Goal: Task Accomplishment & Management: Manage account settings

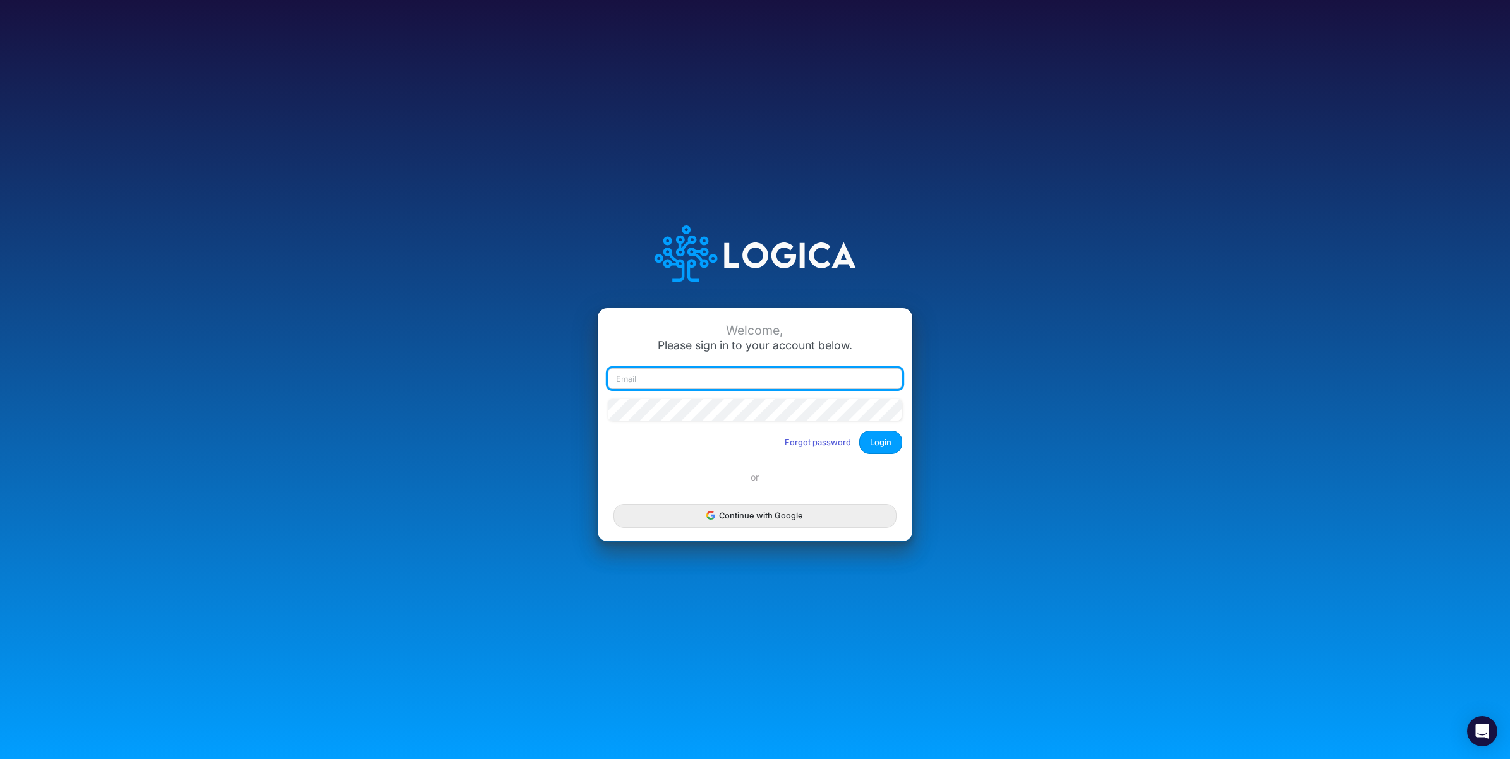
click at [737, 342] on input "email" at bounding box center [755, 378] width 294 height 21
paste input "carissa.castro+rp@logica.cloud"
type input "carissa.castro+rp@logica.cloud"
click at [745, 342] on button "Login" at bounding box center [880, 442] width 43 height 23
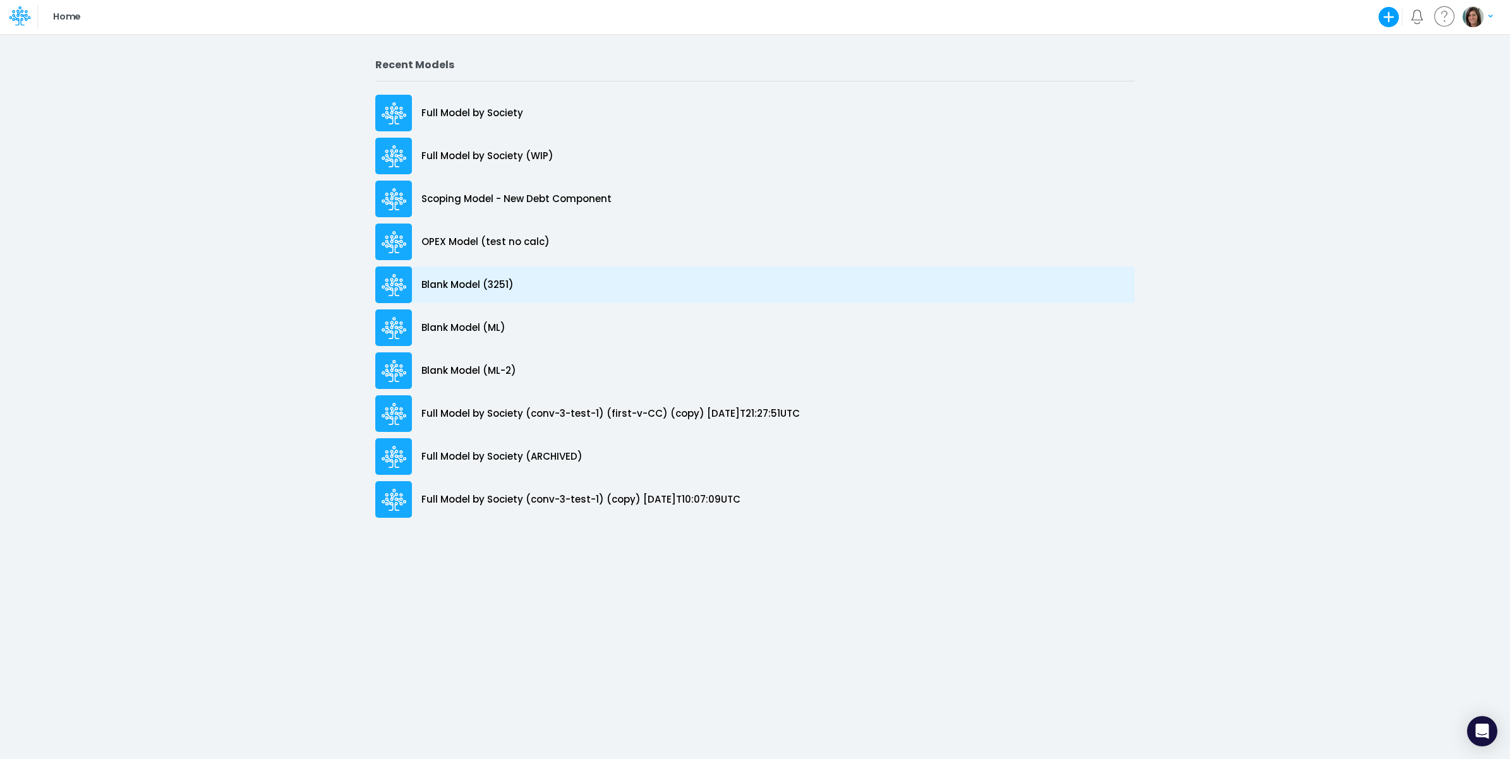
click at [594, 286] on div "Blank Model (3251)" at bounding box center [754, 285] width 759 height 37
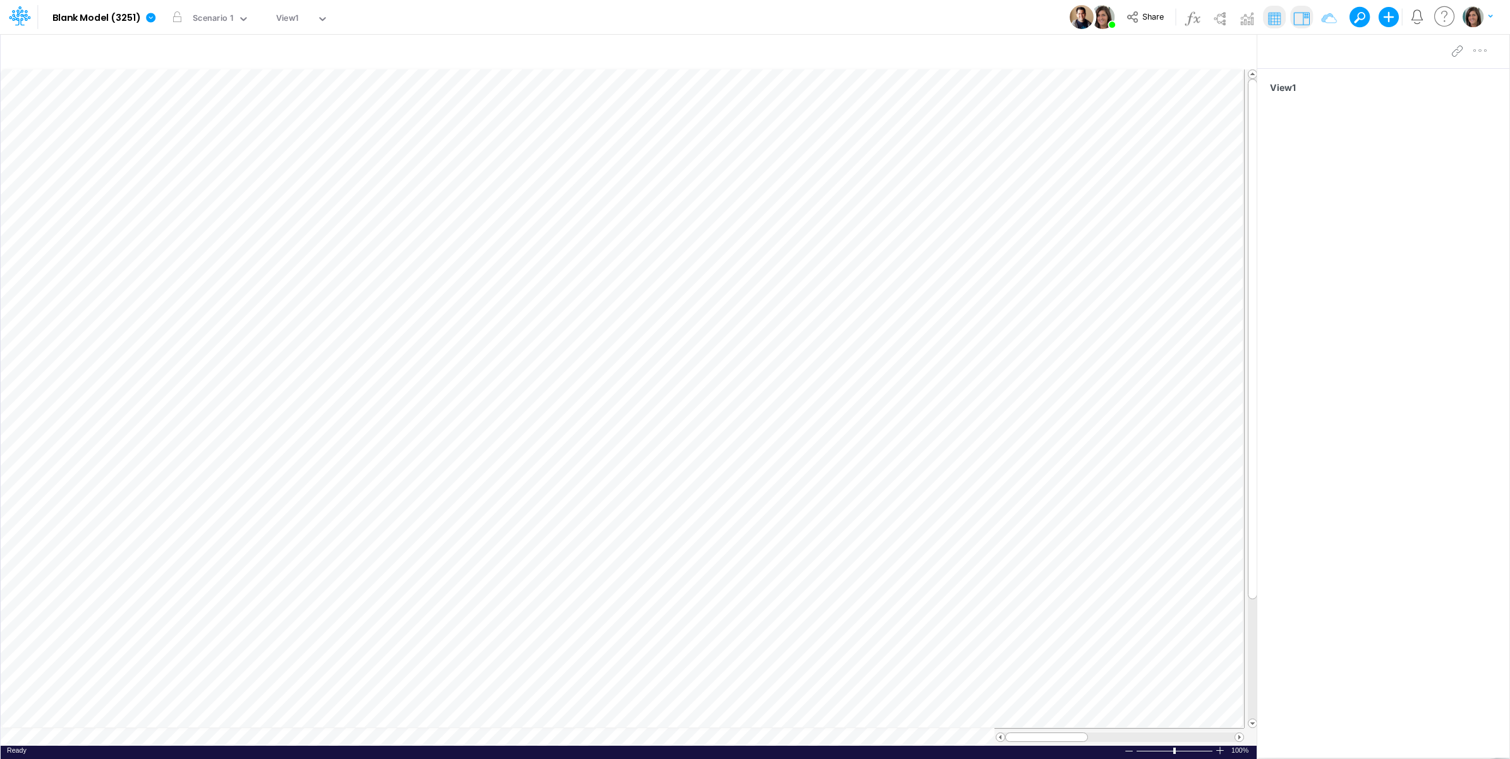
click at [13, 20] on icon at bounding box center [16, 20] width 8 height 12
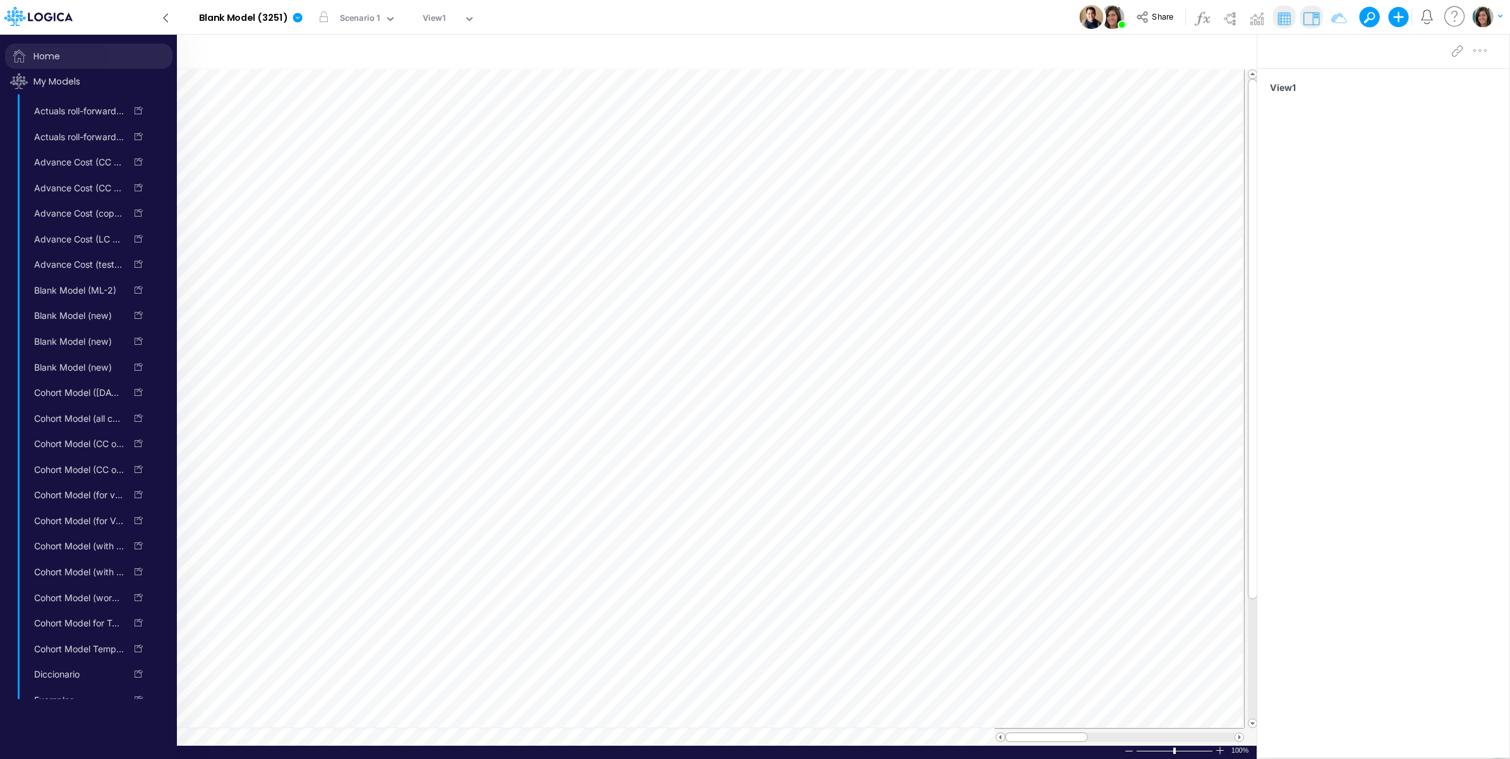
click at [43, 55] on span "Home" at bounding box center [88, 56] width 167 height 25
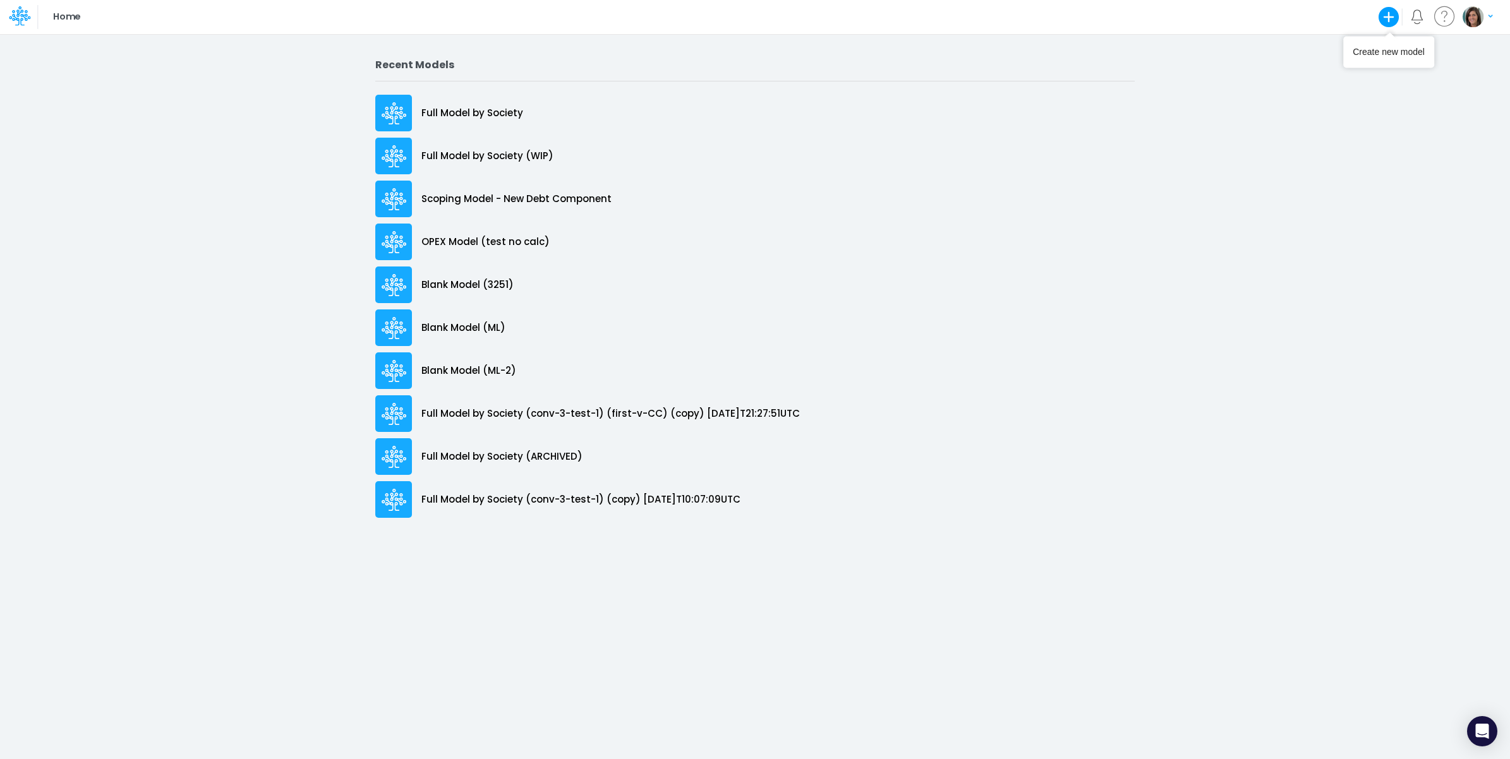
click at [1391, 16] on icon "button" at bounding box center [1388, 16] width 25 height 25
click at [1297, 64] on button "Blank Model" at bounding box center [1303, 67] width 193 height 20
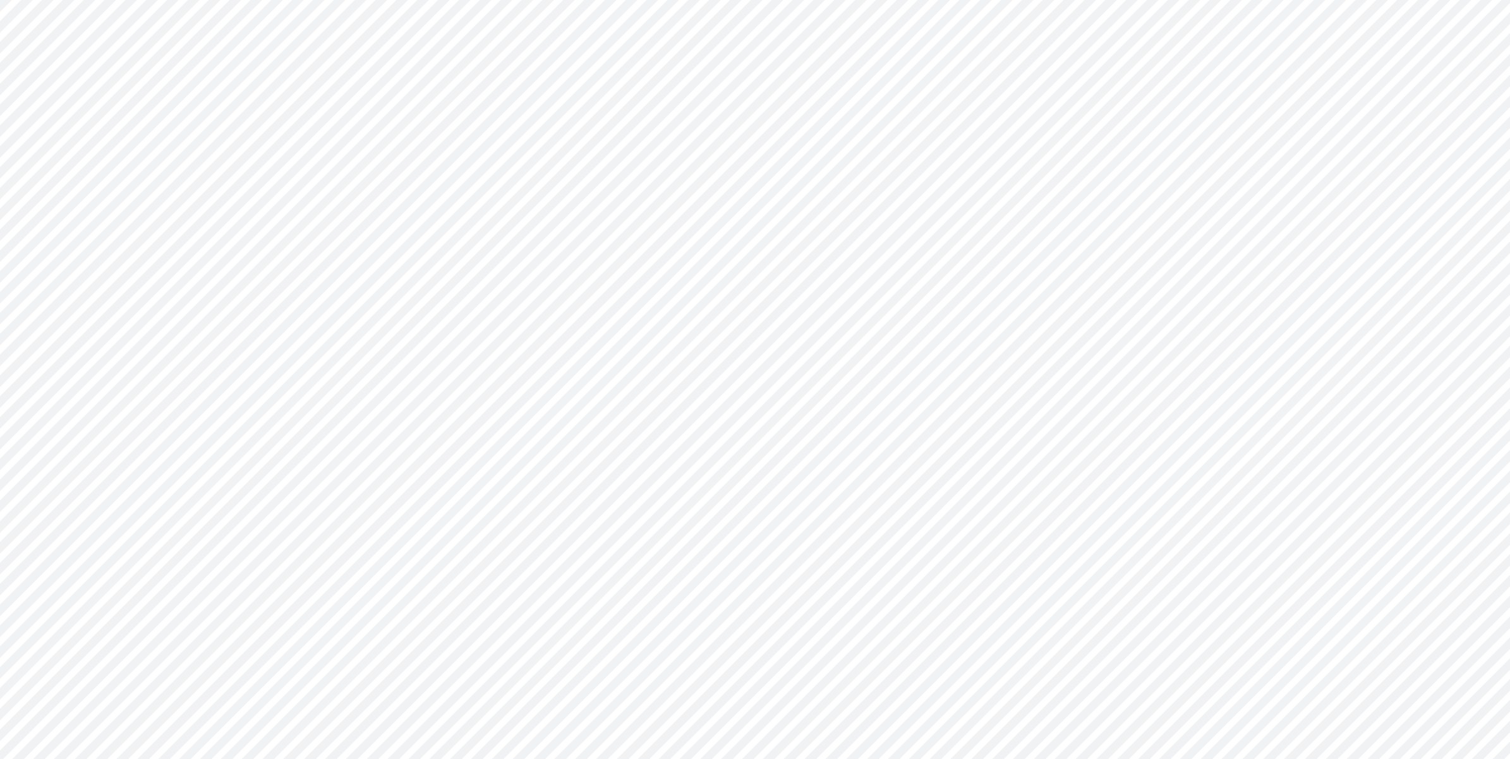
type input "0"
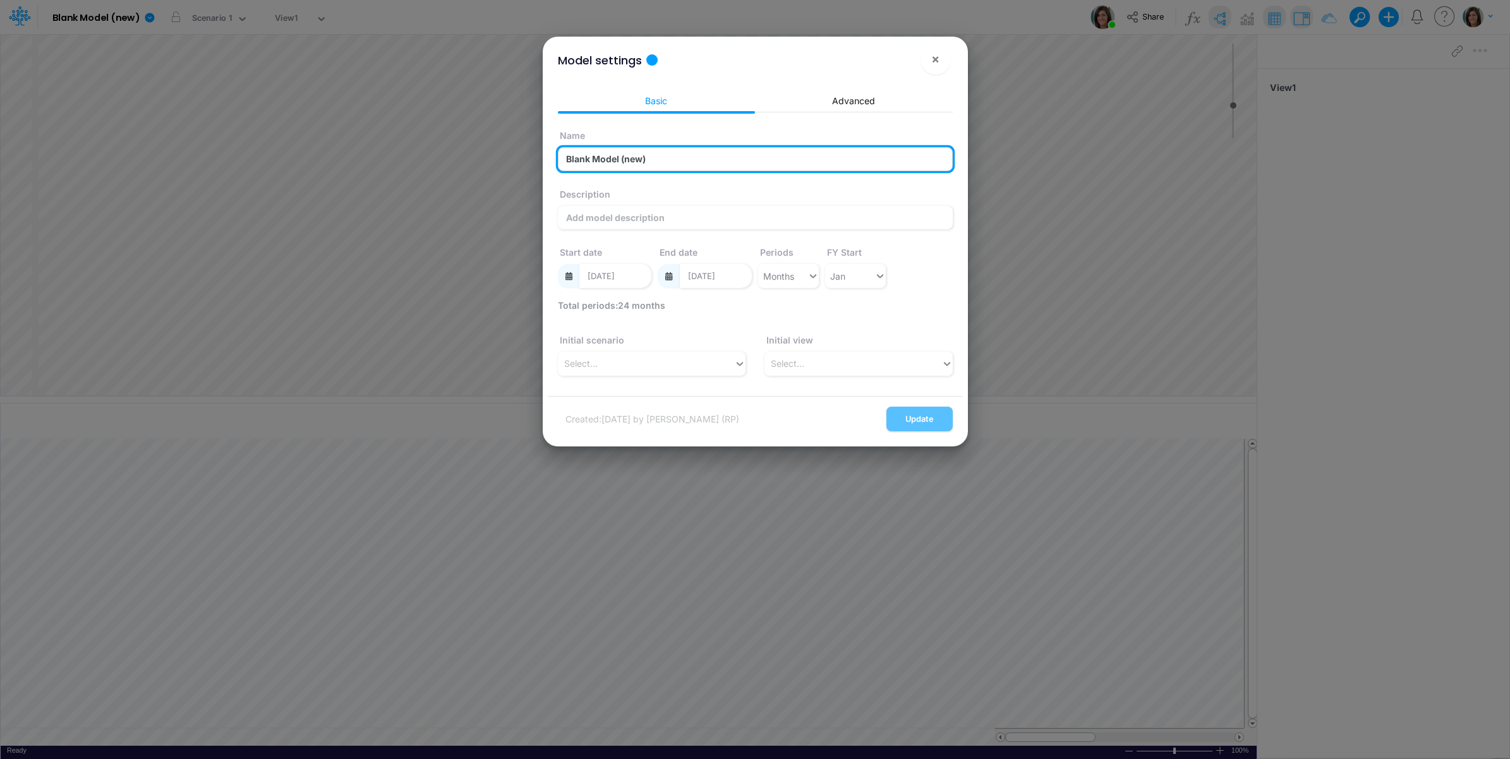
click at [601, 160] on input "Blank Model (new)" at bounding box center [755, 159] width 395 height 24
type input "CC Testing Model (3210)"
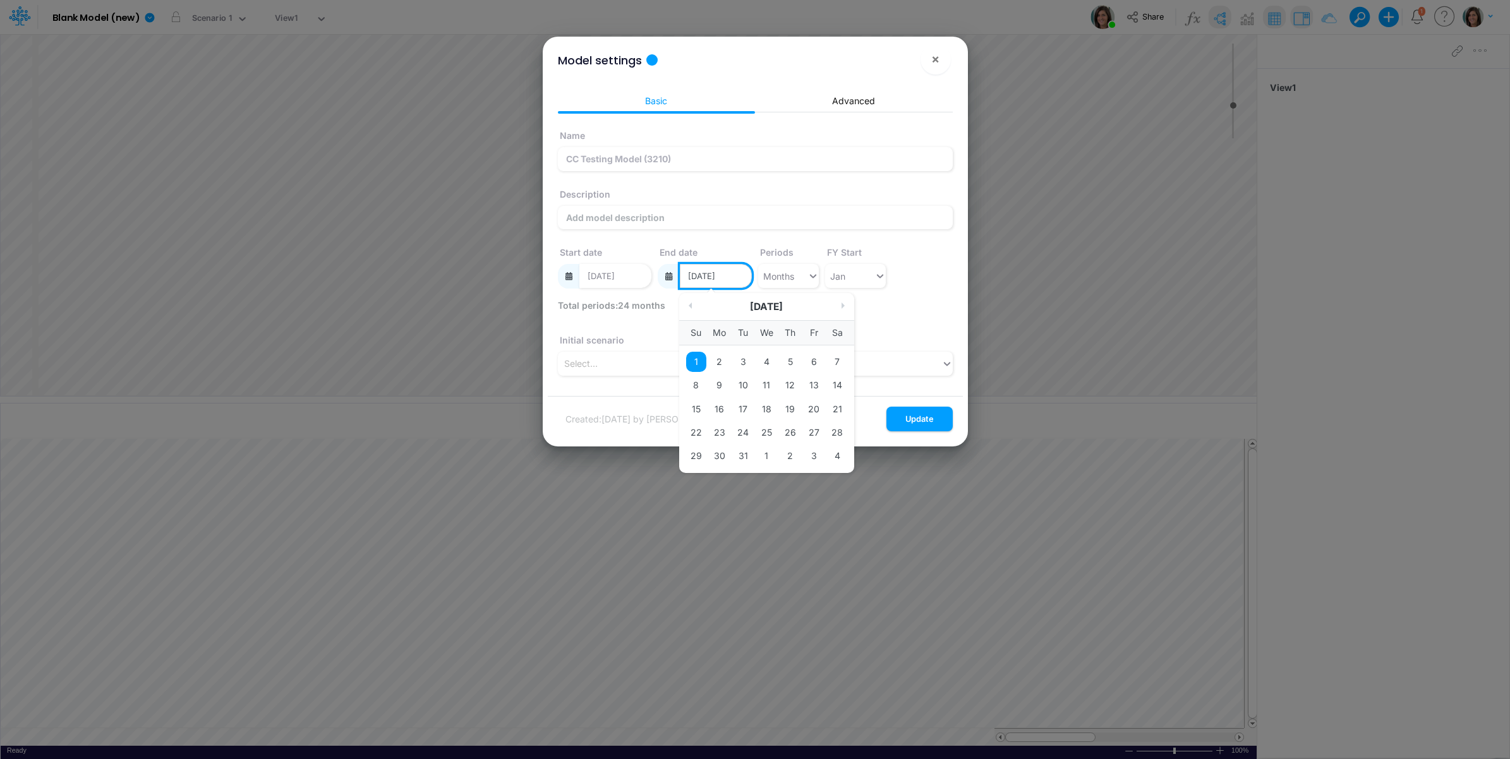
drag, startPoint x: 725, startPoint y: 275, endPoint x: 736, endPoint y: 275, distance: 10.7
click at [736, 275] on input "12/01/2024" at bounding box center [716, 276] width 72 height 24
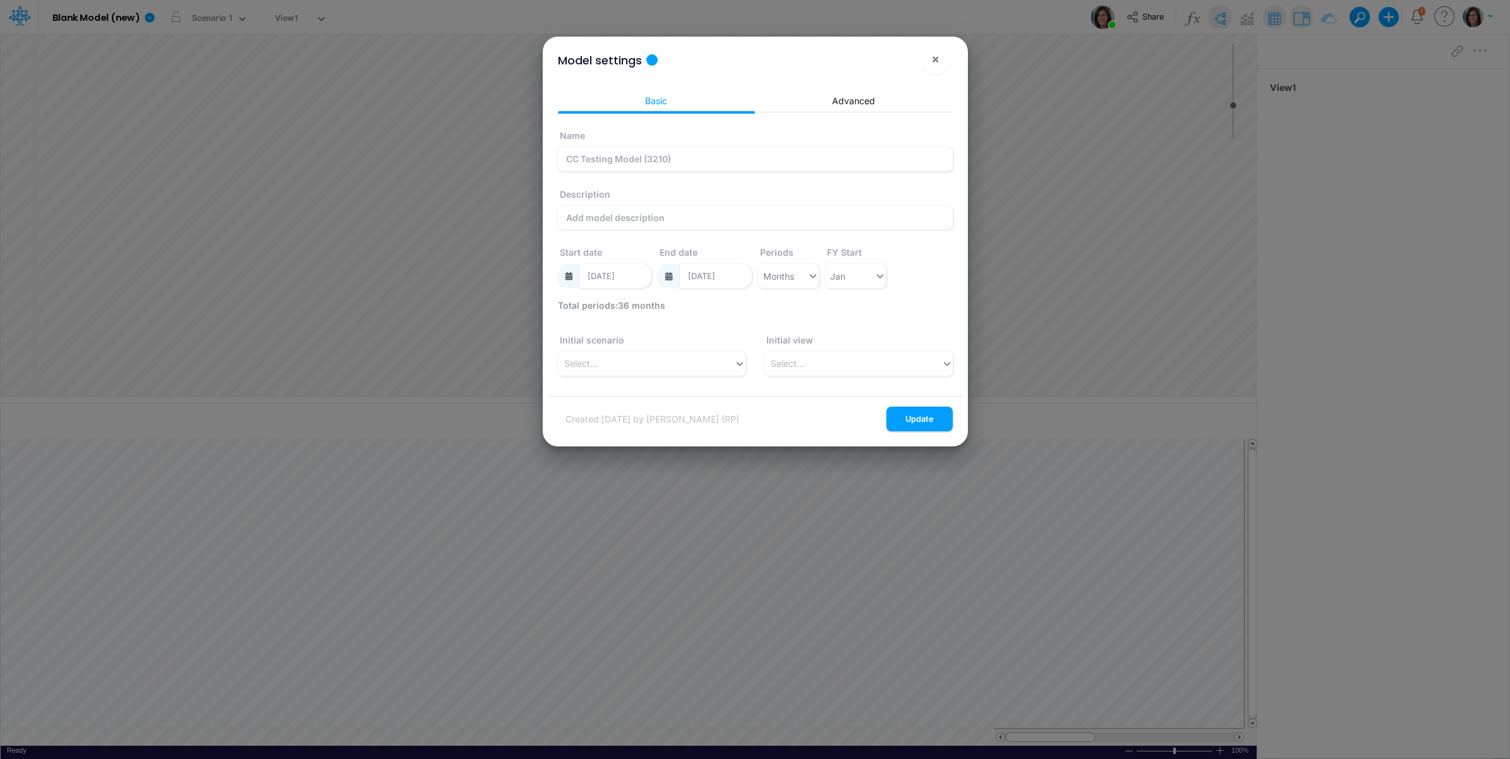
click at [914, 294] on div "Name CC Testing Model (3210) Description Start date 01/01/2023 End date 12/01/2…" at bounding box center [755, 211] width 401 height 176
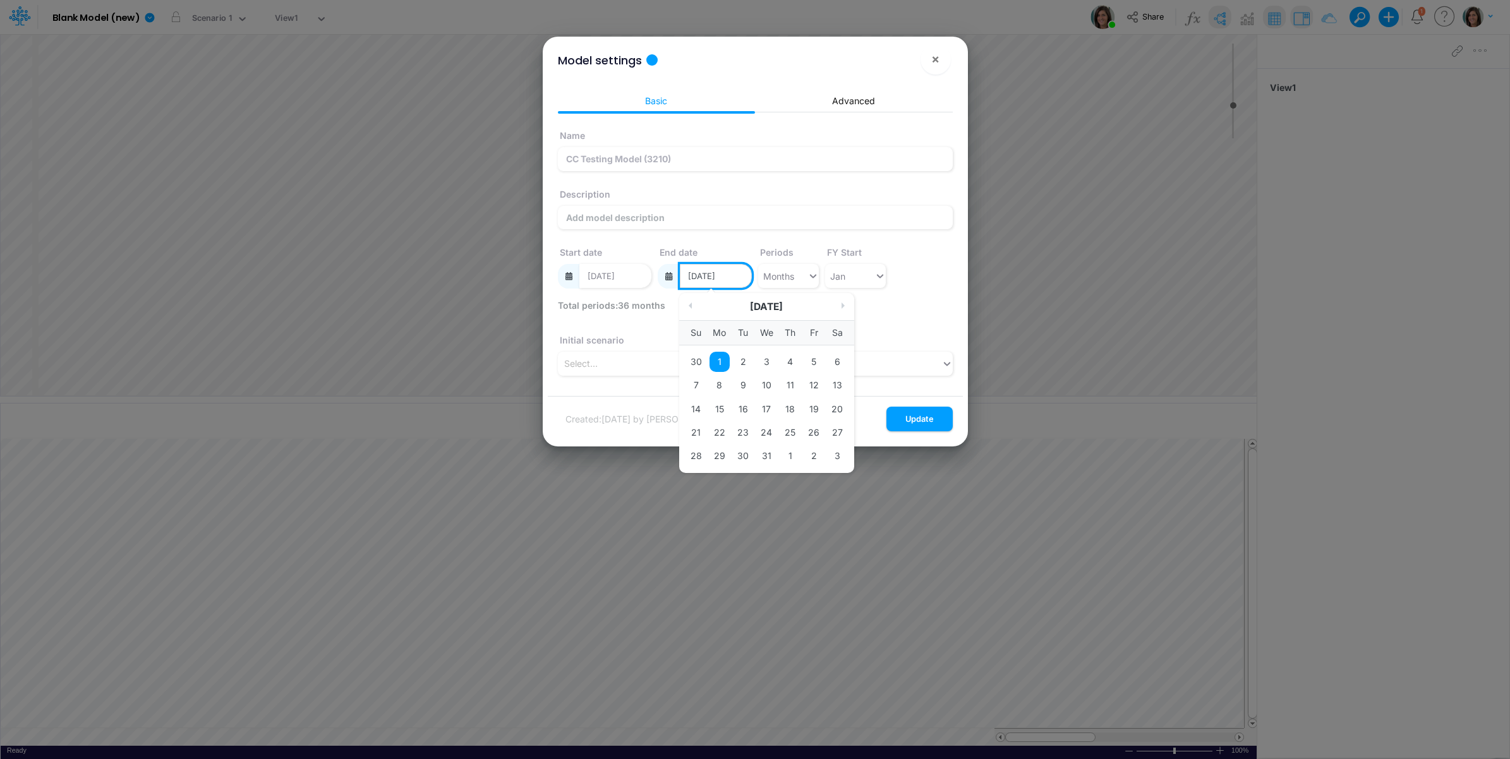
drag, startPoint x: 727, startPoint y: 275, endPoint x: 739, endPoint y: 275, distance: 12.0
click at [739, 275] on input "12/01/2025" at bounding box center [716, 276] width 72 height 24
type input "12/01/2024"
click at [922, 273] on div "Name CC Testing Model (3210) Description Start date 01/01/2023 End date 12/01/2…" at bounding box center [755, 211] width 401 height 176
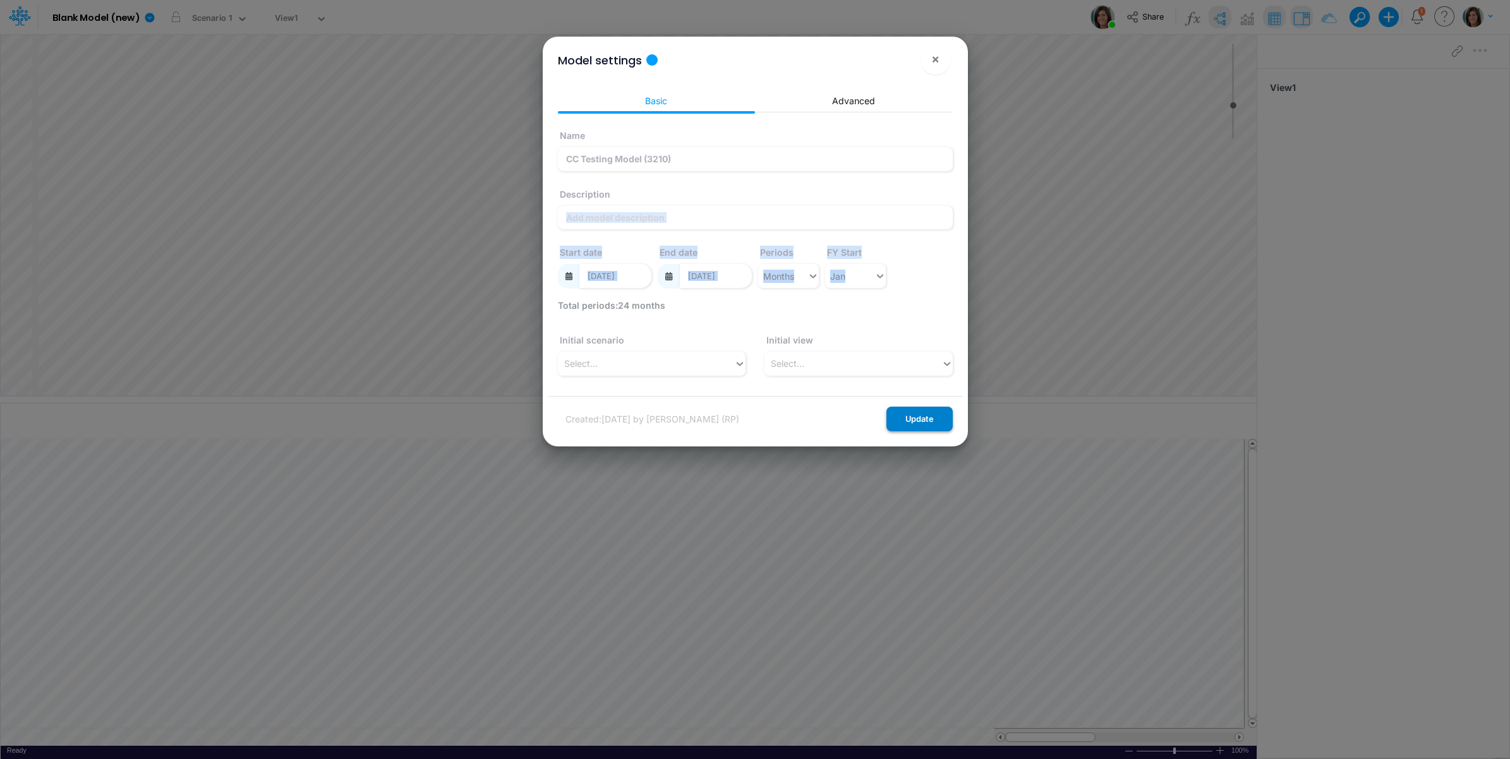
click at [912, 420] on button "Update" at bounding box center [919, 419] width 66 height 25
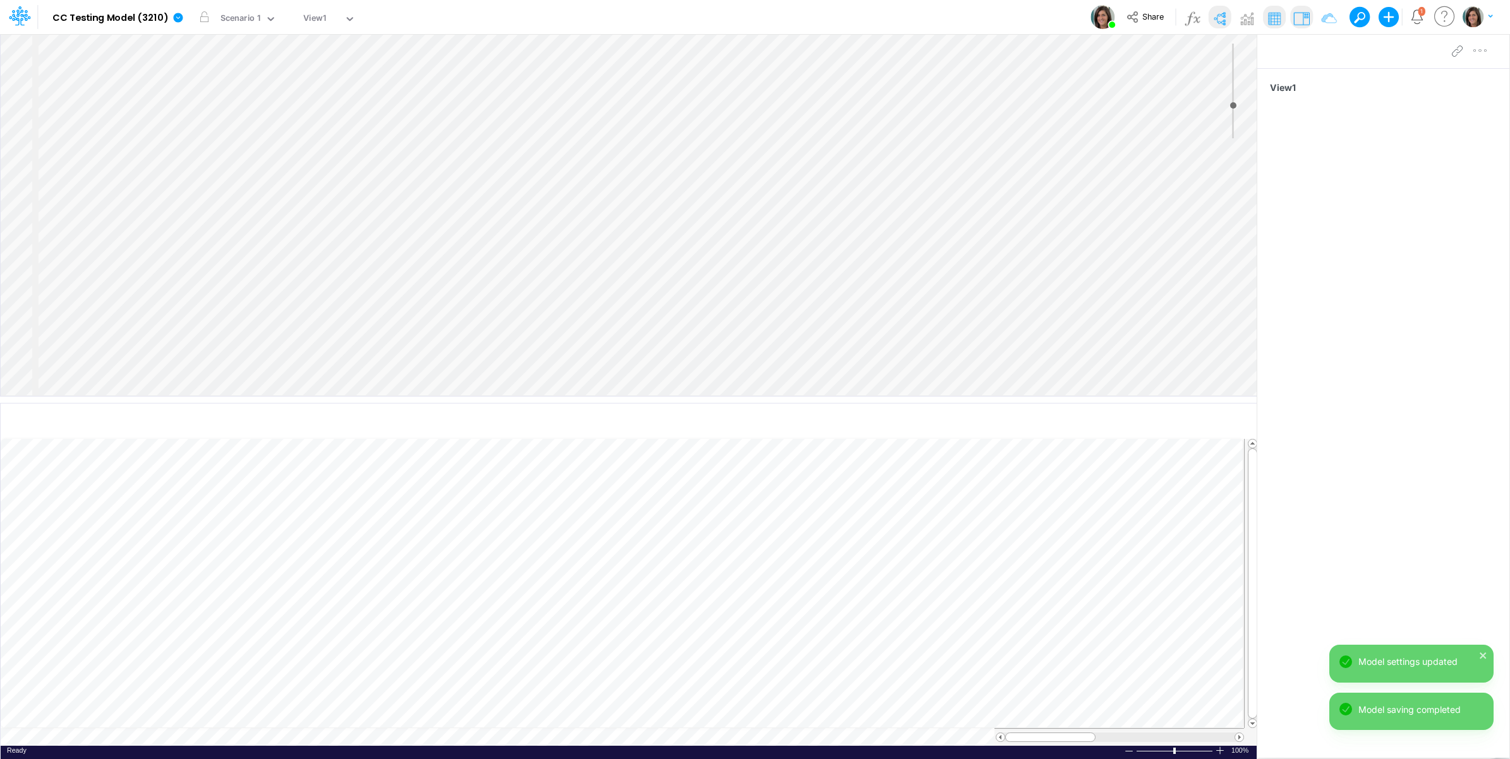
click at [119, 60] on div "Insert component Insert node Component Variable Constant Group Addition Subtrac…" at bounding box center [629, 215] width 1256 height 362
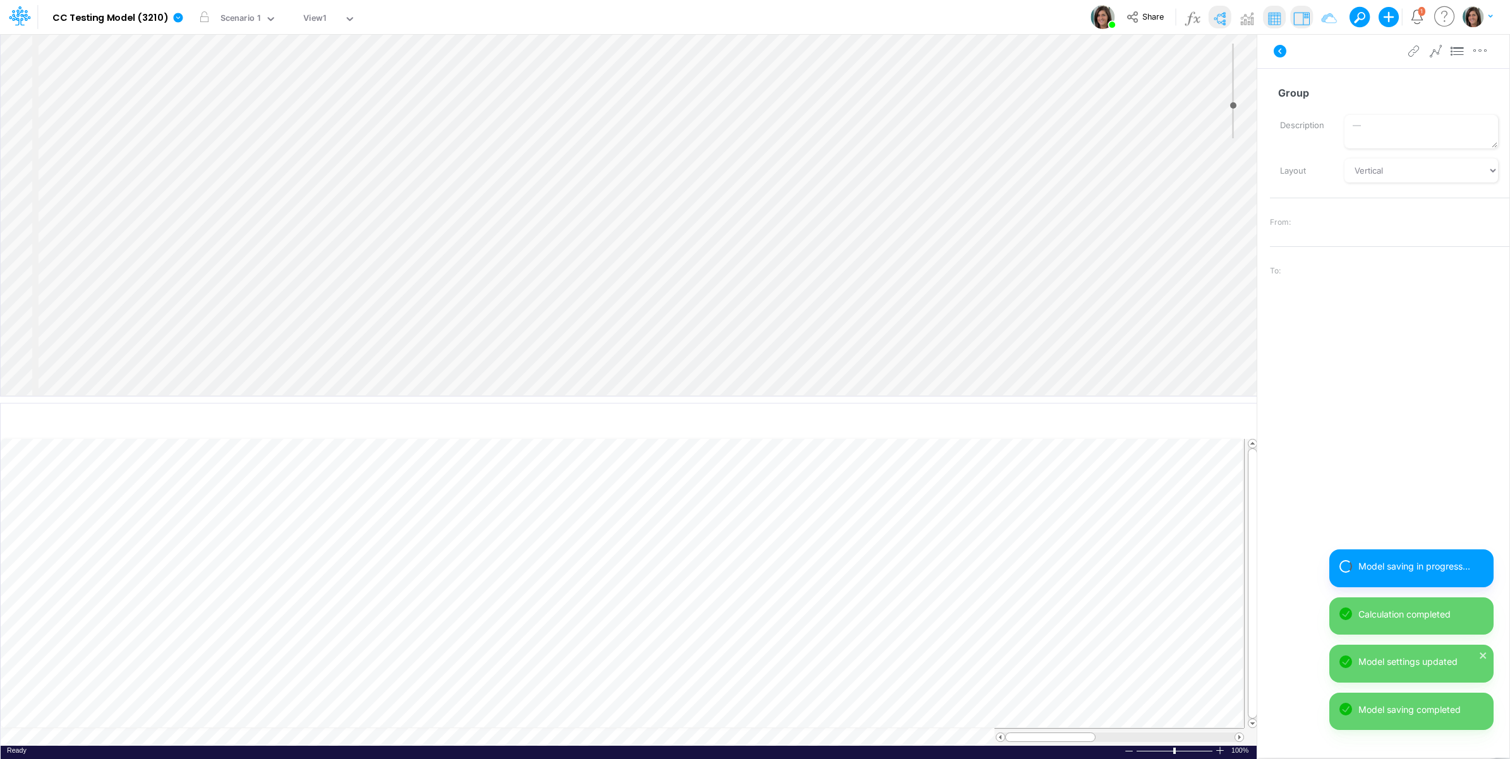
click at [101, 57] on div "Insert component Insert node Component Variable Constant Group Addition Subtrac…" at bounding box center [629, 215] width 1256 height 362
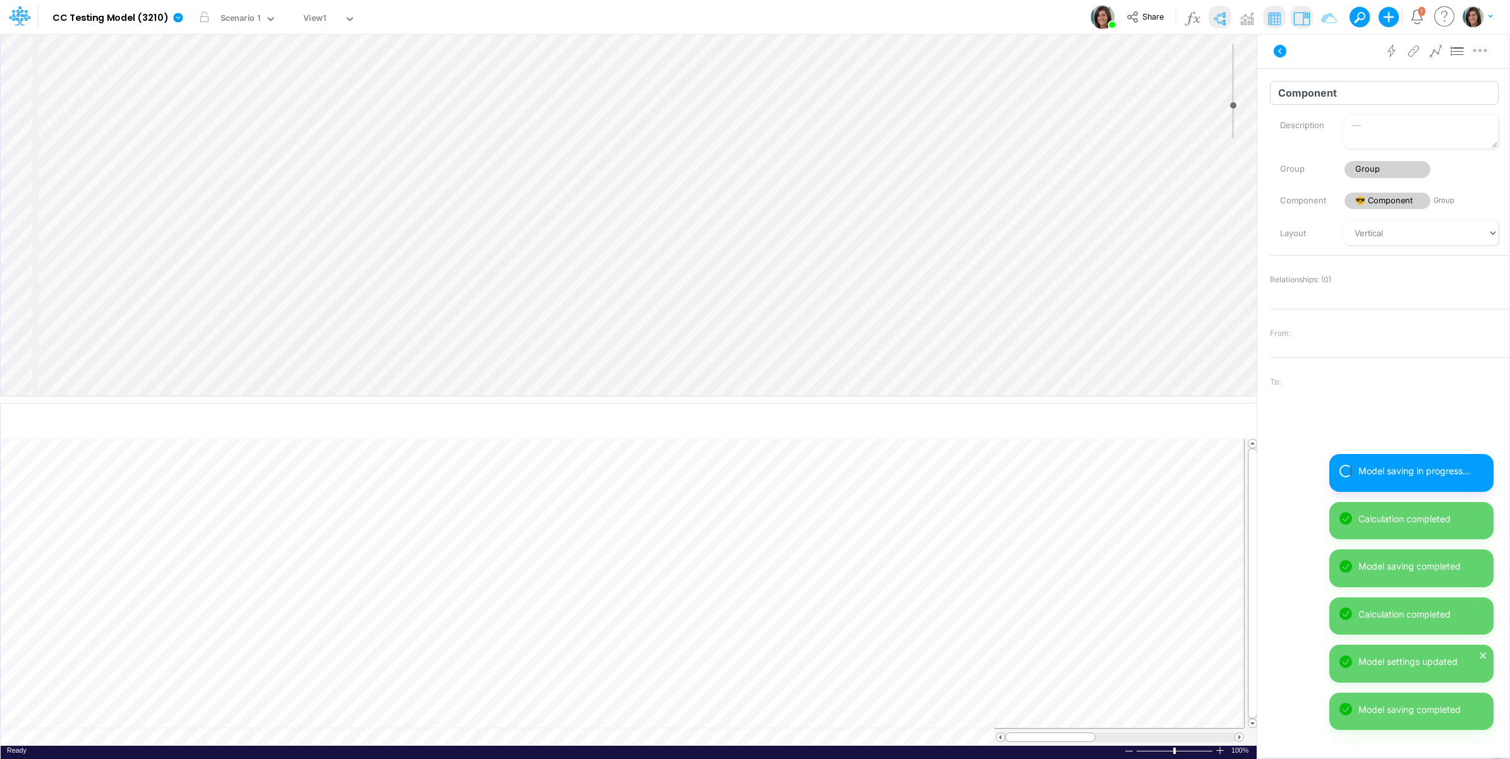
click at [1323, 95] on input "Component" at bounding box center [1384, 93] width 229 height 24
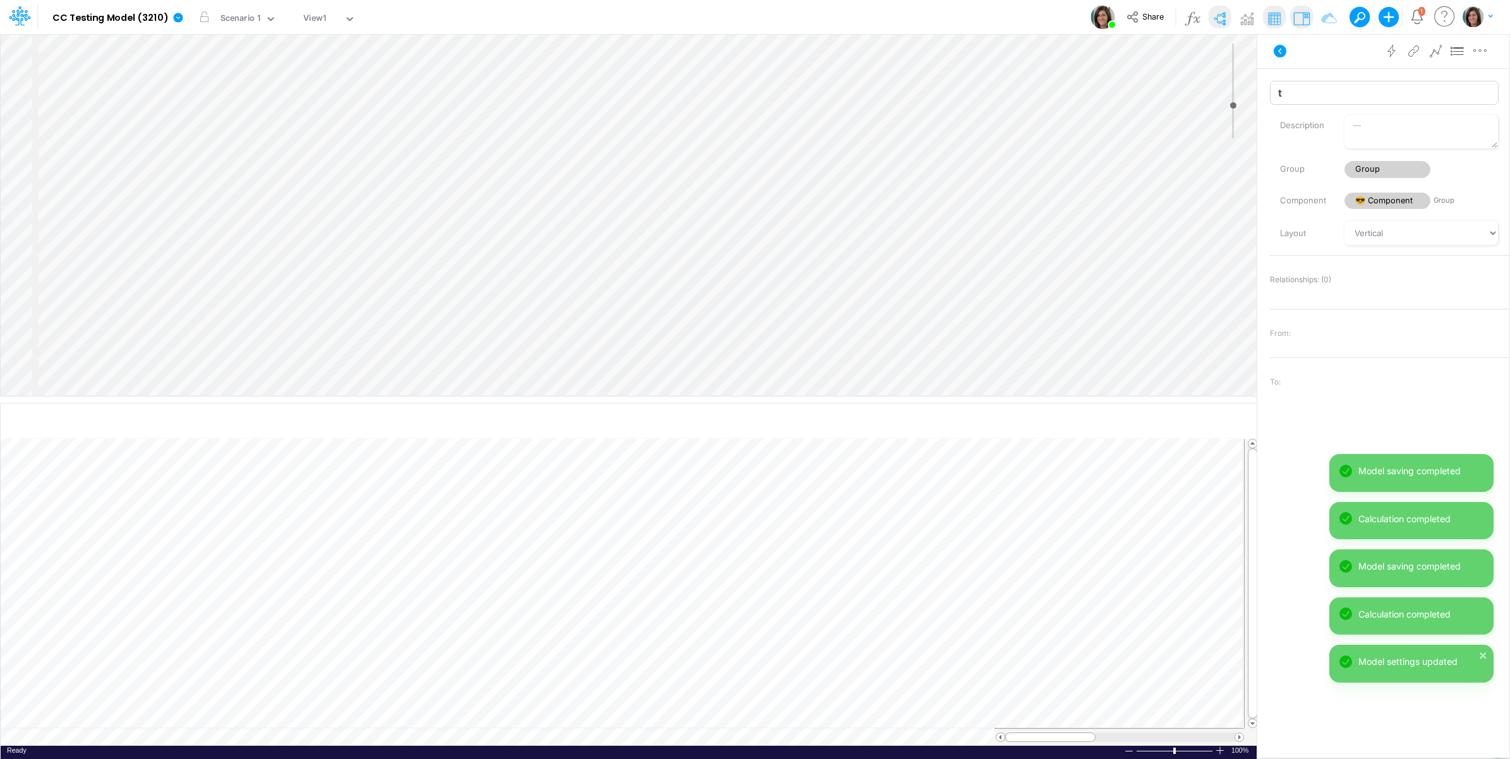
click at [1323, 95] on input "t" at bounding box center [1384, 93] width 229 height 24
type input "test"
click at [1318, 54] on div "Advanced settings Delete" at bounding box center [1383, 50] width 252 height 35
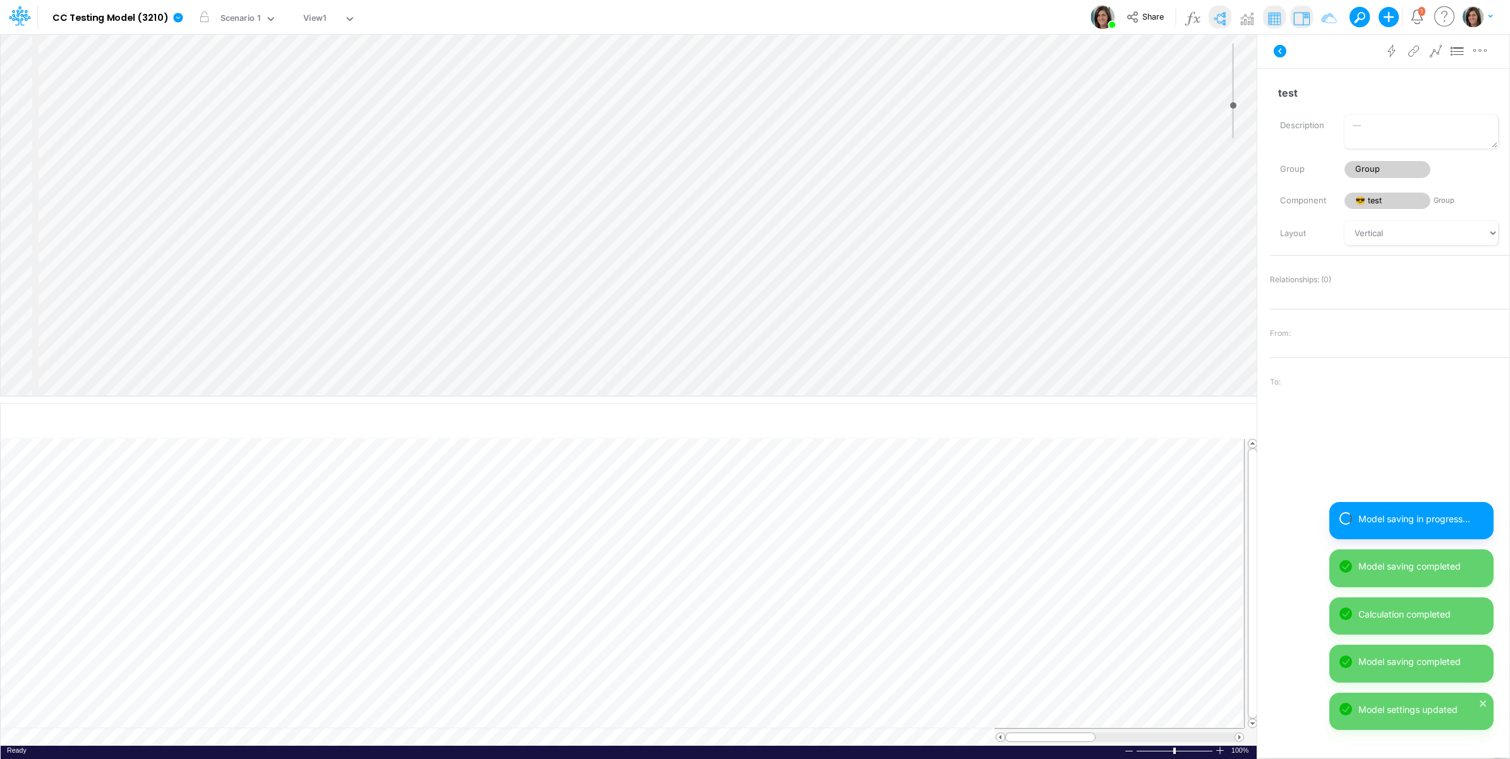
click at [109, 71] on div "Insert component Insert node Variable Constant Group Addition Subtraction Multi…" at bounding box center [629, 215] width 1256 height 362
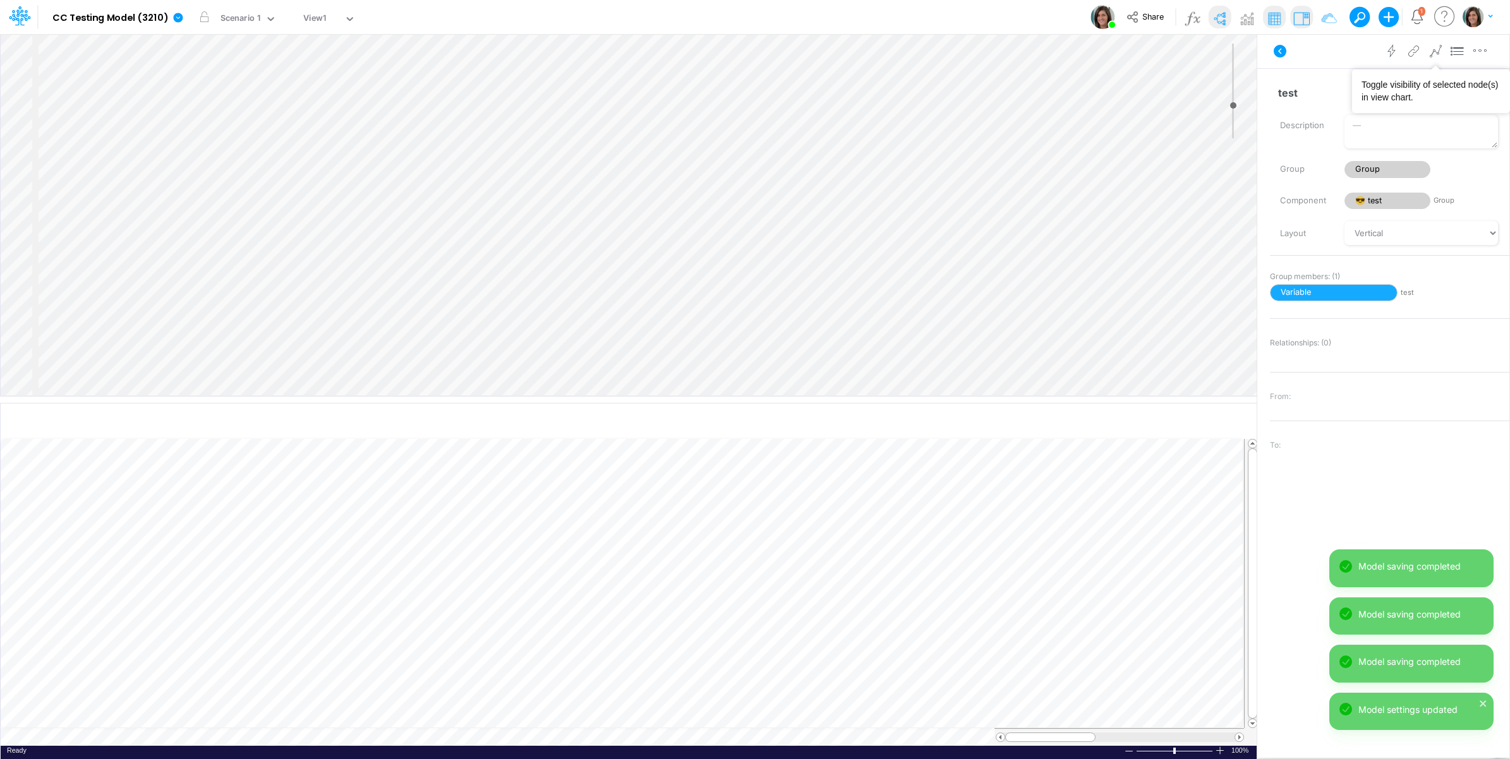
click at [1452, 52] on icon at bounding box center [1457, 51] width 19 height 13
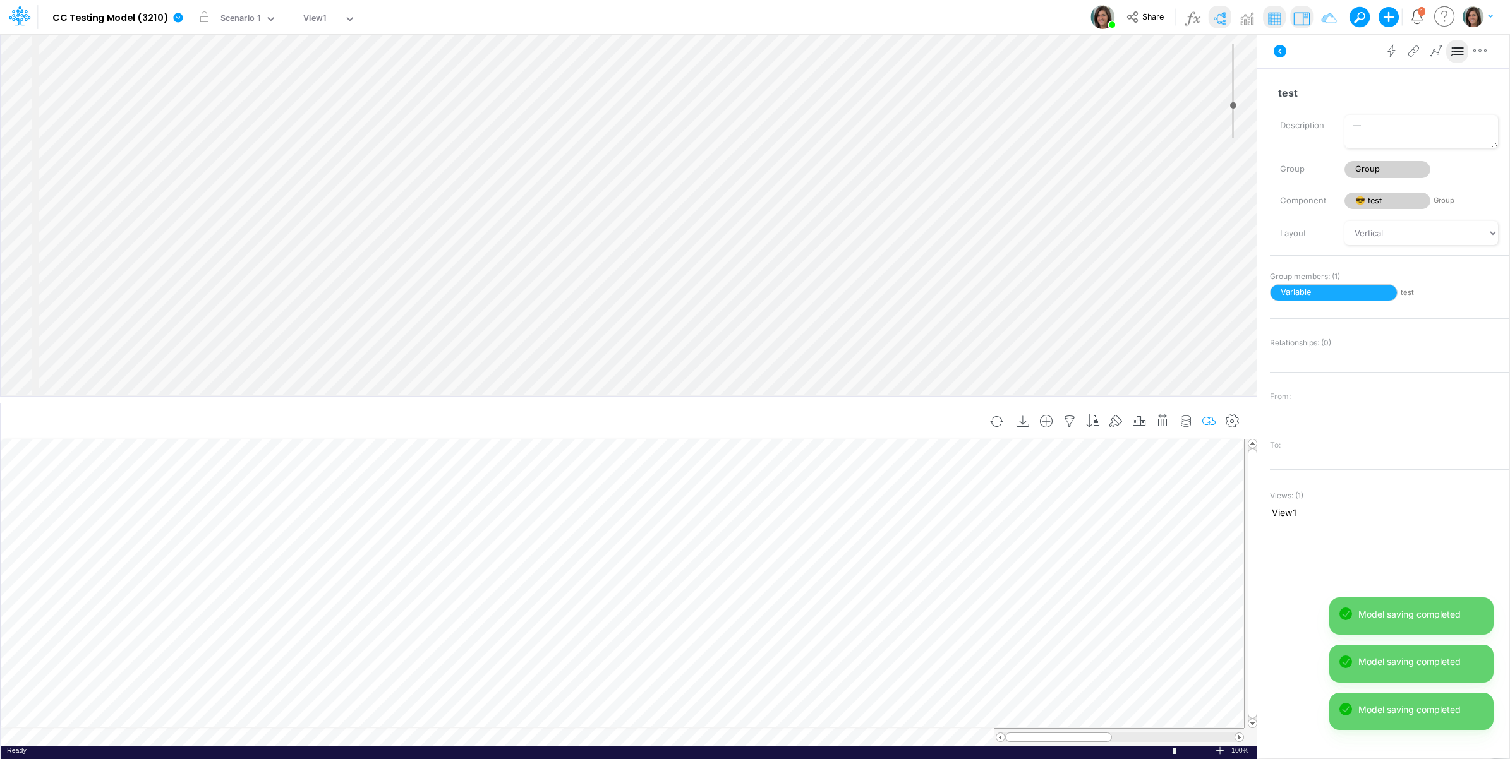
click at [1214, 418] on icon "button" at bounding box center [1209, 421] width 19 height 13
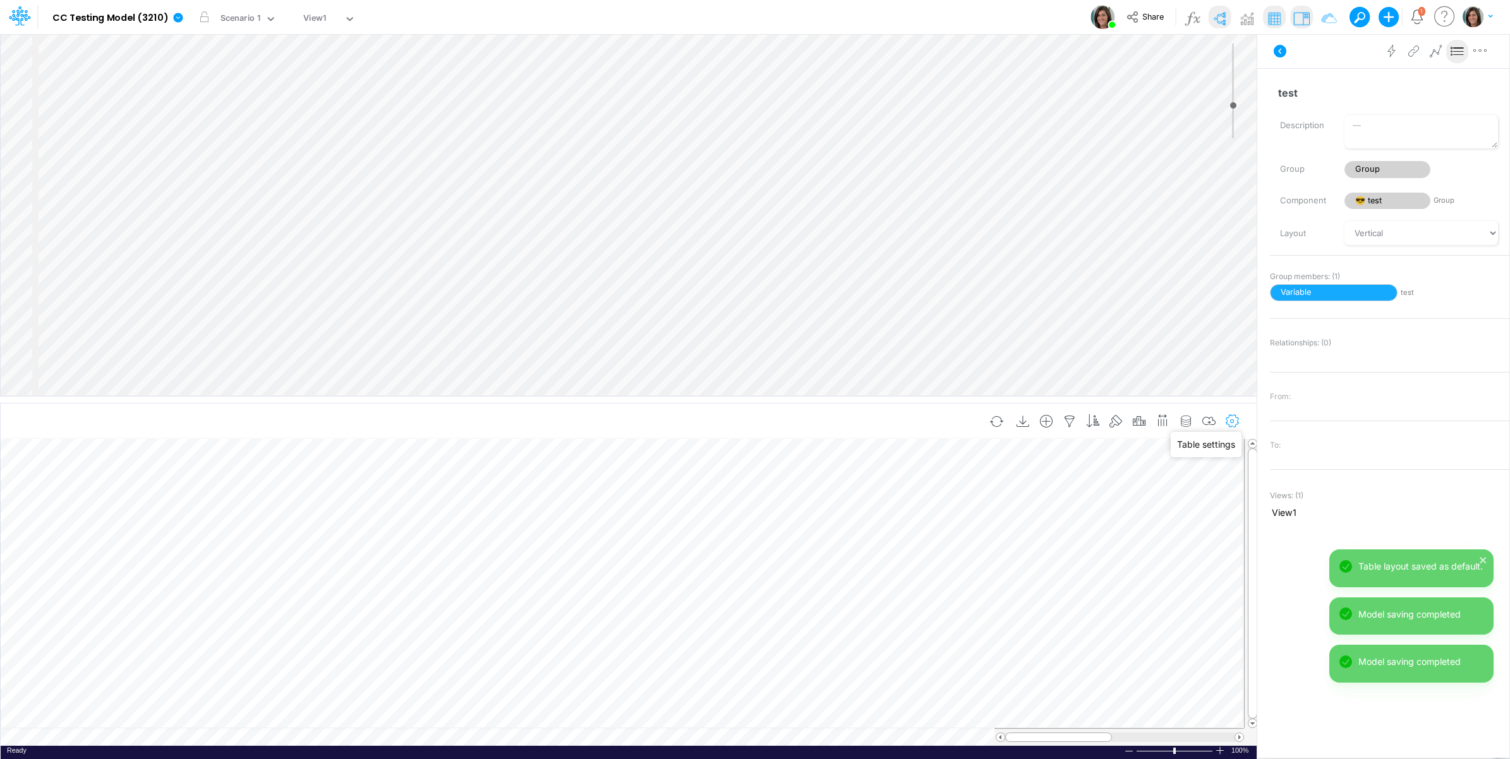
click at [1236, 421] on icon "button" at bounding box center [1232, 421] width 19 height 13
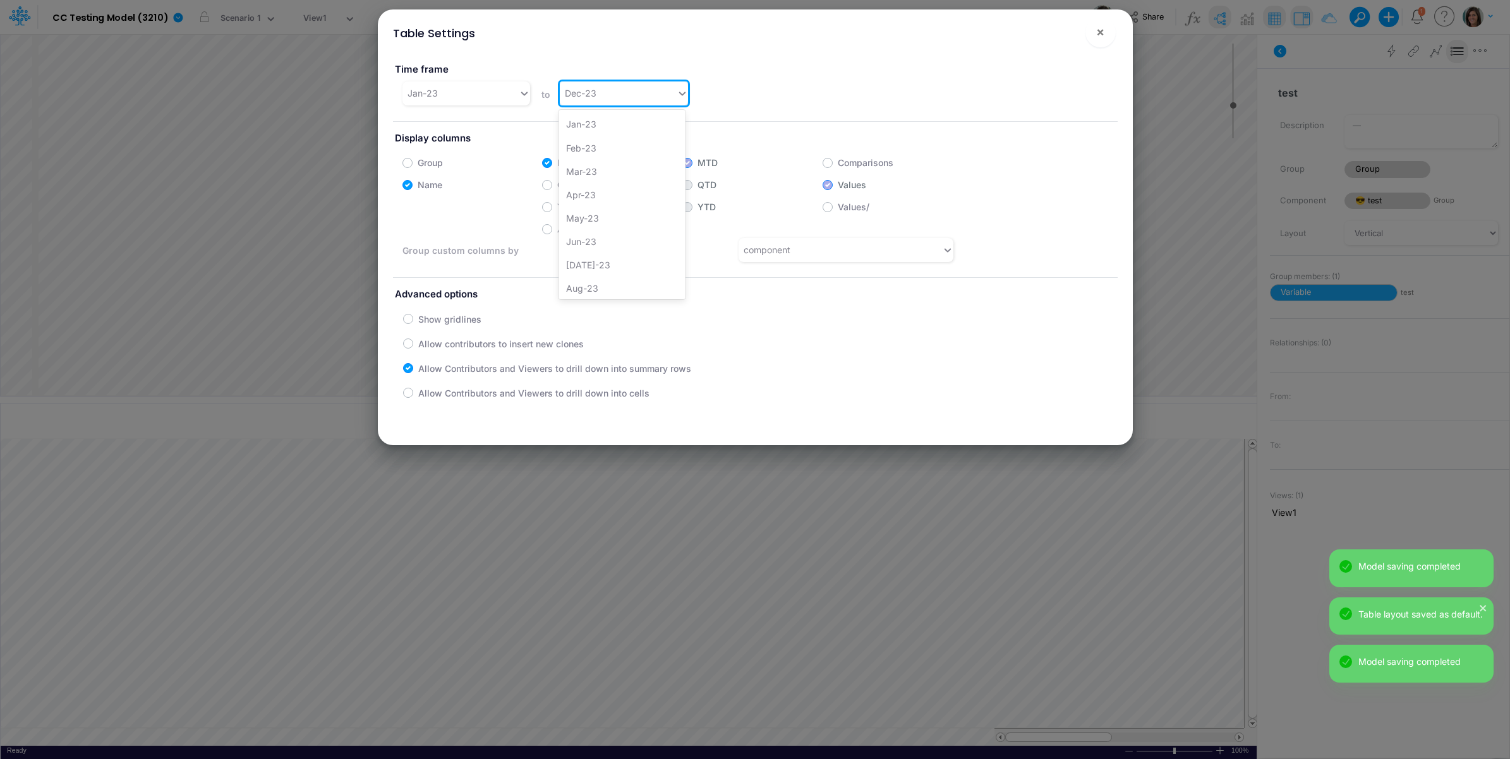
click at [677, 95] on icon at bounding box center [682, 93] width 11 height 13
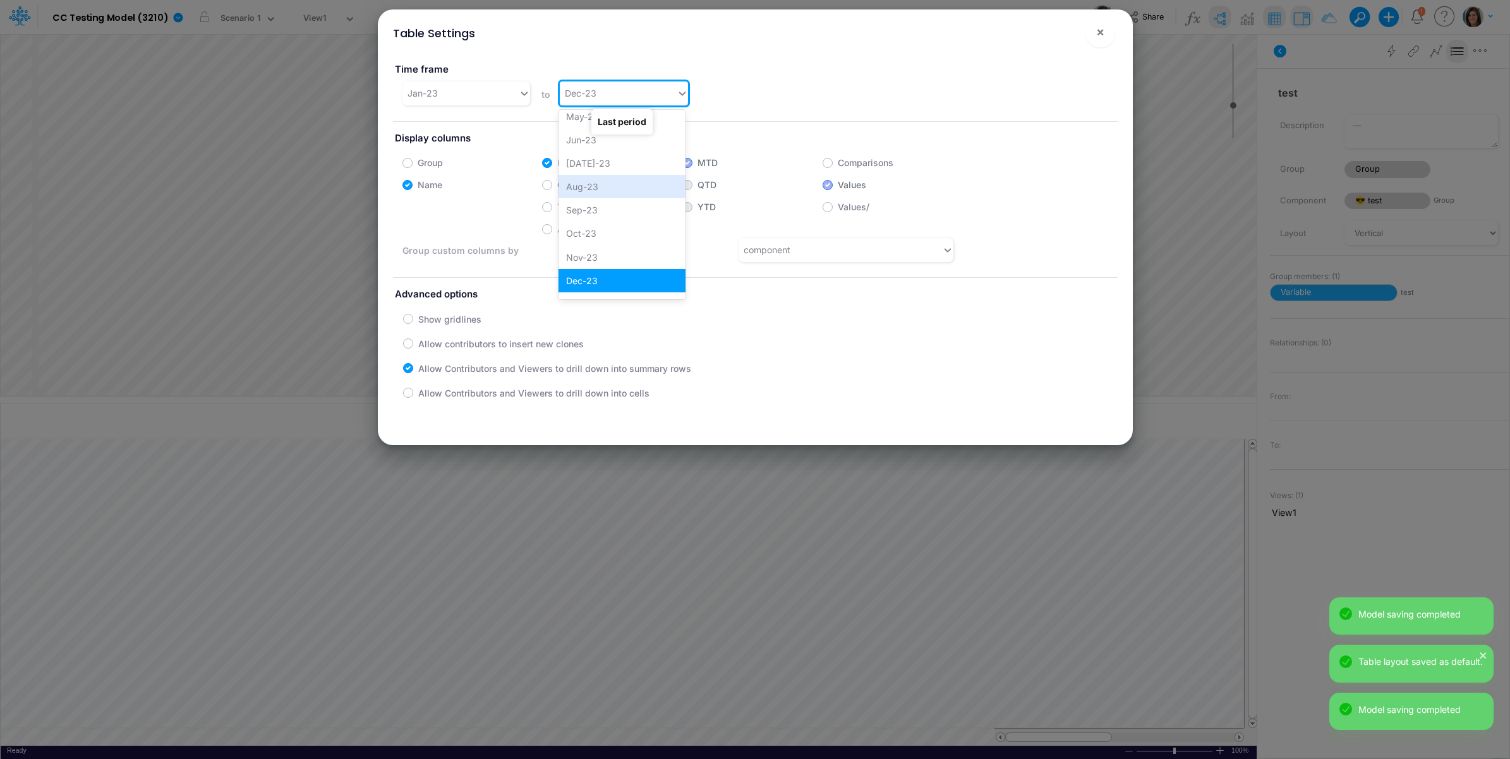
scroll to position [378, 0]
click at [599, 284] on div "Dec-24" at bounding box center [621, 285] width 127 height 23
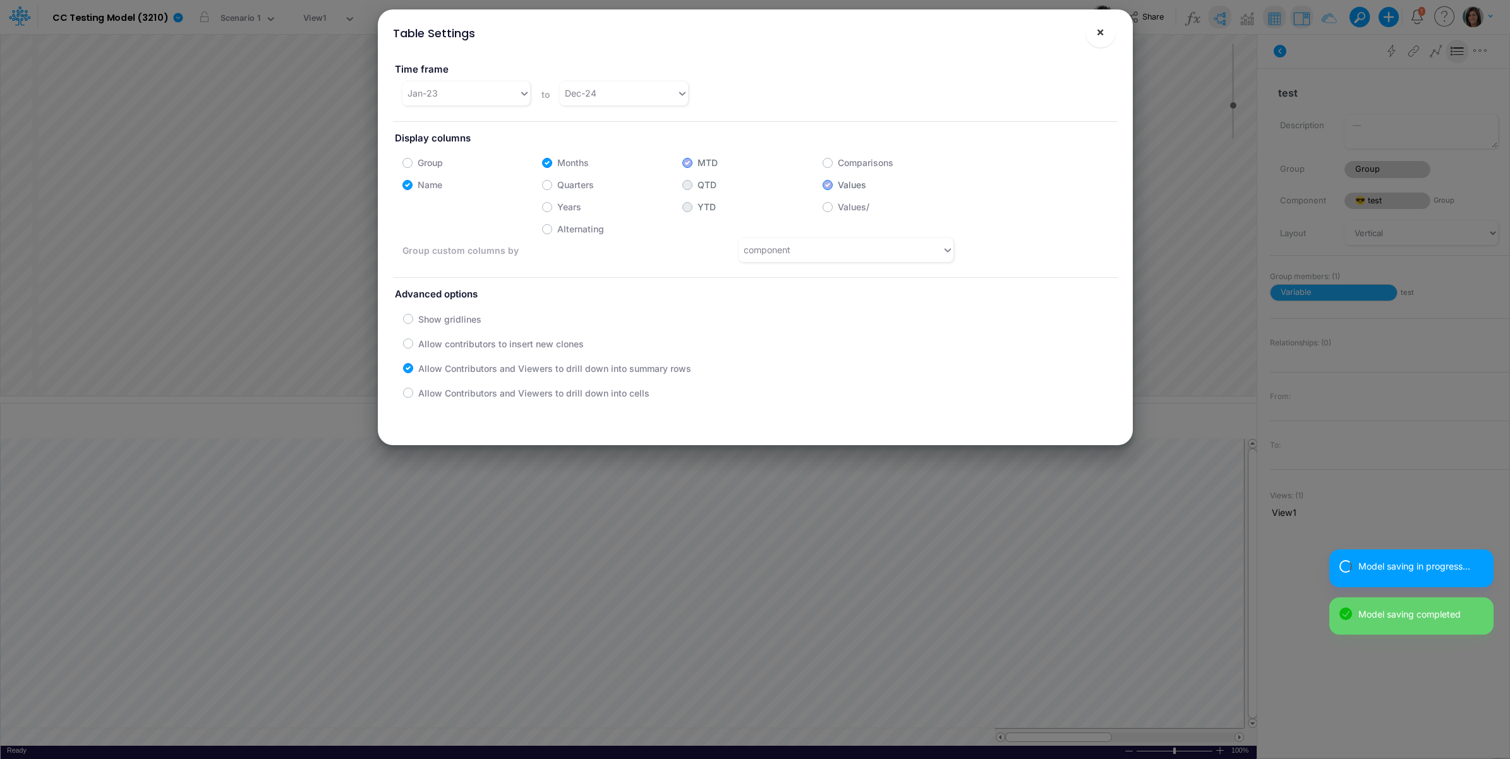
click at [1102, 30] on span "×" at bounding box center [1100, 31] width 8 height 15
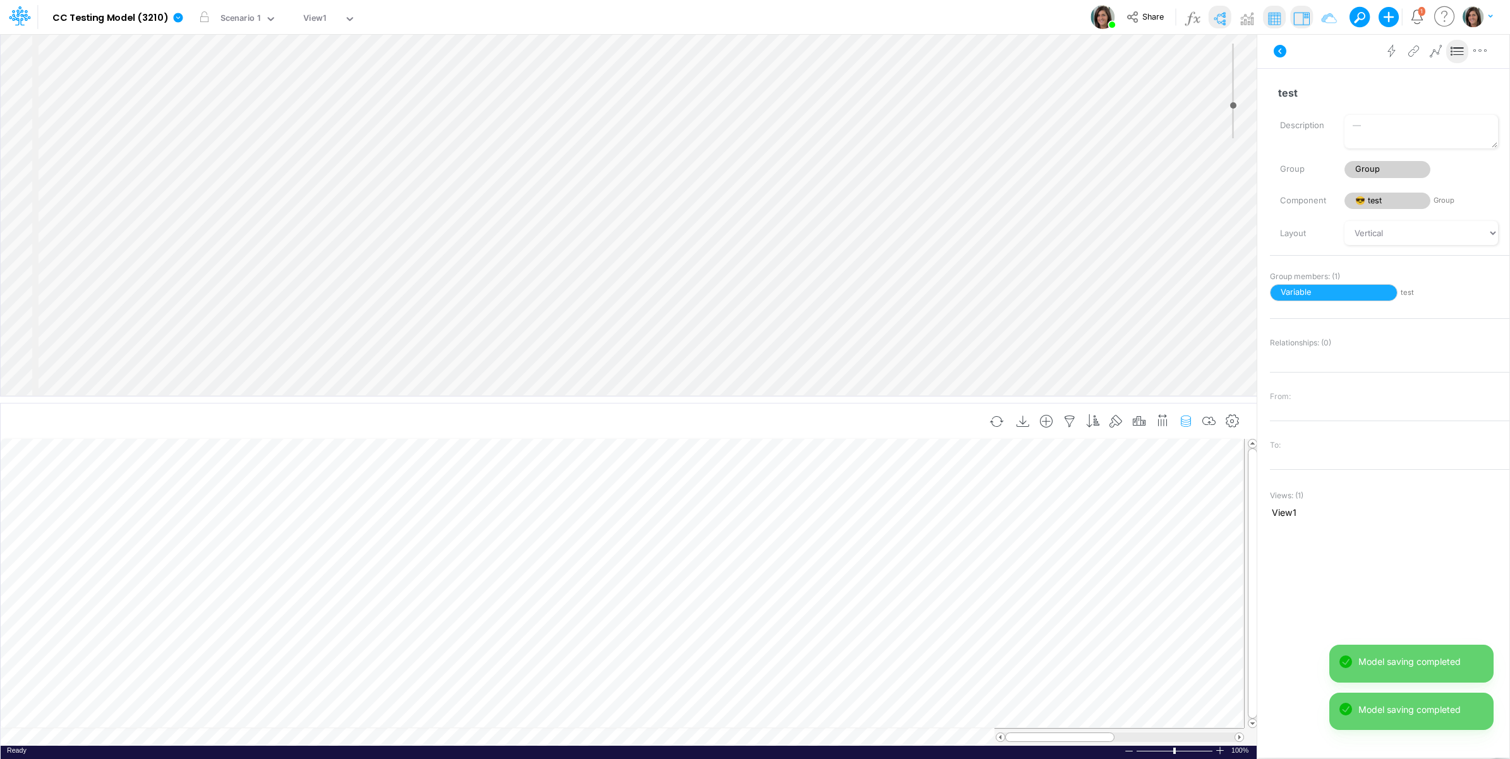
drag, startPoint x: 1204, startPoint y: 418, endPoint x: 1185, endPoint y: 415, distance: 19.2
click at [1205, 418] on icon "button" at bounding box center [1209, 421] width 19 height 13
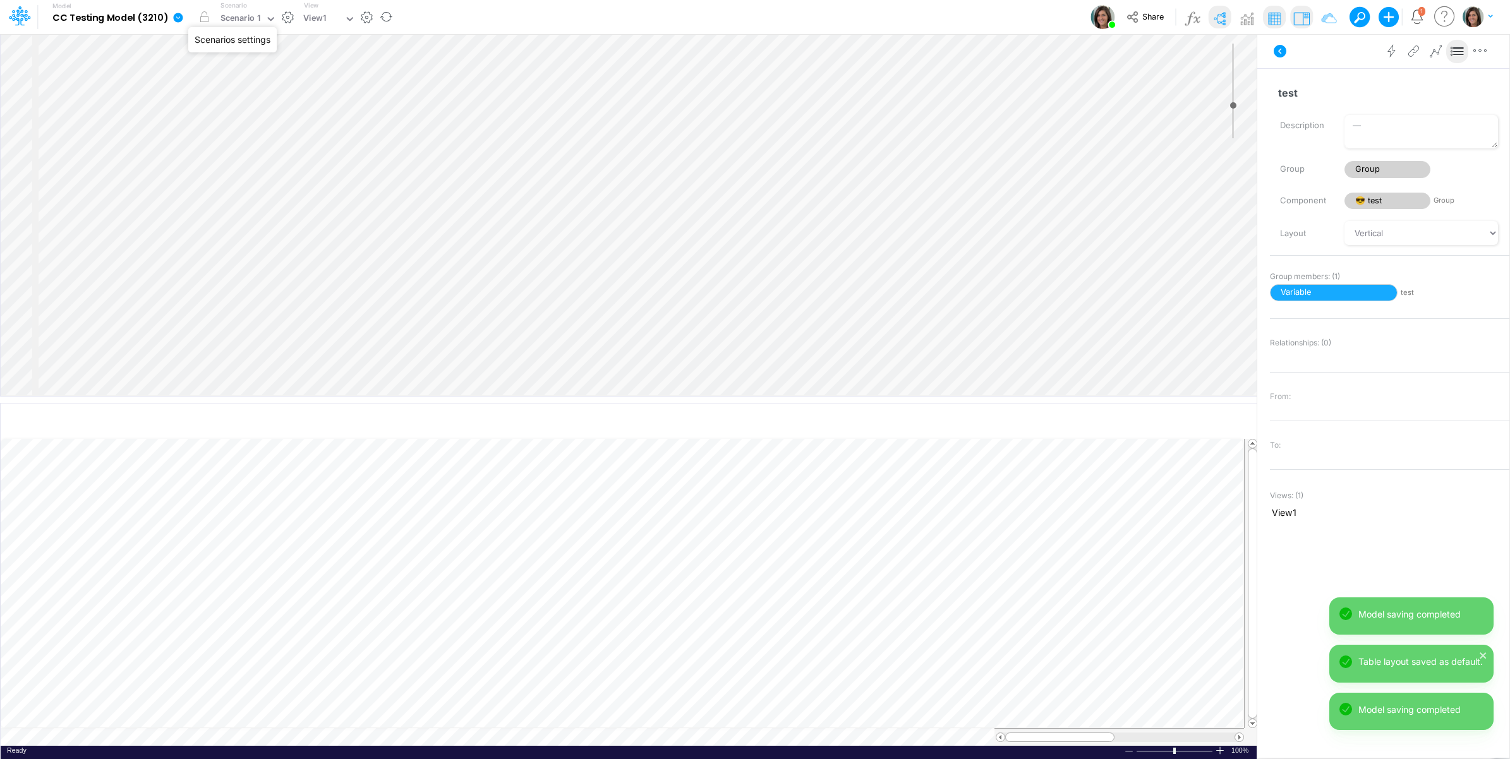
click at [286, 16] on button "button" at bounding box center [287, 17] width 13 height 13
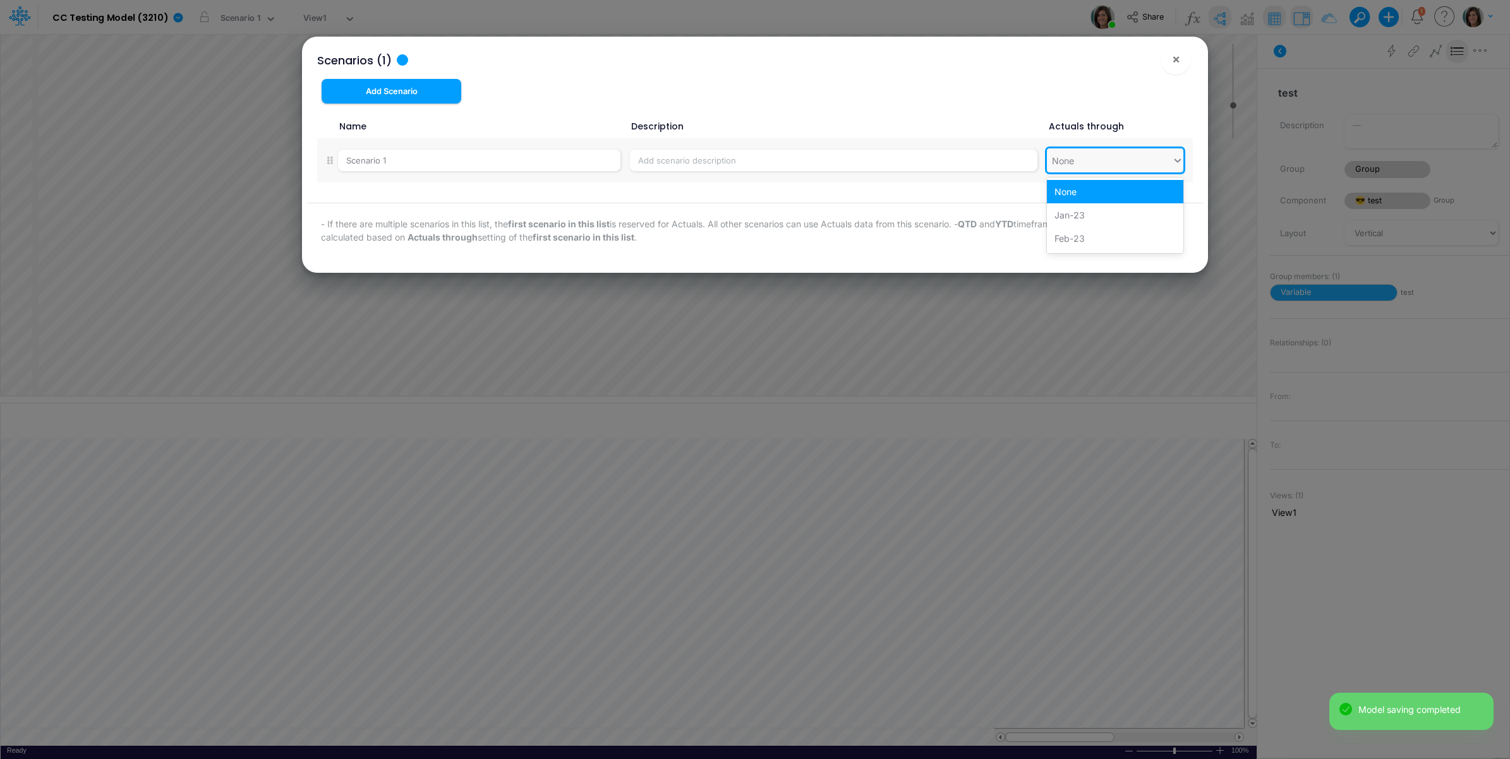
click at [1135, 155] on div "None" at bounding box center [1109, 160] width 125 height 21
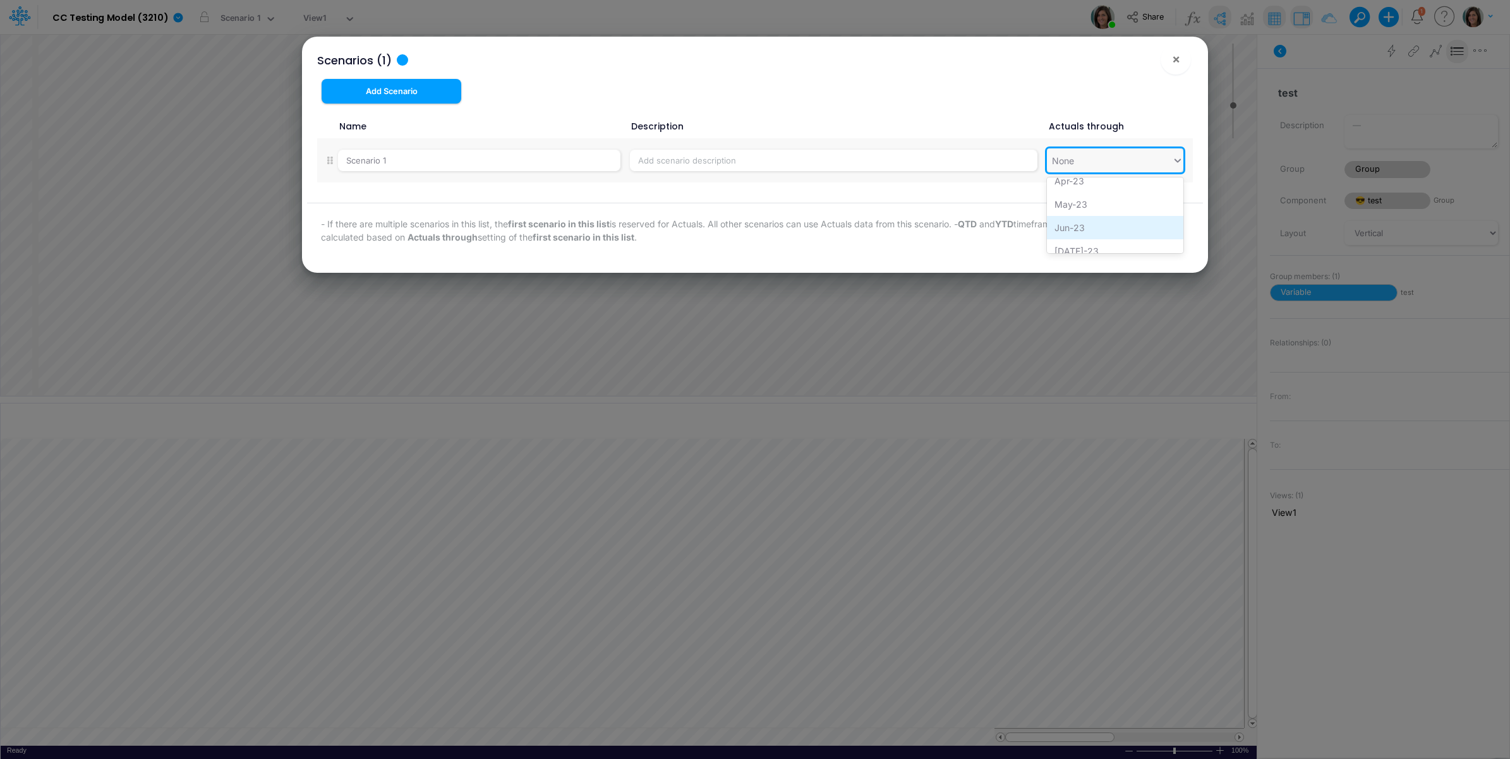
click at [1088, 231] on div "Jun-23" at bounding box center [1115, 227] width 136 height 23
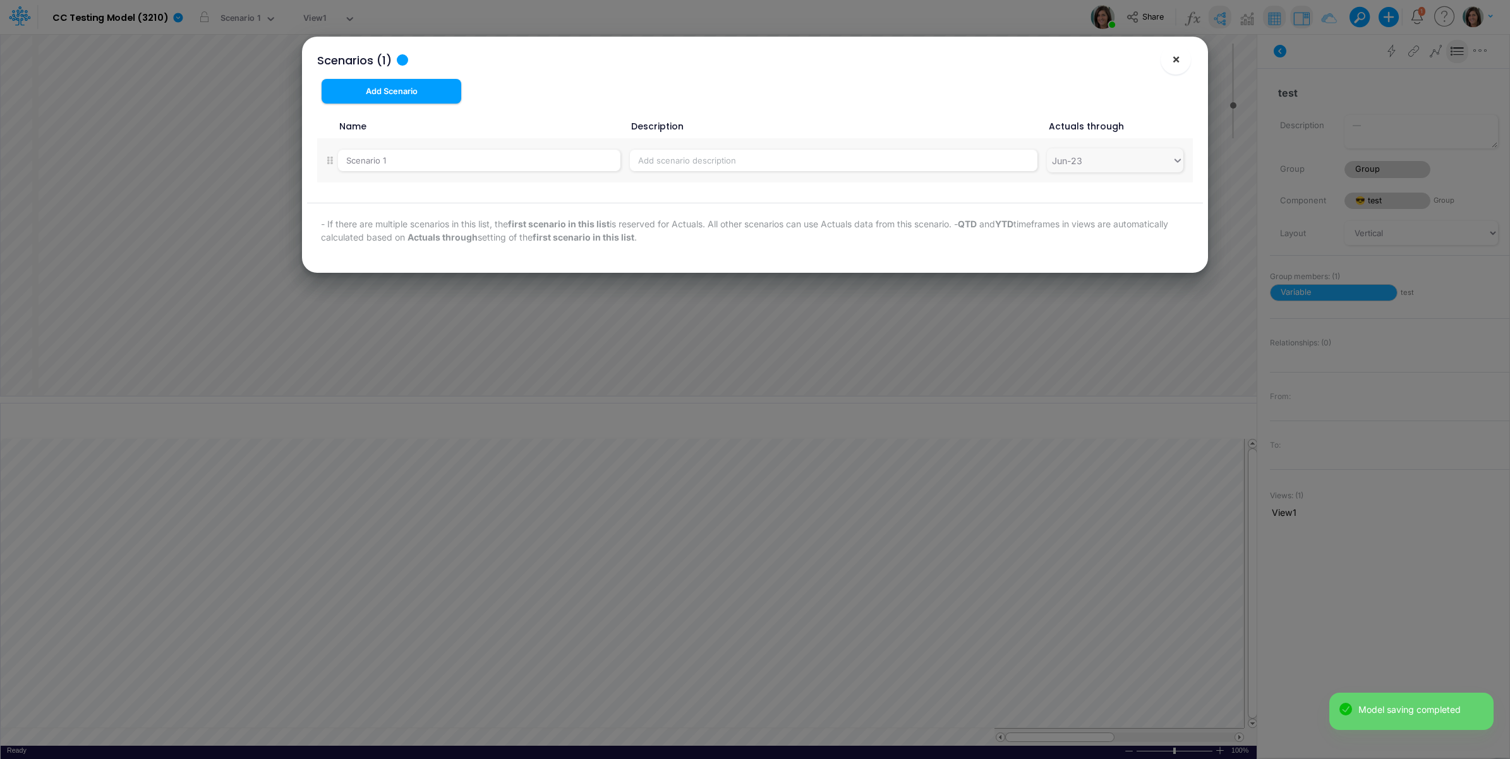
click at [1176, 61] on span "×" at bounding box center [1176, 58] width 8 height 15
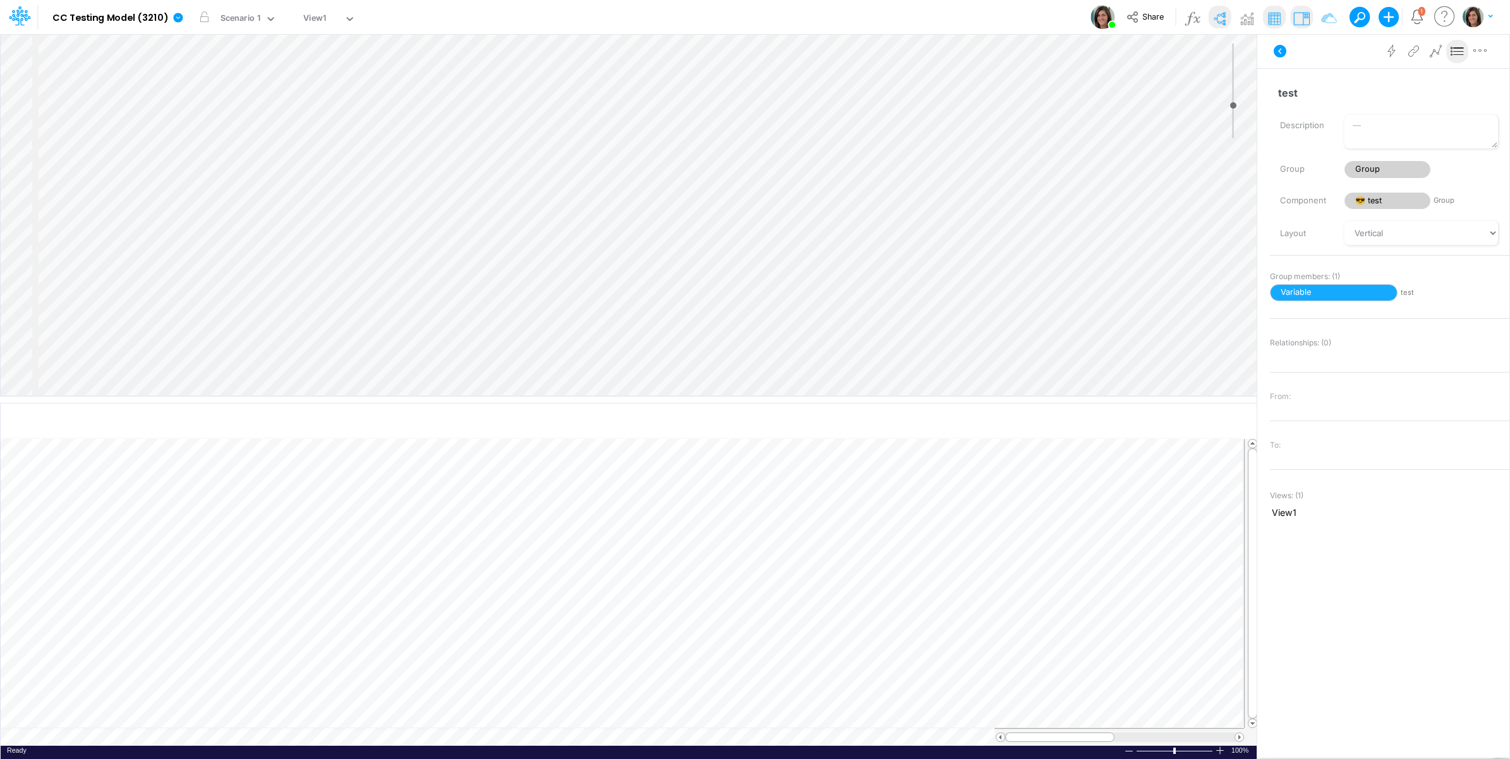
click at [438, 21] on div "Model CC Testing Model (3210) Edit model settings Duplicate Import QuickBooks Q…" at bounding box center [755, 17] width 1359 height 34
click at [179, 18] on icon at bounding box center [177, 17] width 9 height 9
click at [217, 134] on button "View model info" at bounding box center [241, 131] width 135 height 20
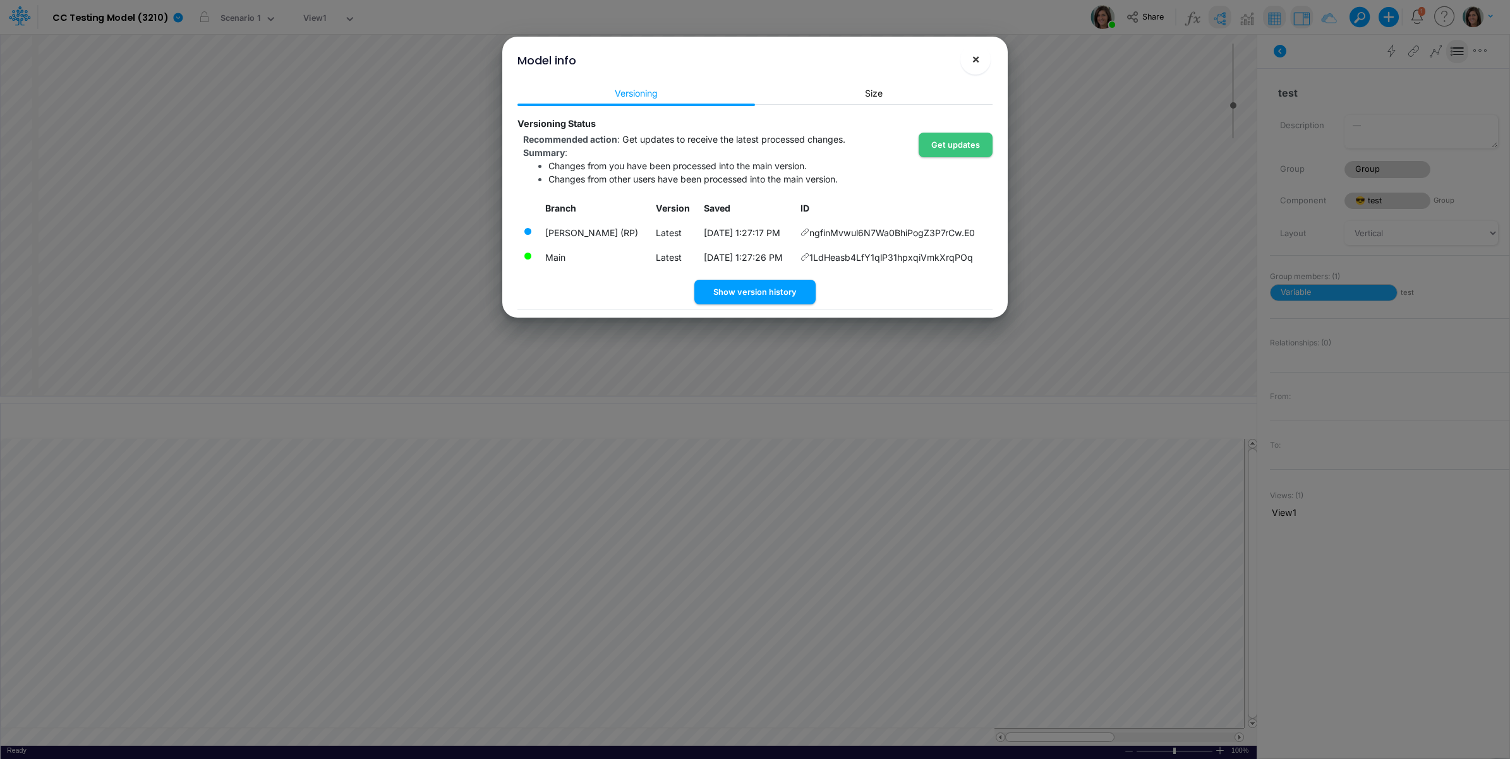
click at [974, 61] on span "×" at bounding box center [976, 58] width 8 height 15
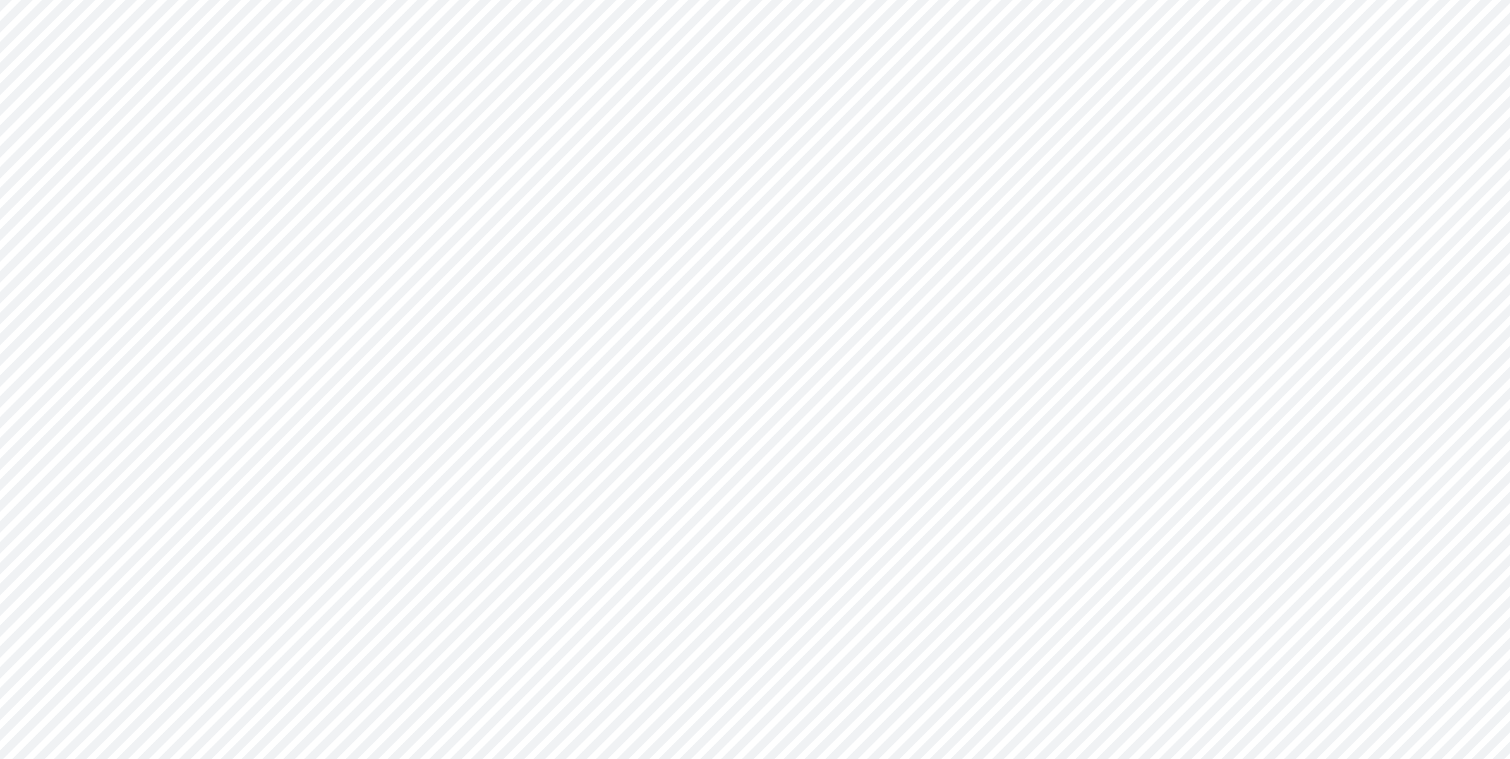
type input "0"
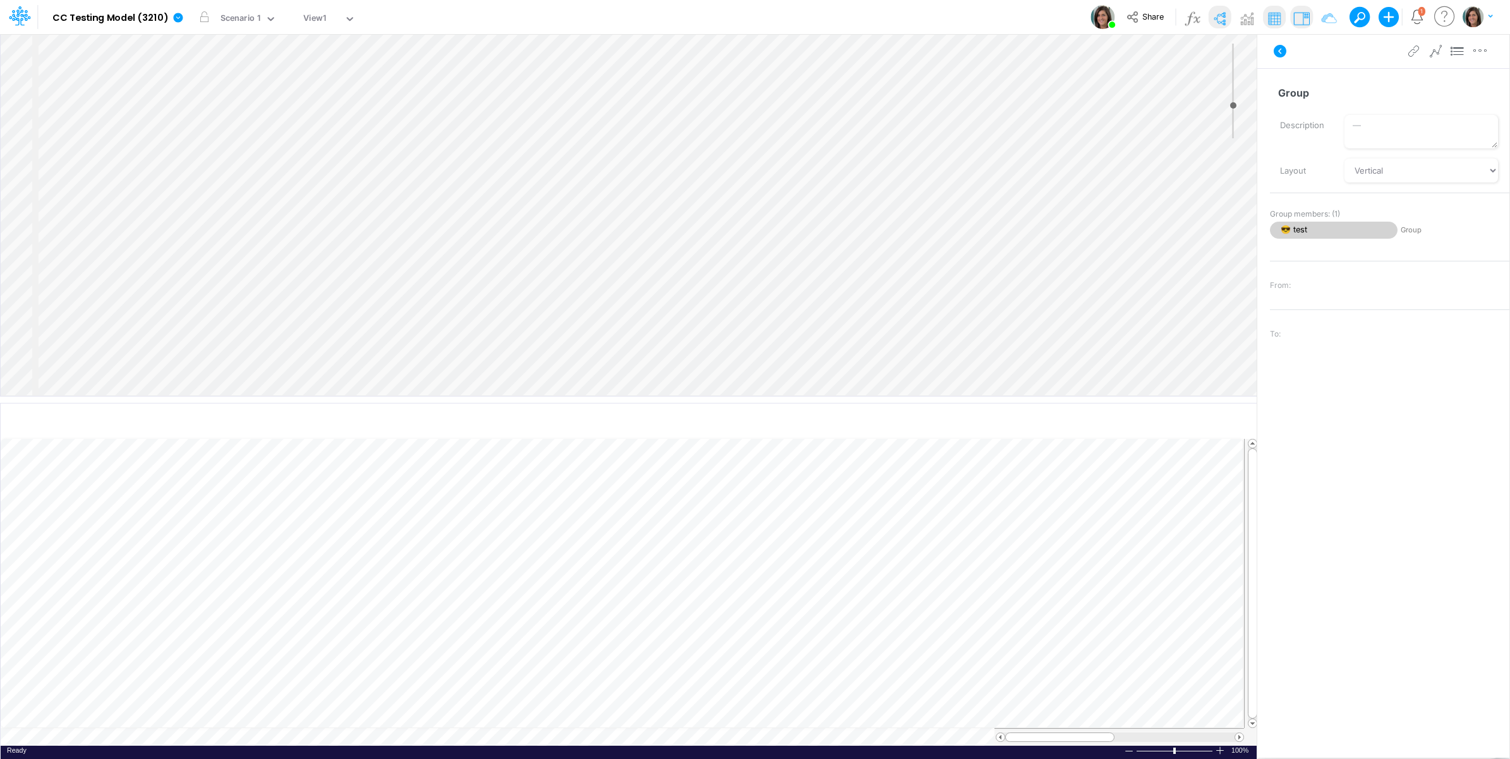
scroll to position [0, 1]
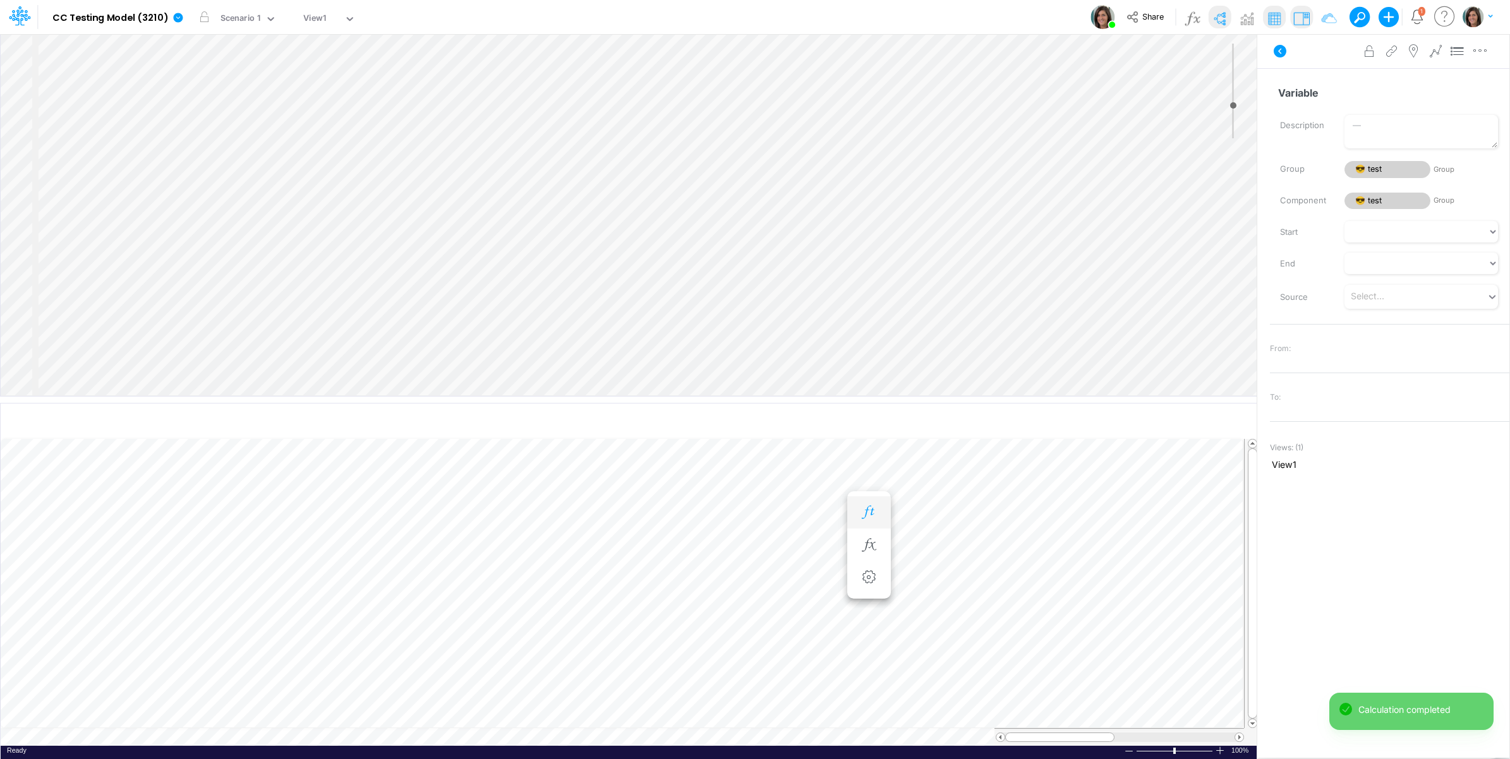
scroll to position [0, 1]
click at [826, 510] on button "button" at bounding box center [815, 512] width 23 height 25
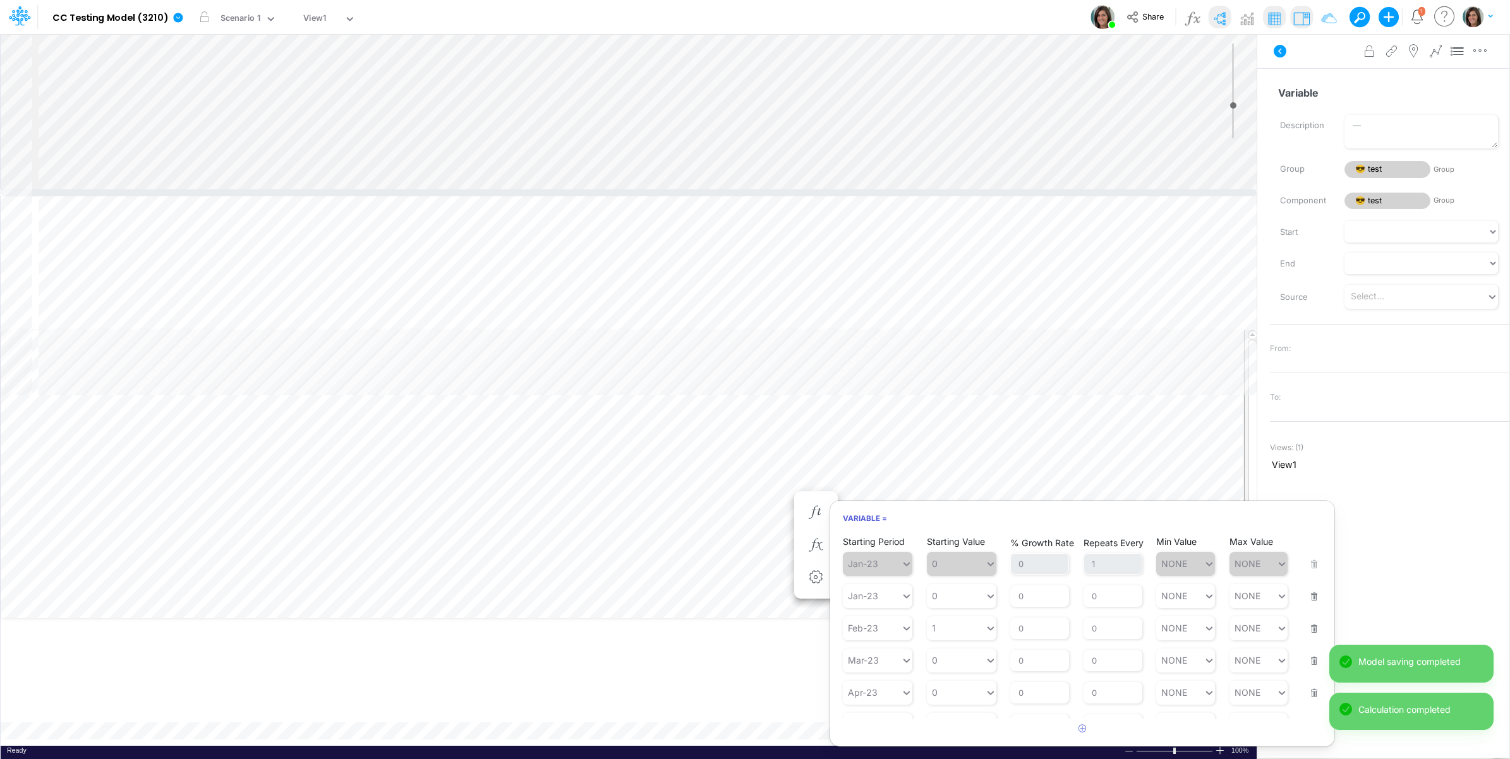
drag, startPoint x: 901, startPoint y: 399, endPoint x: 883, endPoint y: 191, distance: 208.0
click at [883, 191] on div at bounding box center [628, 193] width 1256 height 6
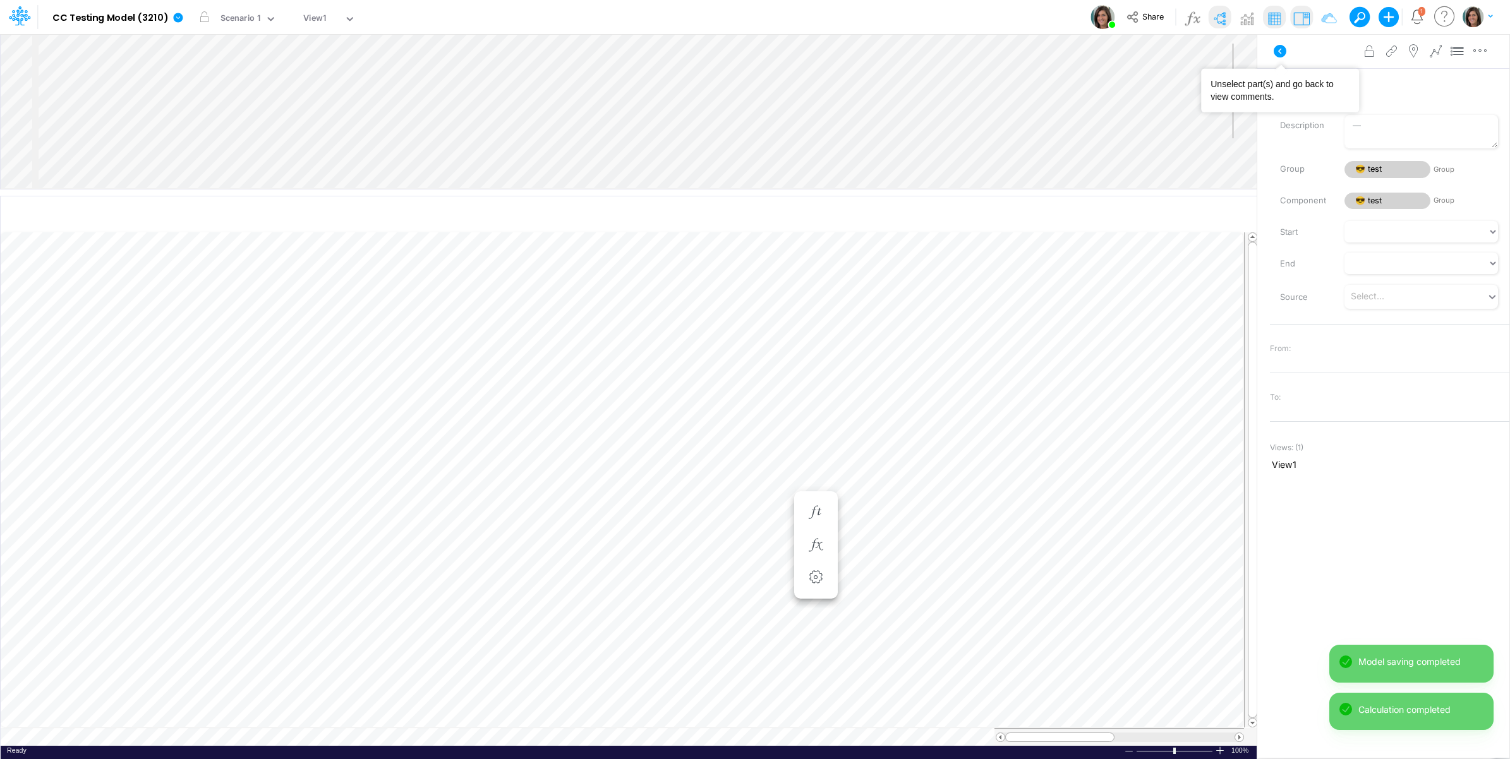
click at [1282, 49] on icon at bounding box center [1280, 51] width 13 height 13
click at [1223, 14] on img at bounding box center [1219, 18] width 20 height 20
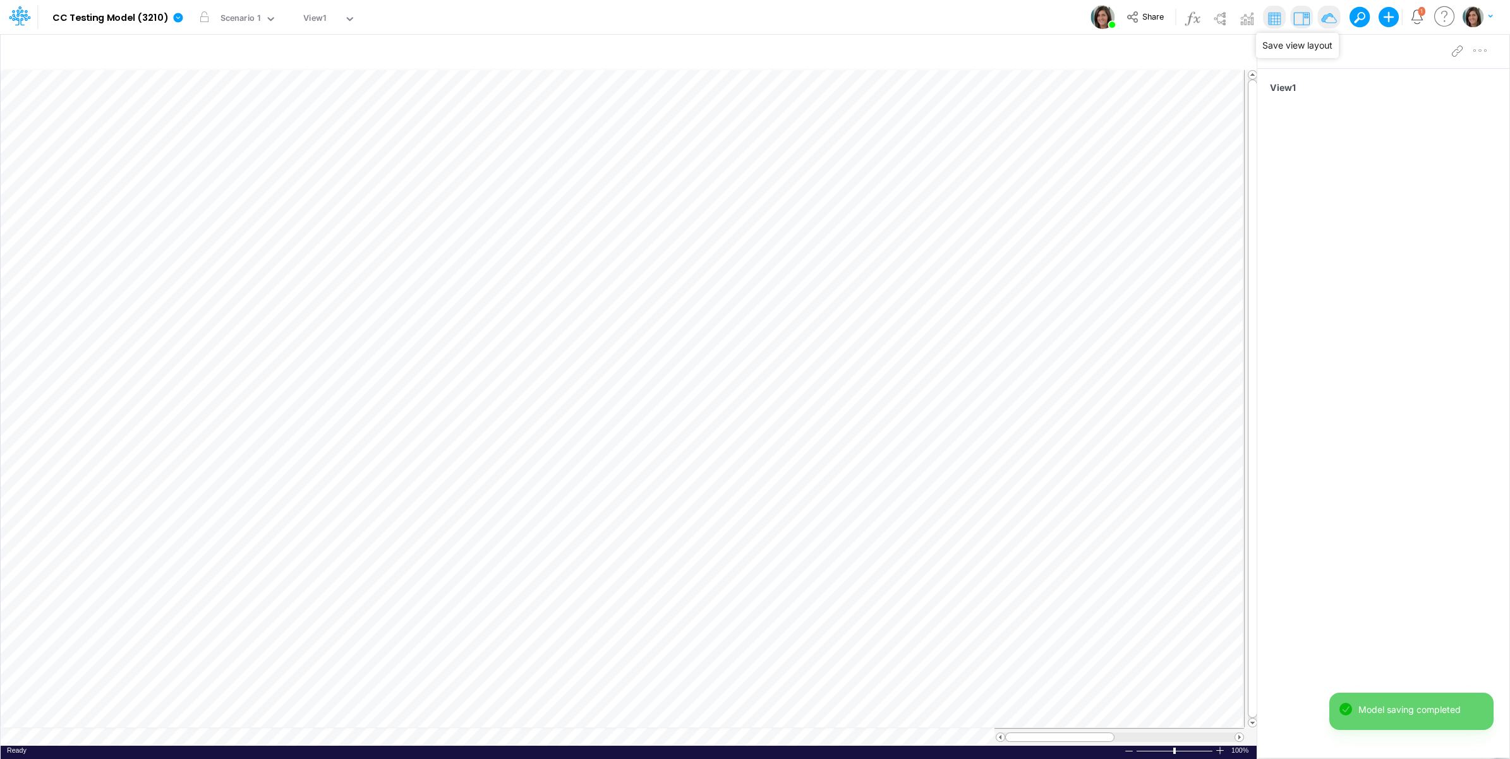
click at [1328, 21] on img at bounding box center [1328, 18] width 20 height 20
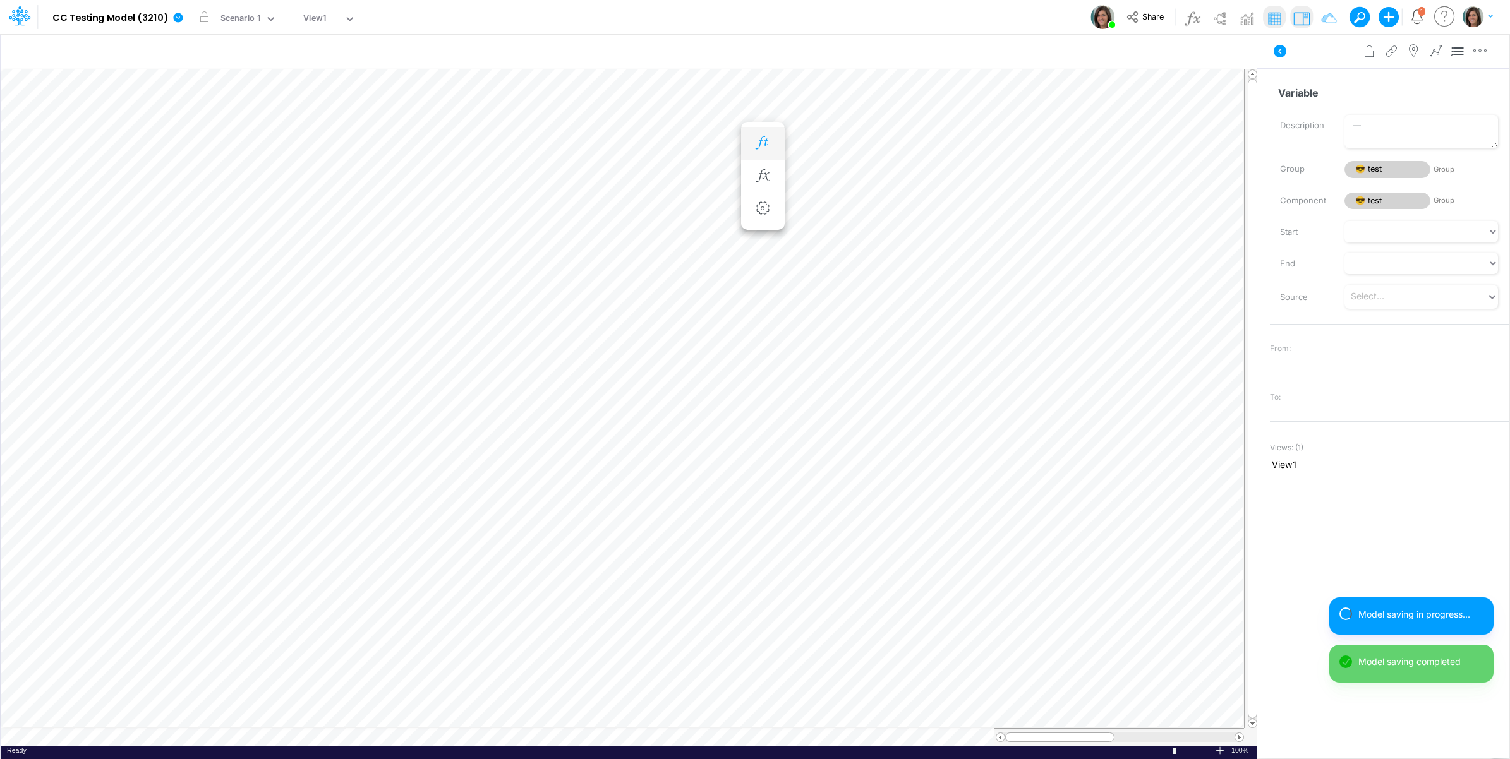
click at [756, 136] on button "button" at bounding box center [762, 143] width 23 height 25
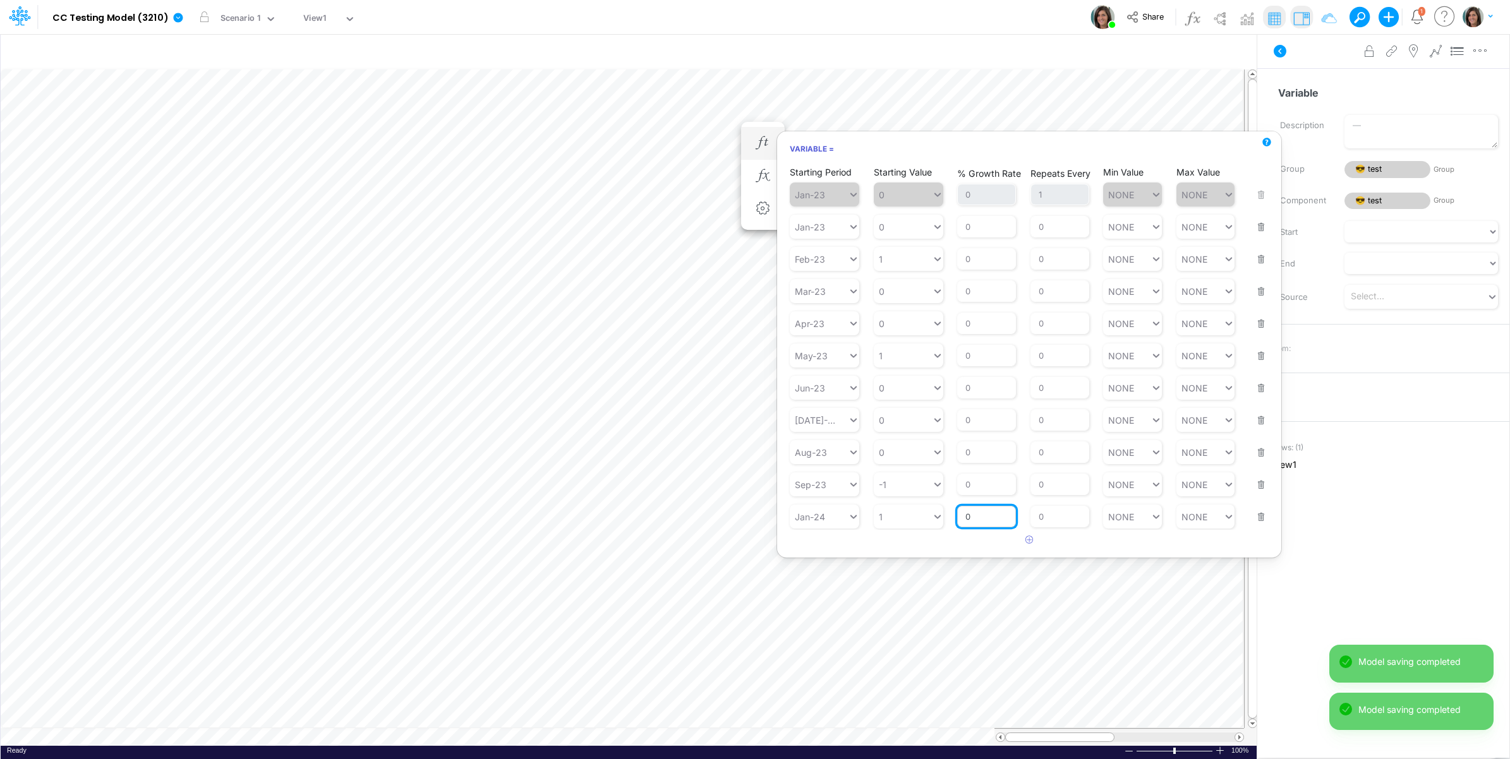
drag, startPoint x: 989, startPoint y: 523, endPoint x: 977, endPoint y: 523, distance: 12.0
click at [977, 523] on input "0" at bounding box center [986, 516] width 59 height 21
drag, startPoint x: 980, startPoint y: 518, endPoint x: 959, endPoint y: 518, distance: 21.5
click at [959, 518] on input "02" at bounding box center [986, 516] width 59 height 21
type input "2"
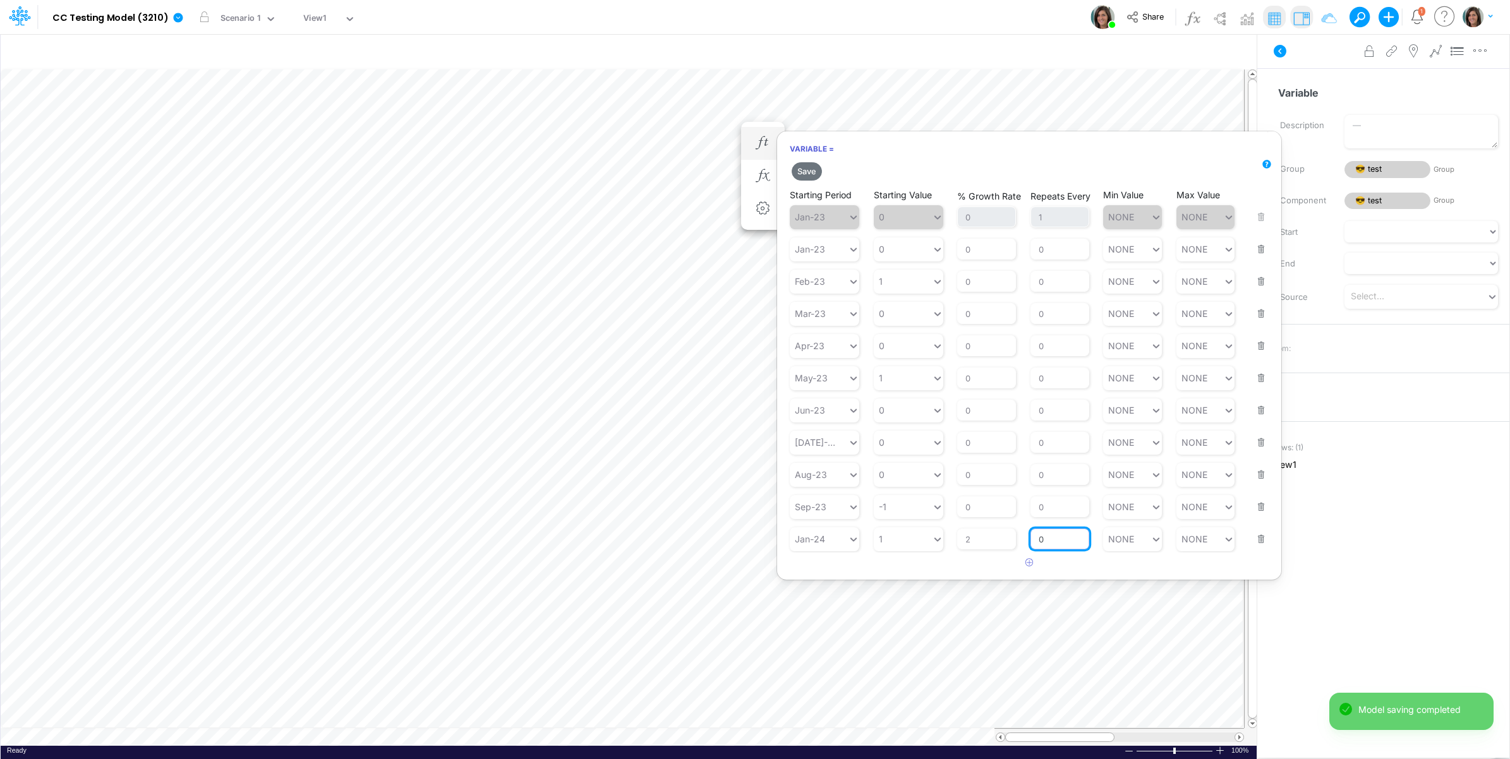
drag, startPoint x: 1044, startPoint y: 519, endPoint x: 1035, endPoint y: 520, distance: 9.5
click at [1035, 520] on div "Repeats Every 0" at bounding box center [1059, 531] width 59 height 37
type input "3"
click at [1027, 567] on icon "button" at bounding box center [1029, 562] width 8 height 8
type input "0"
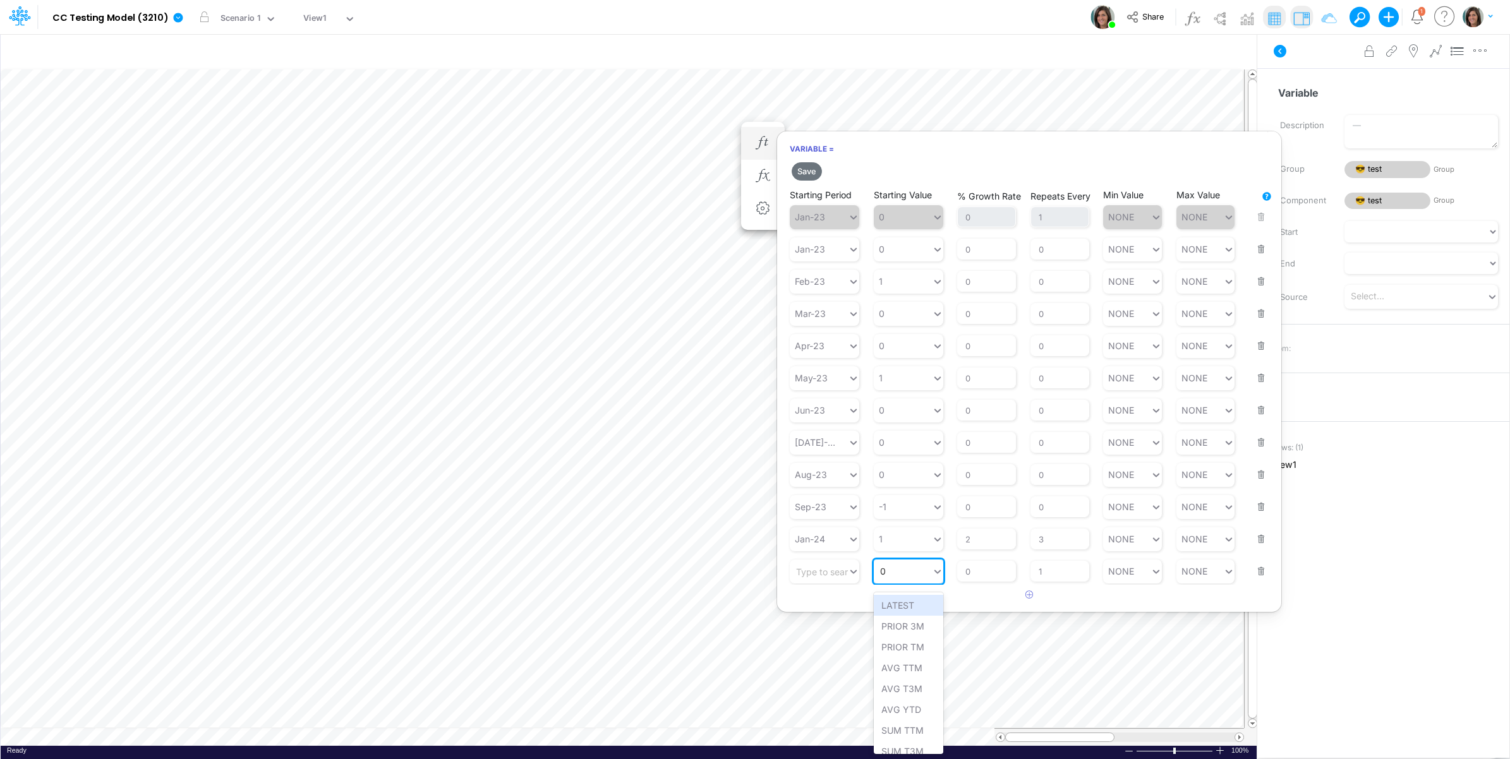
click at [889, 579] on div "0 0" at bounding box center [903, 571] width 58 height 18
click at [802, 581] on div "Type to search..." at bounding box center [819, 571] width 58 height 18
click at [809, 633] on div "[DATE]-24" at bounding box center [824, 626] width 69 height 21
type input "jul"
click at [916, 574] on div "0 0" at bounding box center [903, 571] width 58 height 18
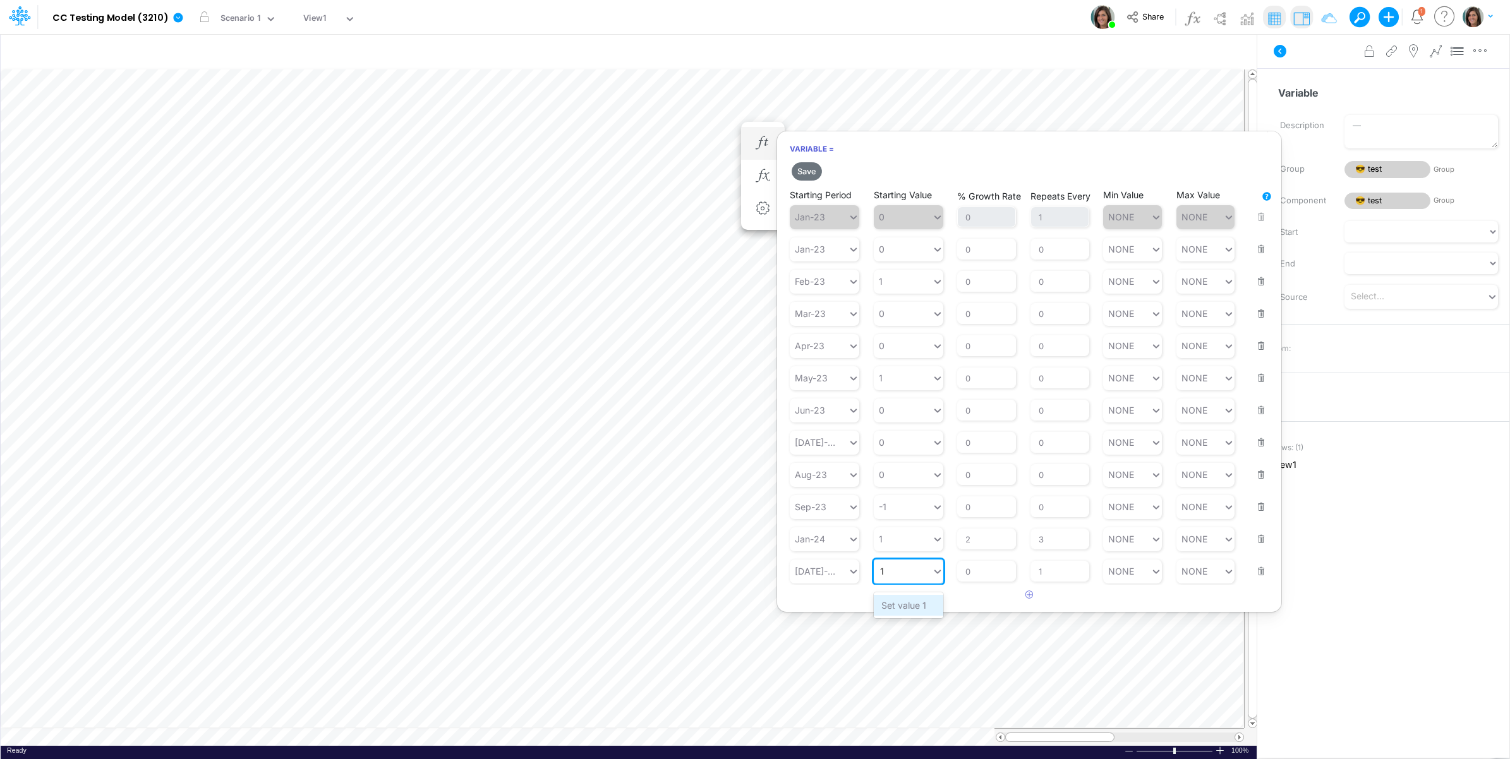
click at [919, 606] on div "Set value 1" at bounding box center [908, 605] width 69 height 21
type input "1"
drag, startPoint x: 984, startPoint y: 579, endPoint x: 970, endPoint y: 578, distance: 14.6
click at [970, 578] on input "0" at bounding box center [986, 571] width 59 height 21
drag, startPoint x: 964, startPoint y: 578, endPoint x: 980, endPoint y: 576, distance: 15.9
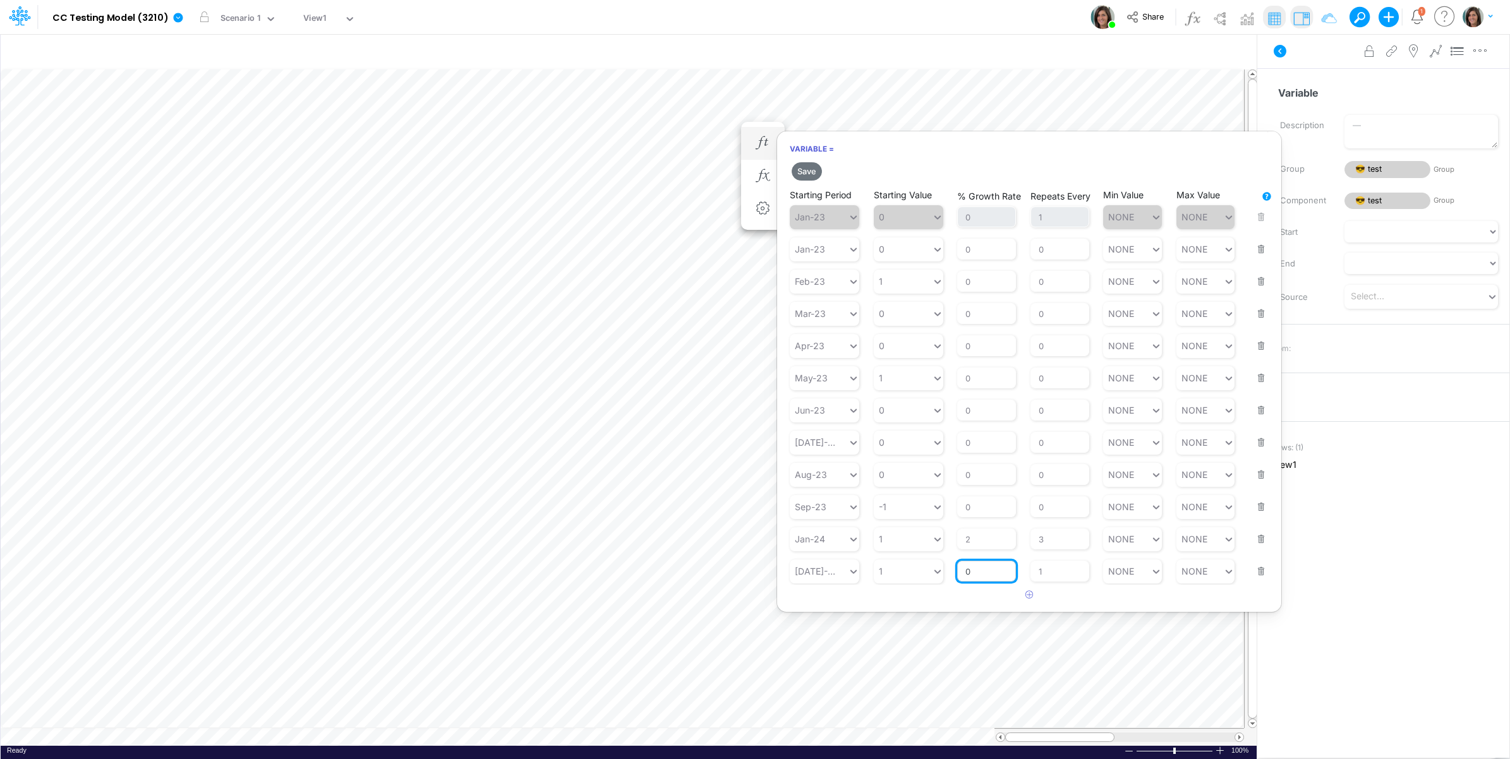
click at [975, 577] on input "0" at bounding box center [986, 571] width 59 height 21
type input "2"
drag, startPoint x: 1040, startPoint y: 575, endPoint x: 1032, endPoint y: 575, distance: 8.9
click at [1032, 575] on input "1" at bounding box center [1059, 571] width 59 height 21
type input "3"
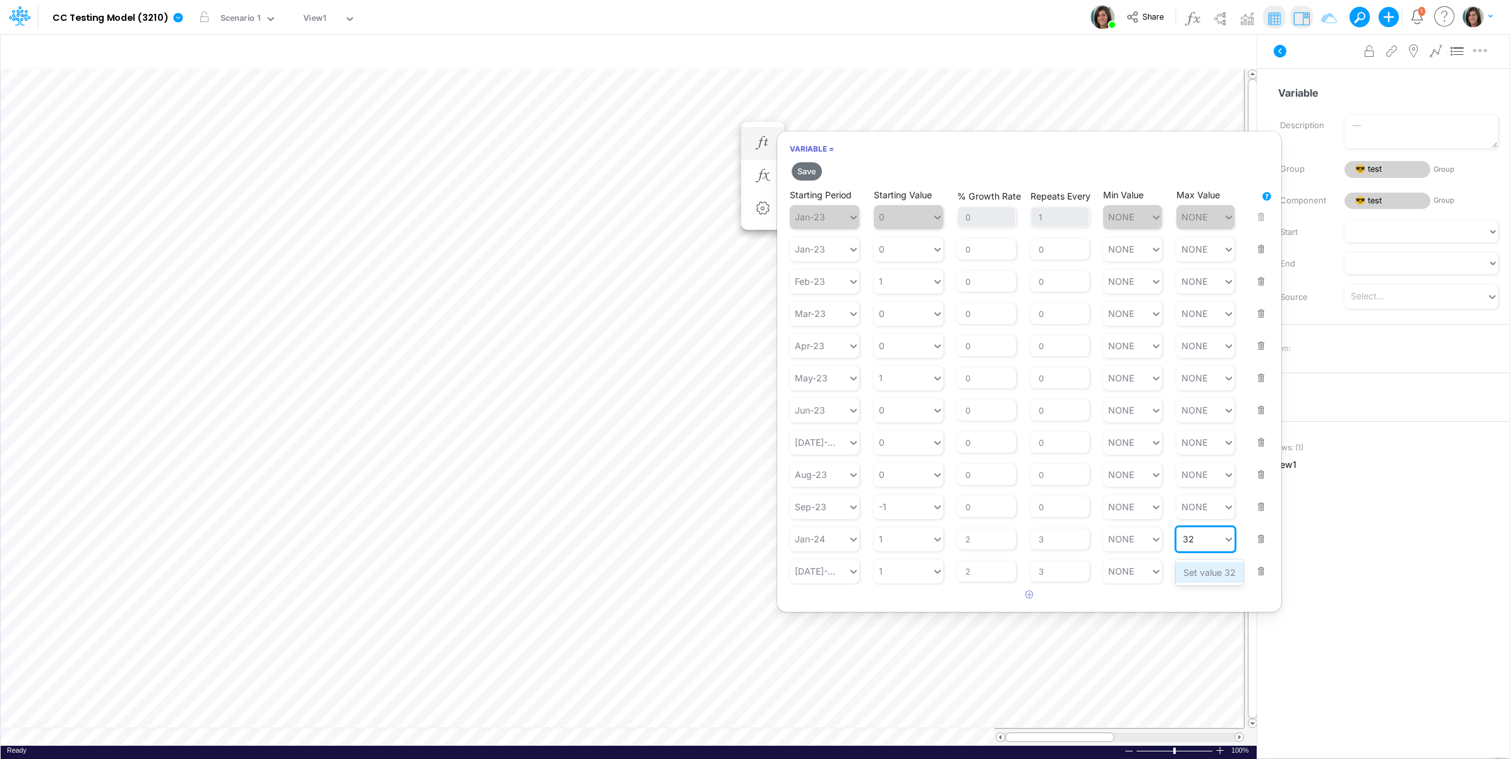
type input "3"
click at [1195, 570] on div "Set value 2" at bounding box center [1207, 572] width 62 height 21
type input "2"
click at [1197, 610] on div "Set value 4" at bounding box center [1207, 605] width 62 height 21
type input "4"
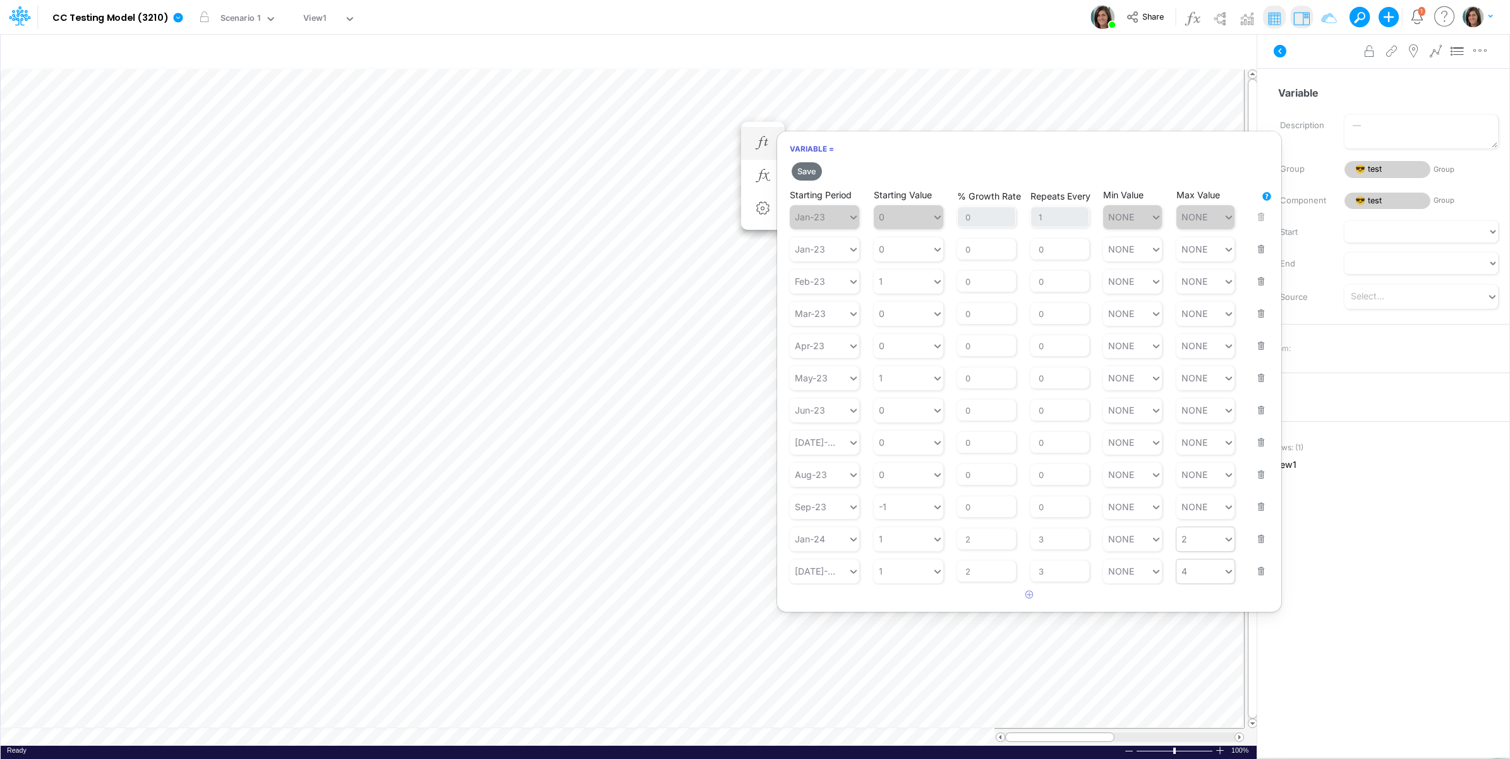
click at [905, 606] on article at bounding box center [1029, 595] width 504 height 21
click at [809, 172] on button "Save" at bounding box center [807, 171] width 30 height 18
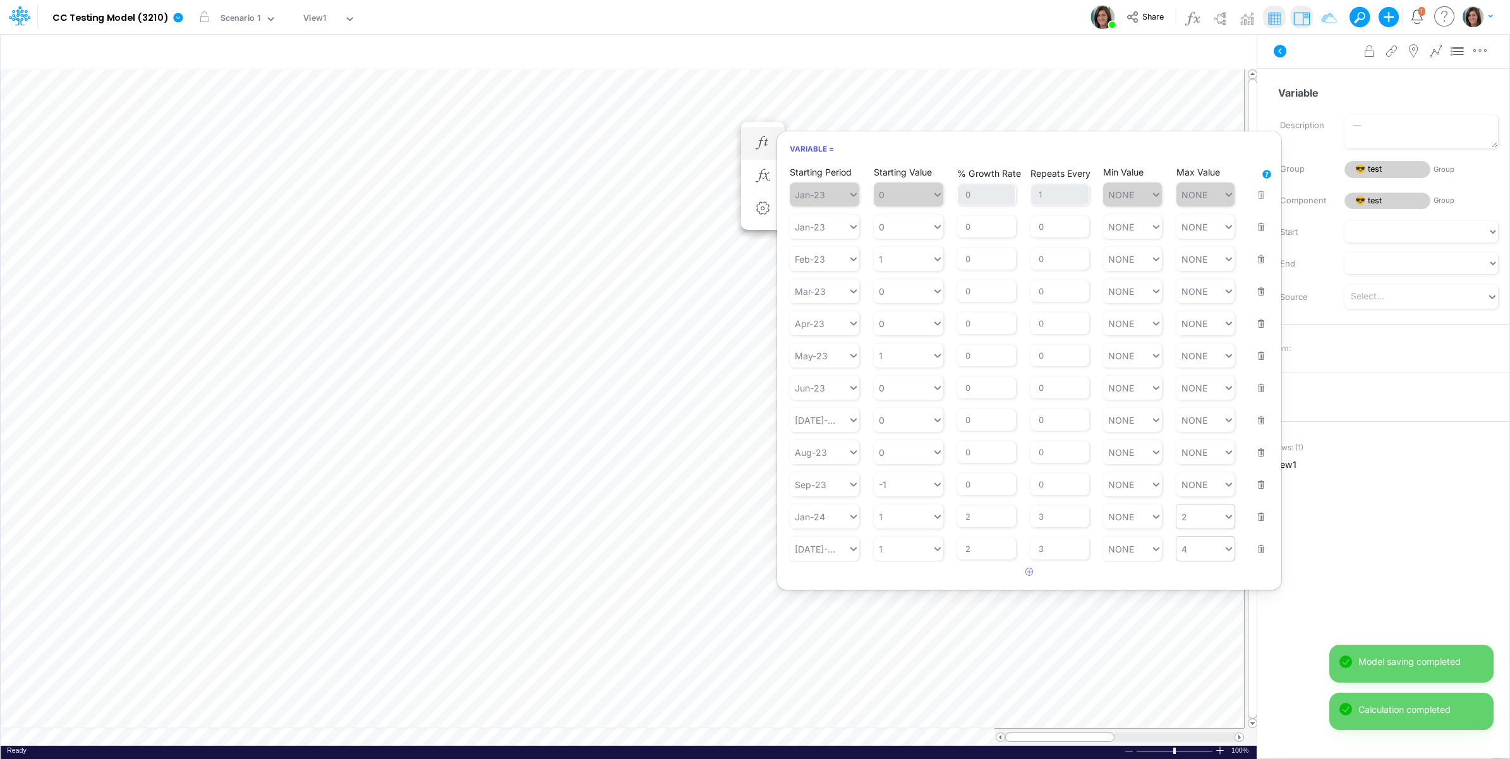
scroll to position [0, 1]
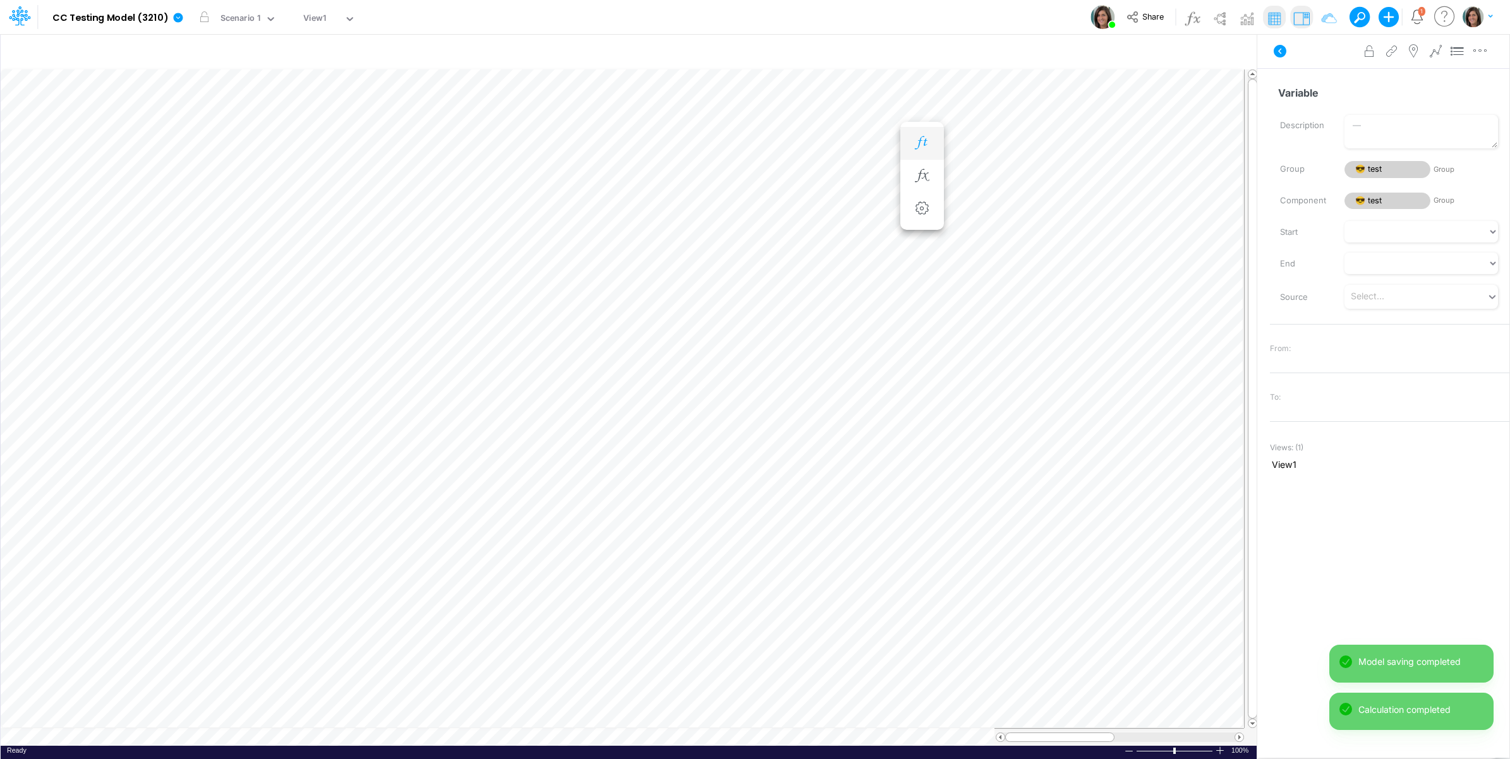
click at [924, 140] on icon "button" at bounding box center [921, 142] width 19 height 13
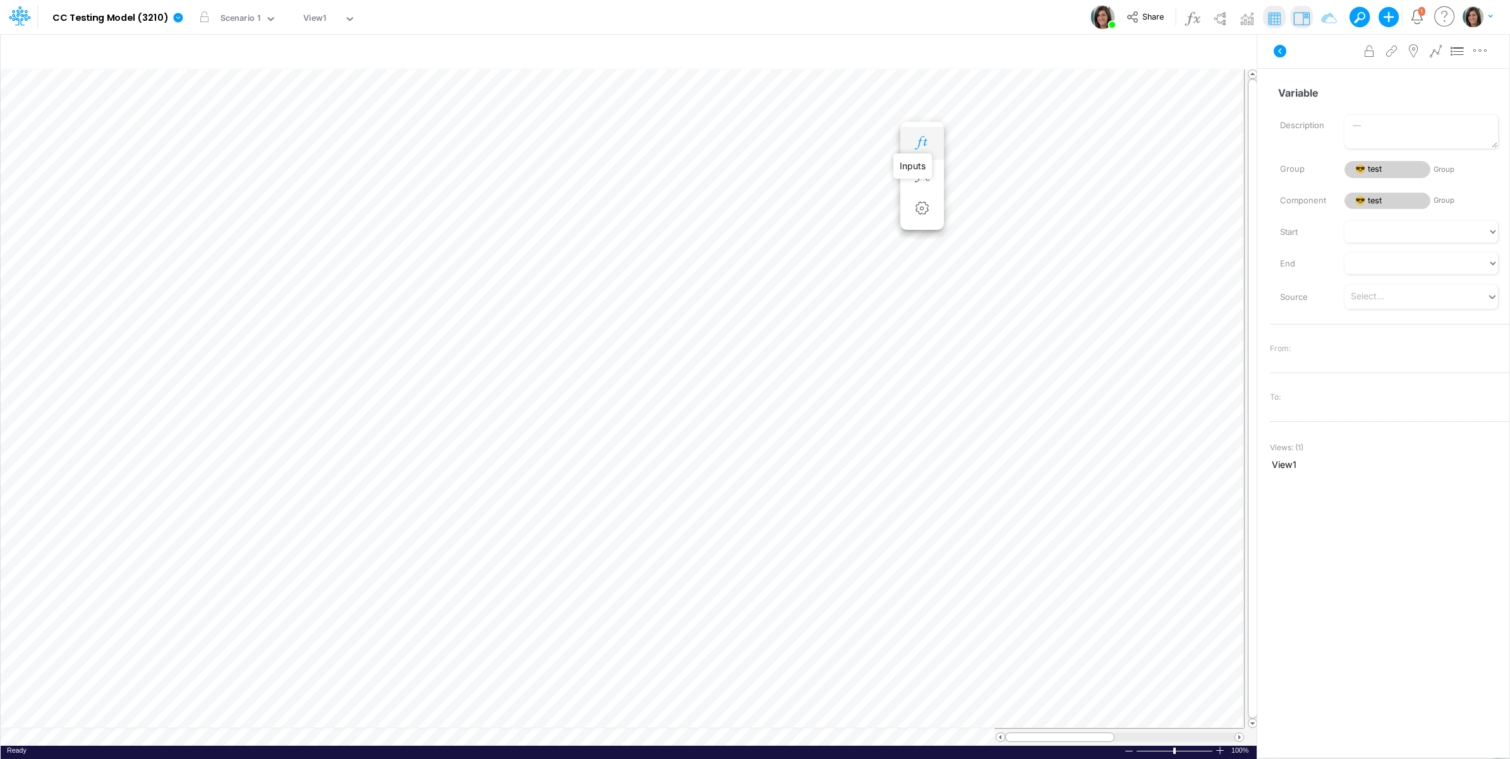
click at [930, 143] on icon "button" at bounding box center [921, 142] width 19 height 13
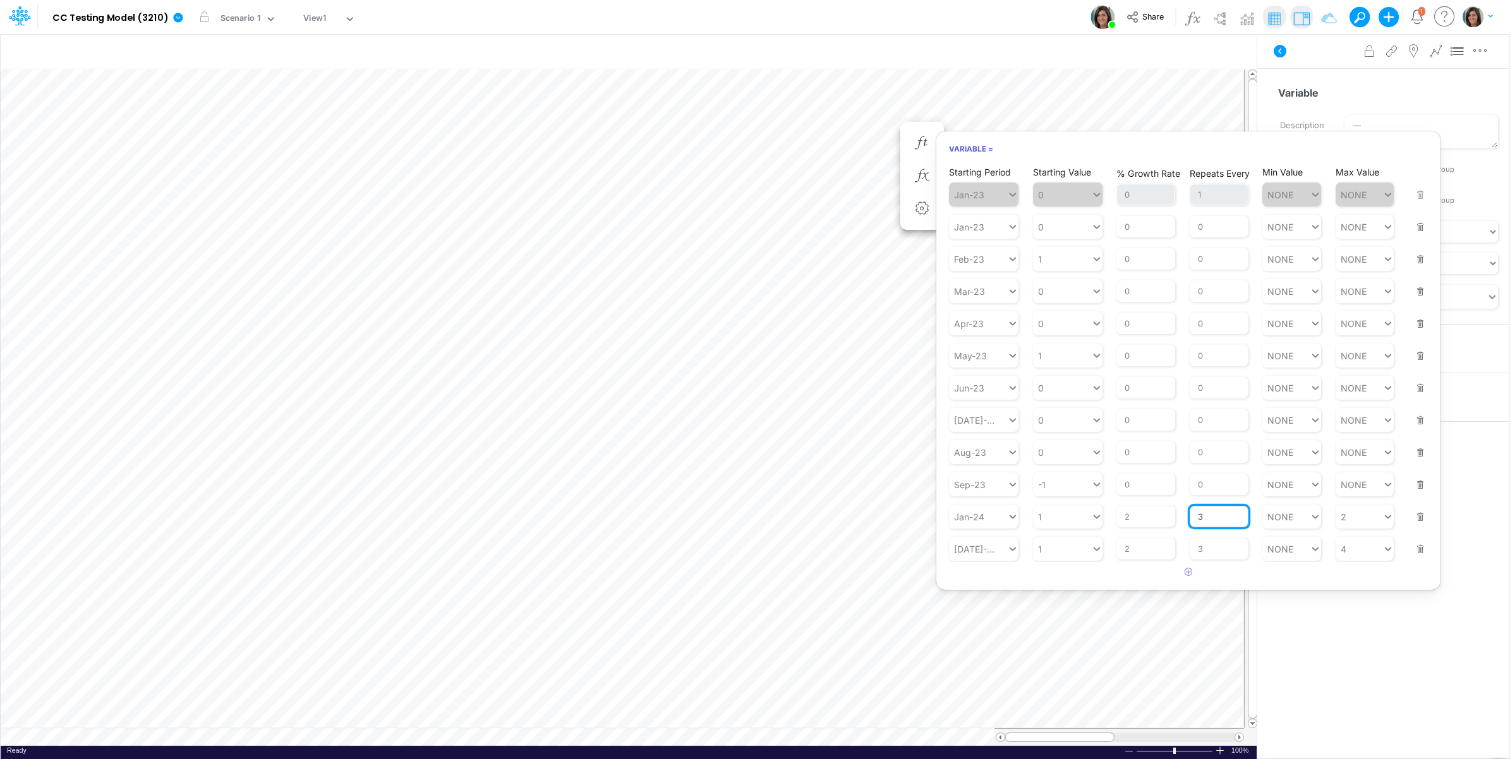
drag, startPoint x: 1211, startPoint y: 518, endPoint x: 1198, endPoint y: 518, distance: 12.6
click at [1198, 518] on input "3" at bounding box center [1218, 516] width 59 height 21
type input "2"
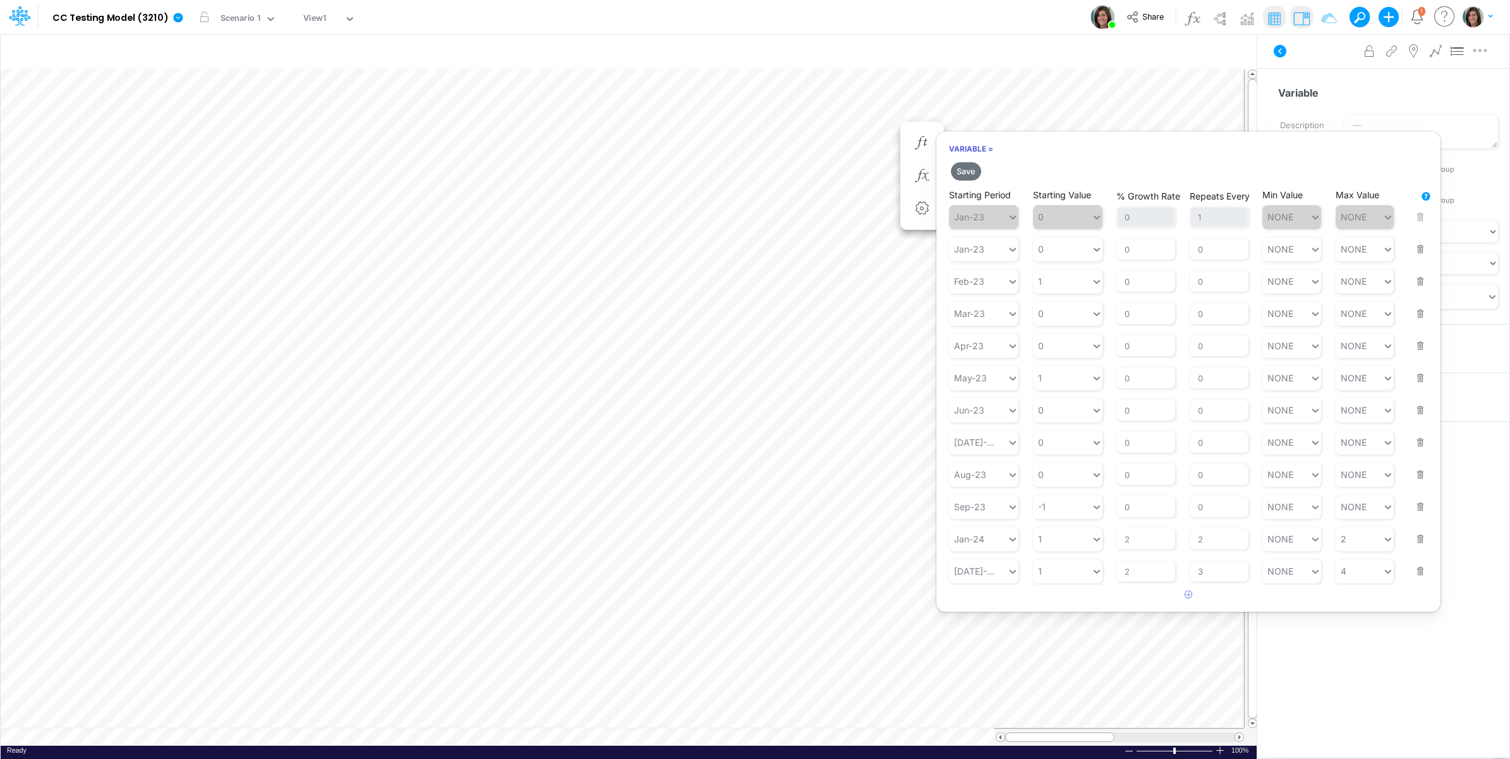
click at [1112, 584] on div "Save Starting Period Jan-23 Starting Value 0 % Growth Rate 0 Repeats Every 1 Mi…" at bounding box center [1188, 383] width 504 height 446
click at [965, 167] on button "Save" at bounding box center [966, 171] width 30 height 18
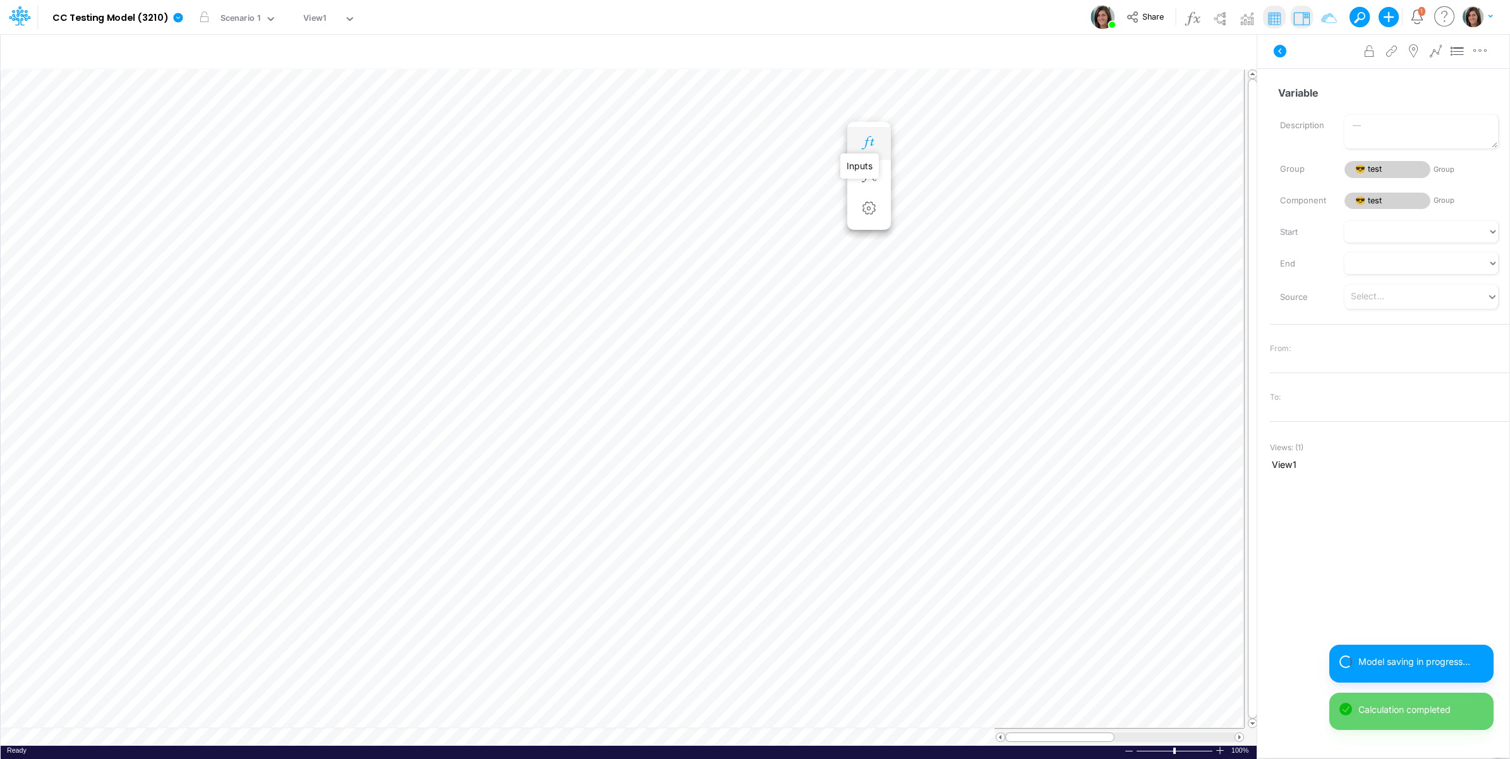
click at [861, 139] on icon "button" at bounding box center [868, 142] width 19 height 13
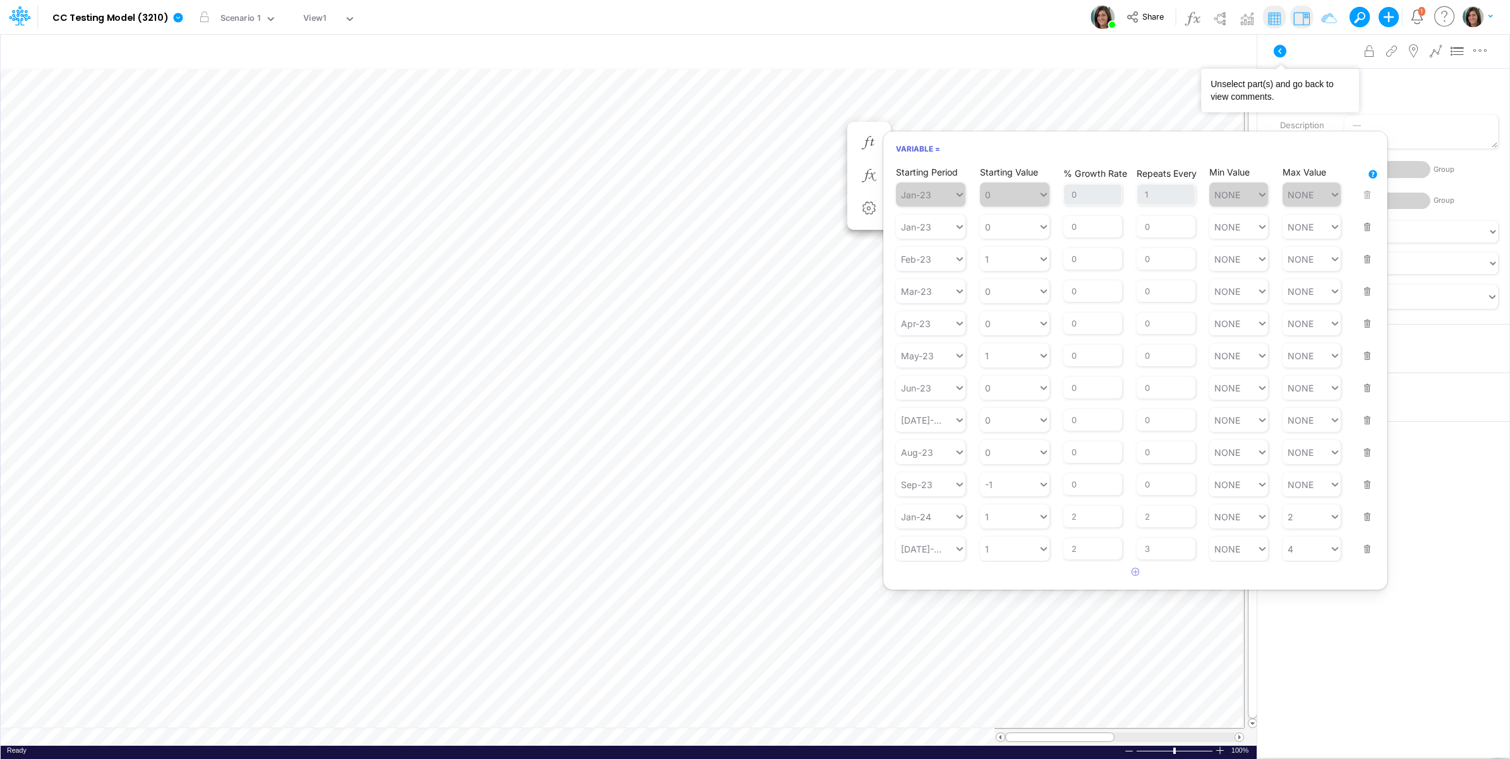
click at [1279, 49] on icon at bounding box center [1279, 51] width 15 height 15
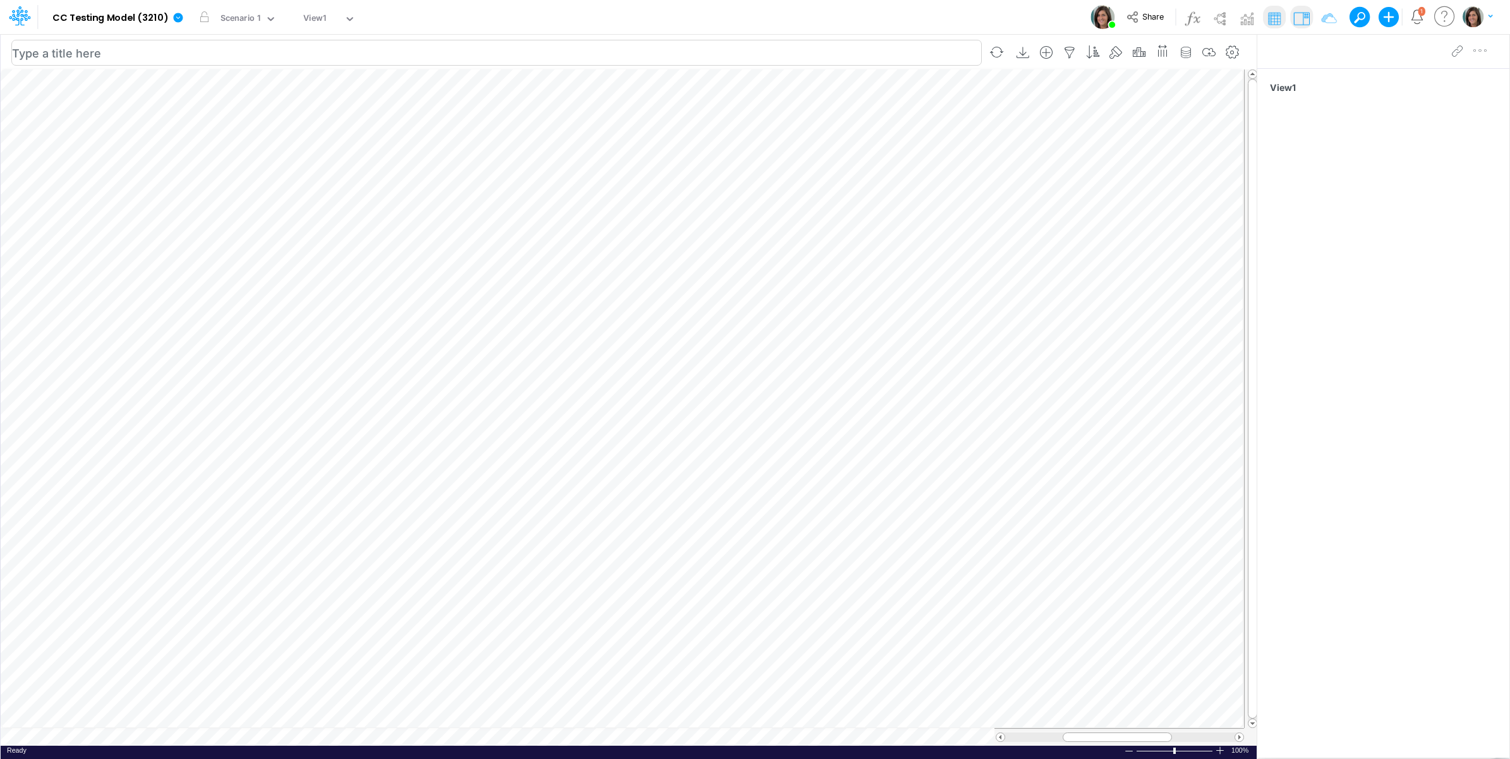
scroll to position [0, 1]
click at [446, 135] on button "button" at bounding box center [444, 143] width 23 height 25
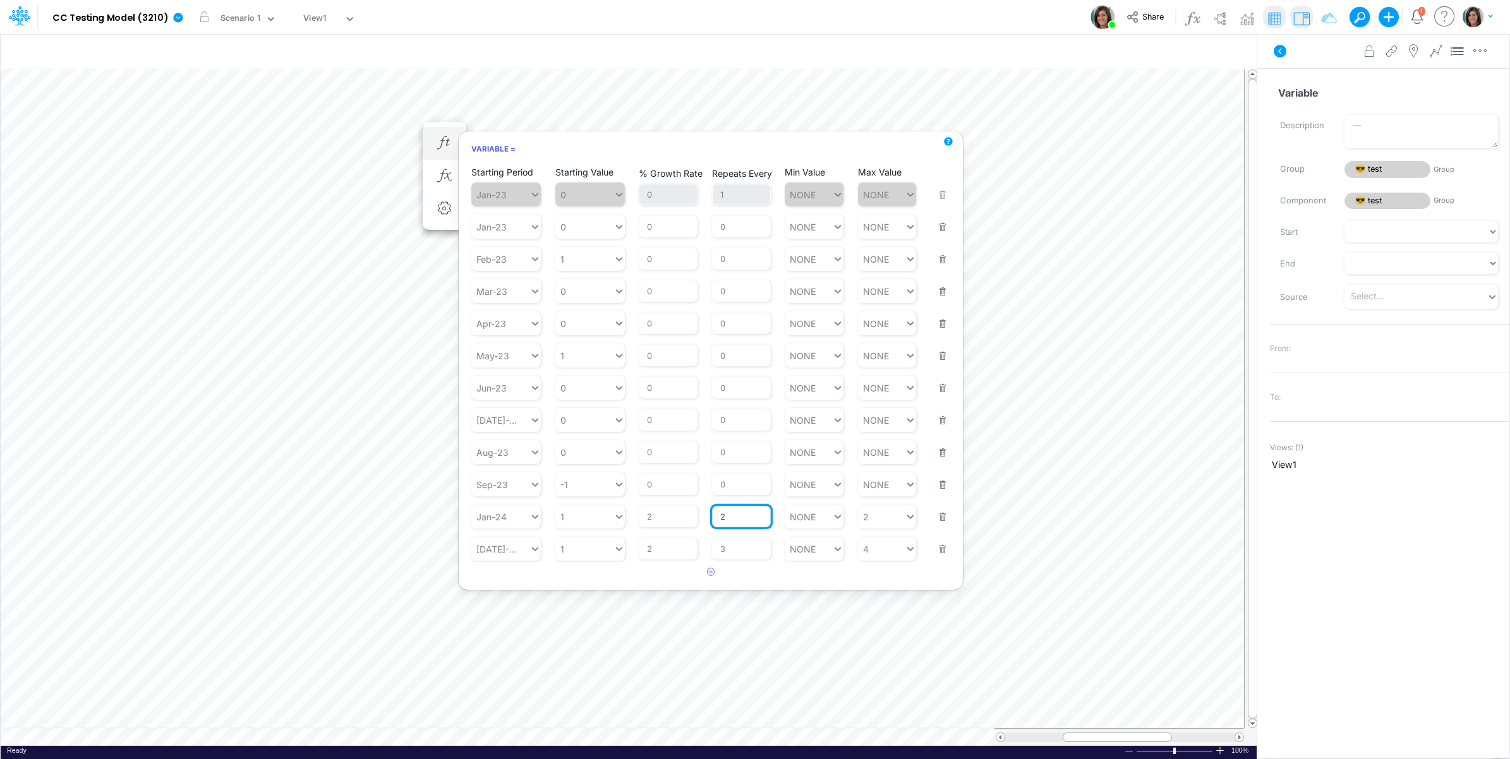
drag, startPoint x: 733, startPoint y: 522, endPoint x: 716, endPoint y: 522, distance: 17.1
click at [716, 522] on input "2" at bounding box center [741, 516] width 59 height 21
type input "3"
click at [658, 580] on div "Starting Period Jan-23 Starting Value 0 % Growth Rate 0 Repeats Every 1 Min Val…" at bounding box center [711, 374] width 504 height 418
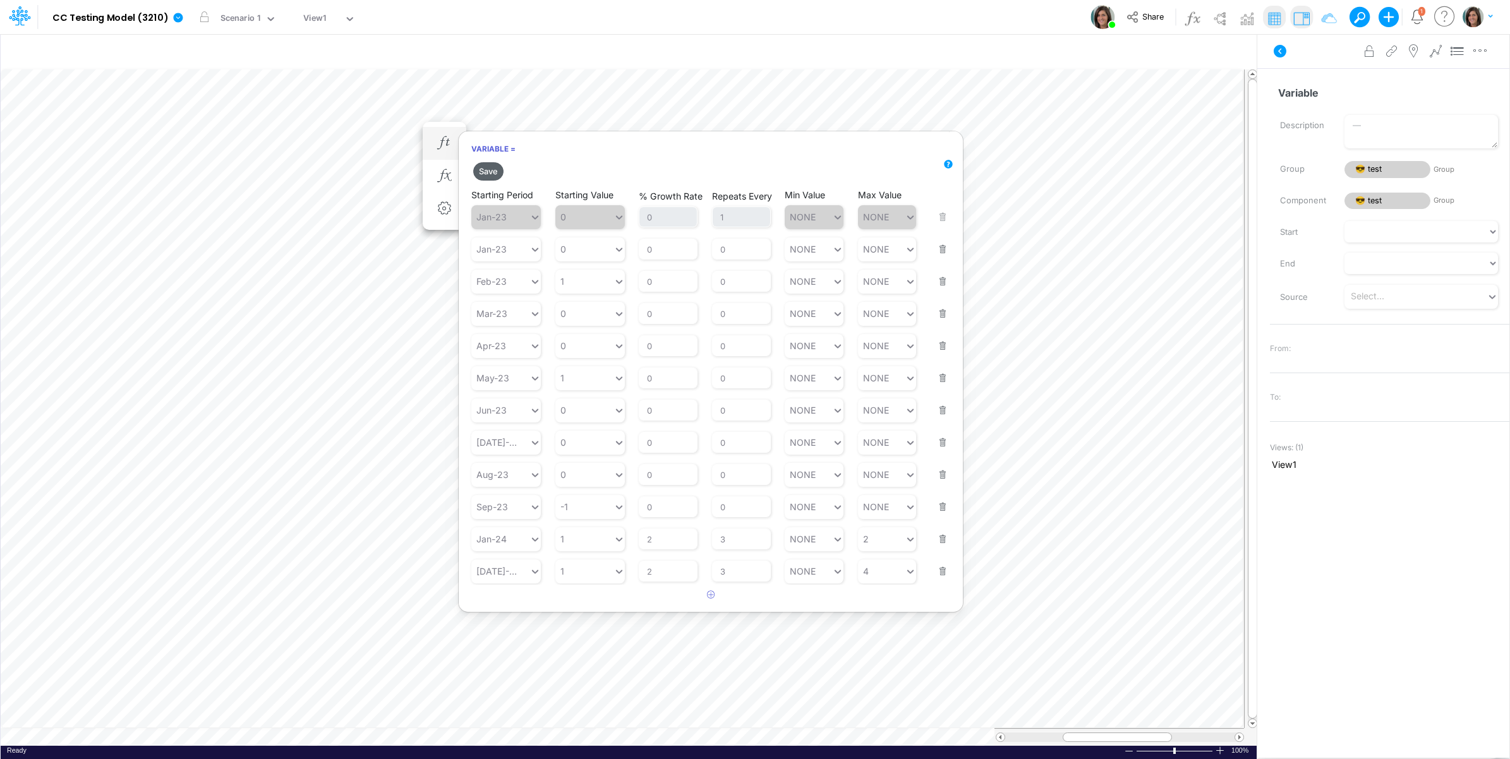
click at [491, 172] on button "Save" at bounding box center [488, 171] width 30 height 18
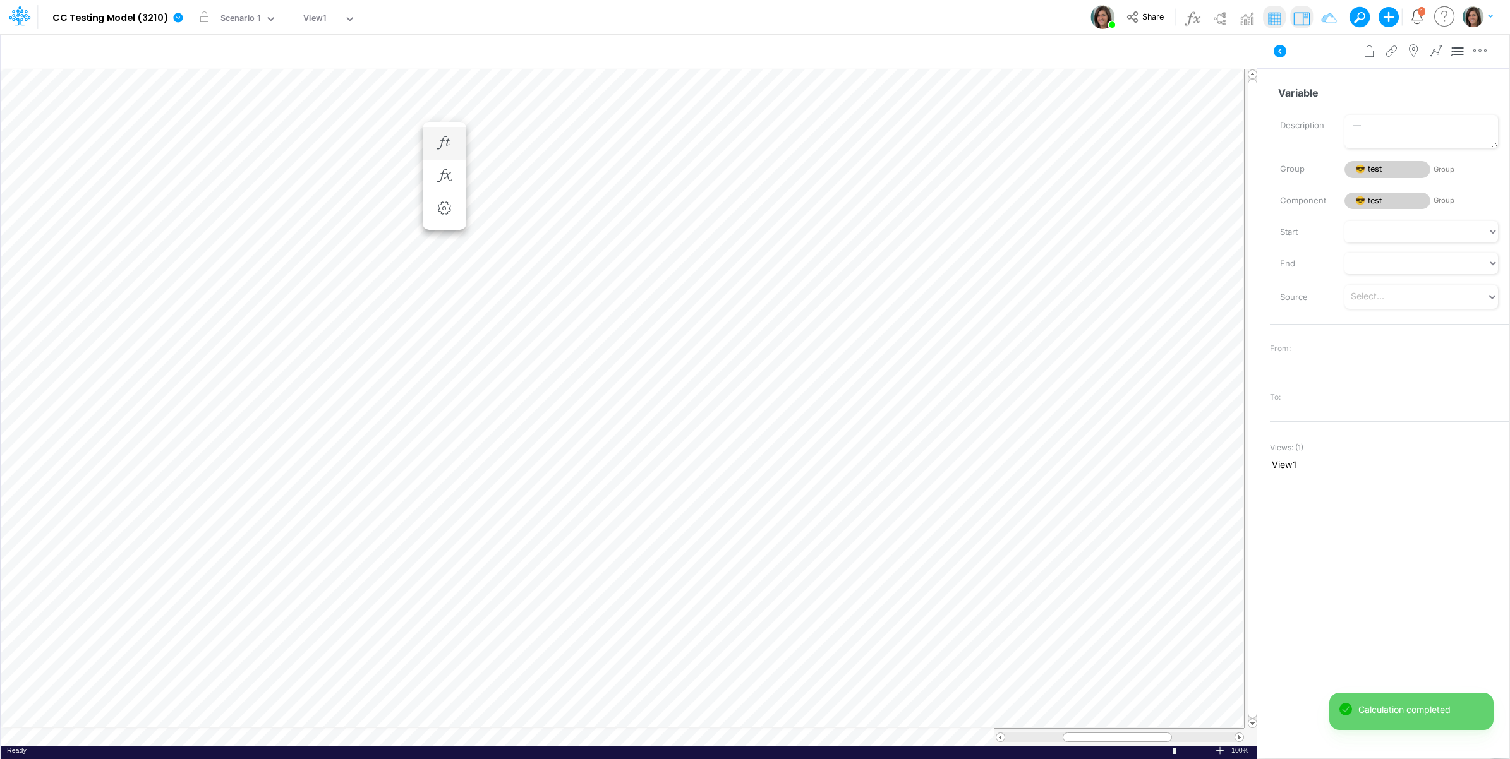
scroll to position [0, 1]
click at [500, 139] on icon "button" at bounding box center [497, 142] width 19 height 13
click at [449, 140] on icon "button" at bounding box center [444, 142] width 19 height 13
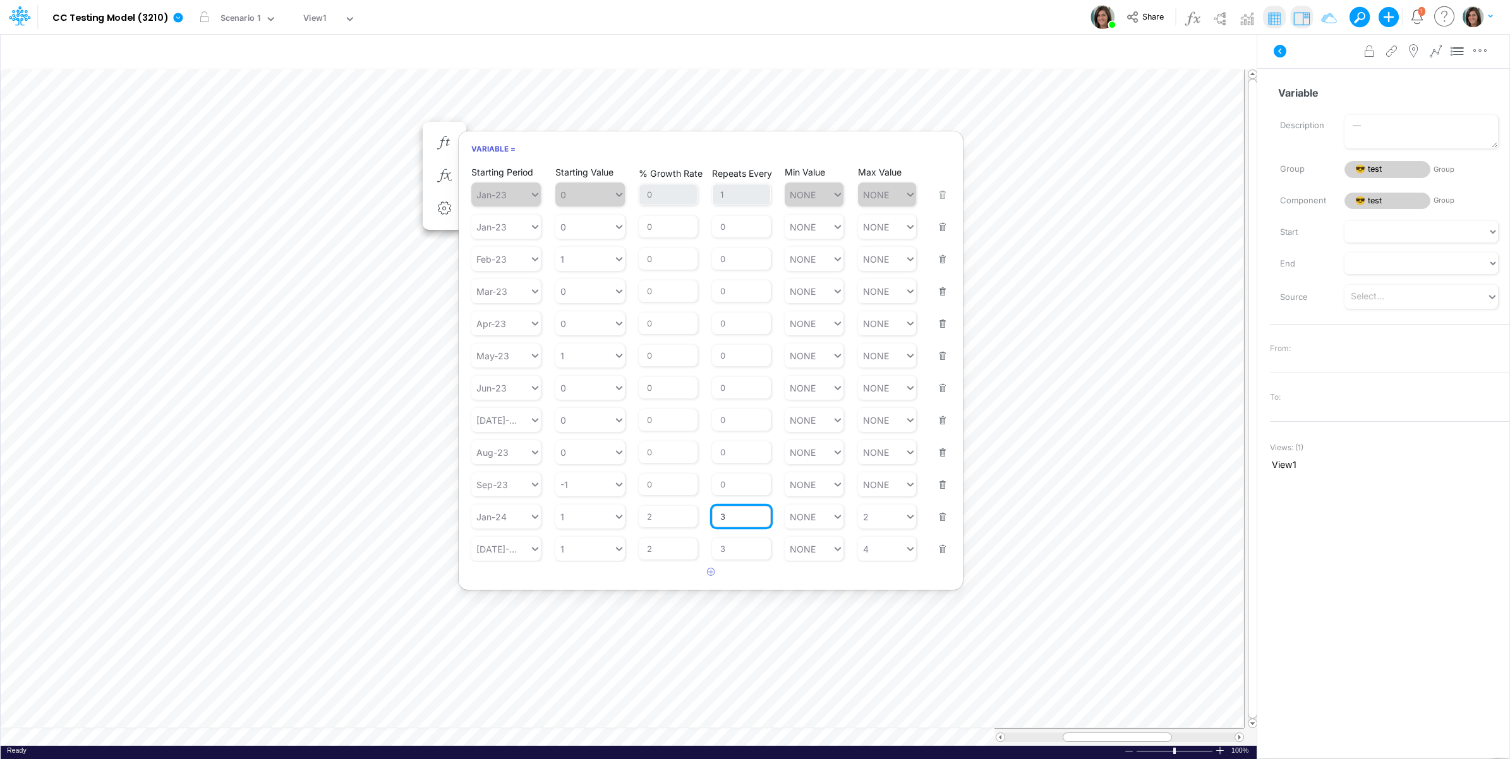
drag, startPoint x: 730, startPoint y: 525, endPoint x: 718, endPoint y: 525, distance: 12.0
click at [718, 525] on input "3" at bounding box center [741, 516] width 59 height 21
type input "2"
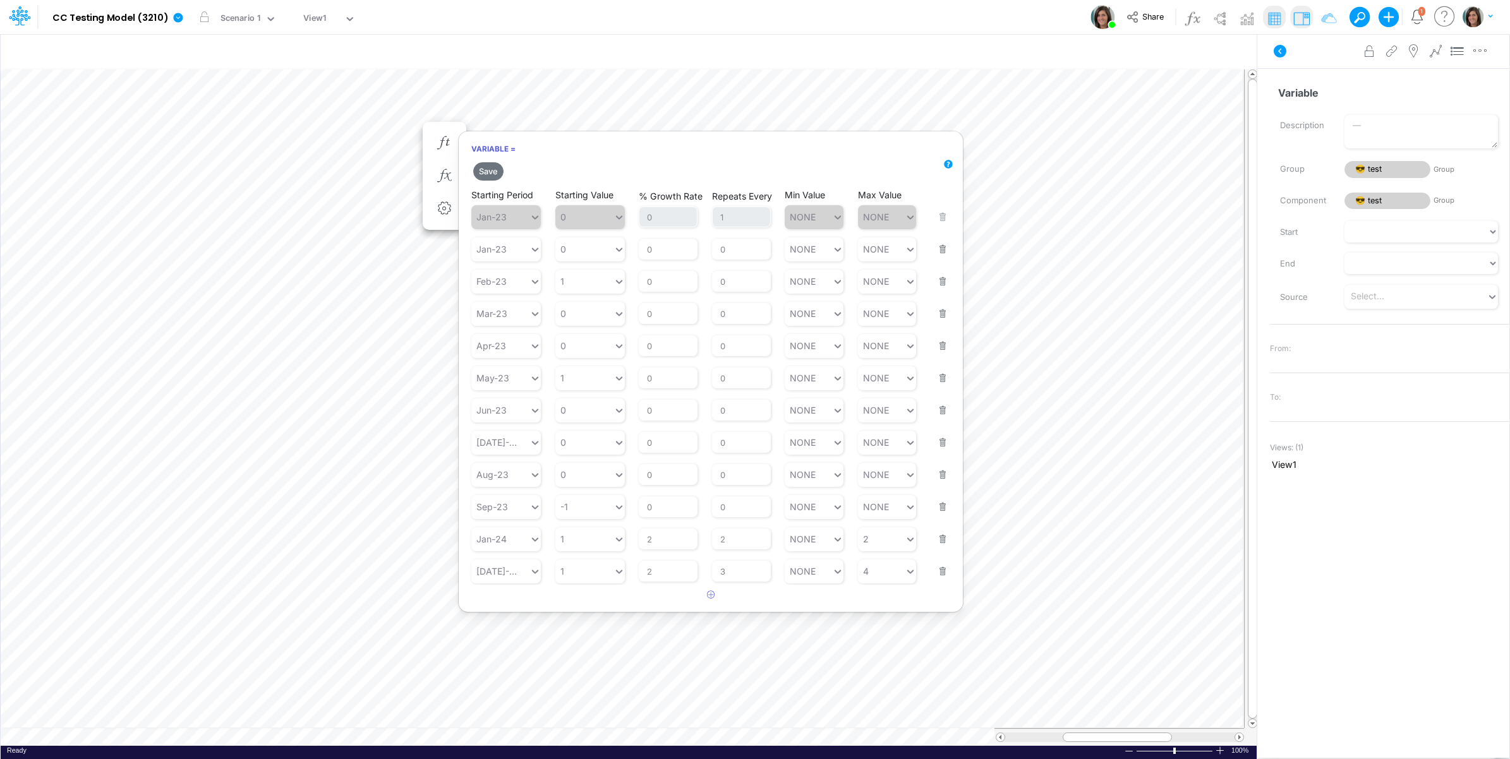
click at [613, 585] on div "Save Starting Period Jan-23 Starting Value 0 % Growth Rate 0 Repeats Every 1 Mi…" at bounding box center [711, 383] width 504 height 446
click at [485, 171] on button "Save" at bounding box center [488, 171] width 30 height 18
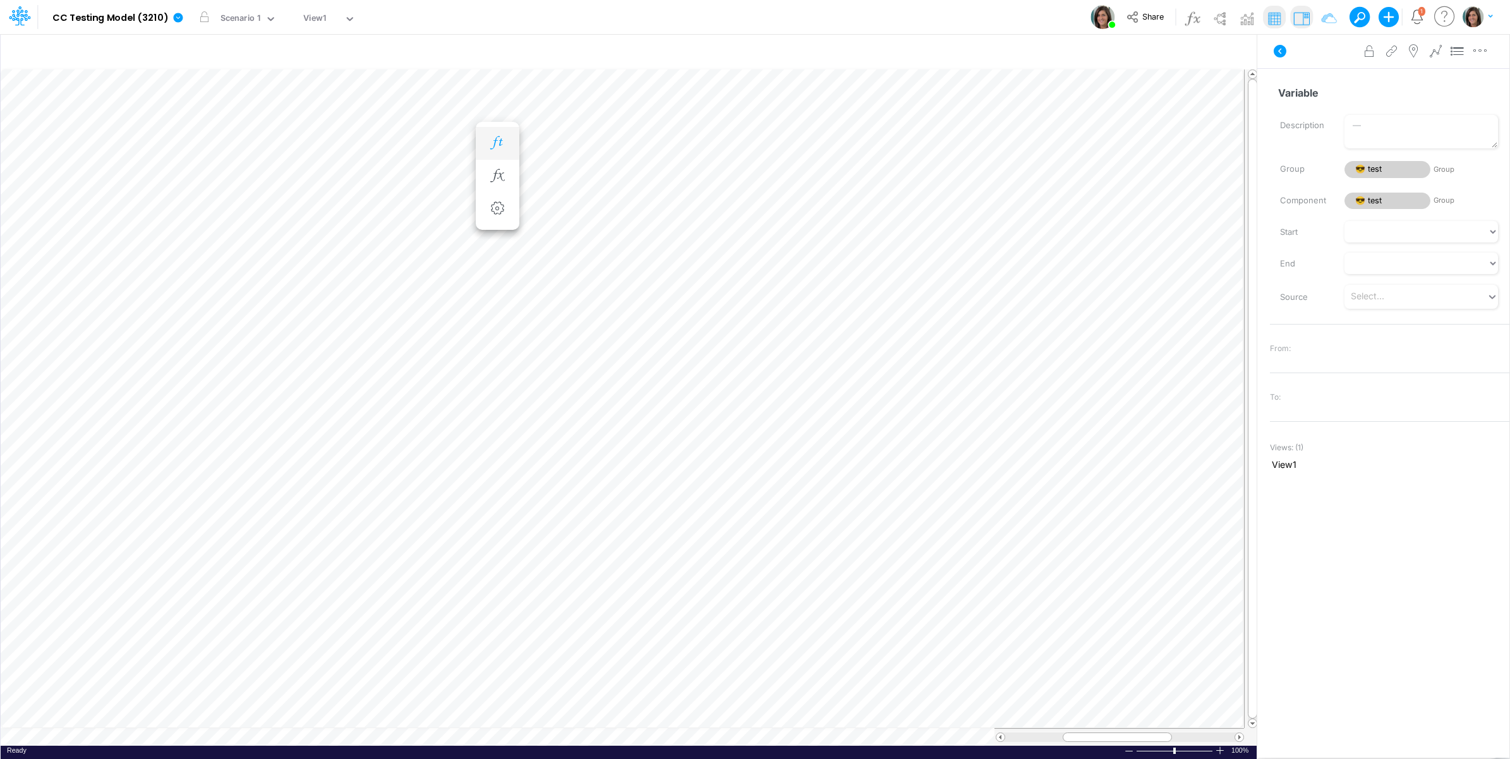
click at [507, 137] on icon "button" at bounding box center [497, 142] width 19 height 13
click at [1282, 48] on icon at bounding box center [1280, 51] width 13 height 13
click at [498, 138] on icon "button" at bounding box center [497, 142] width 19 height 13
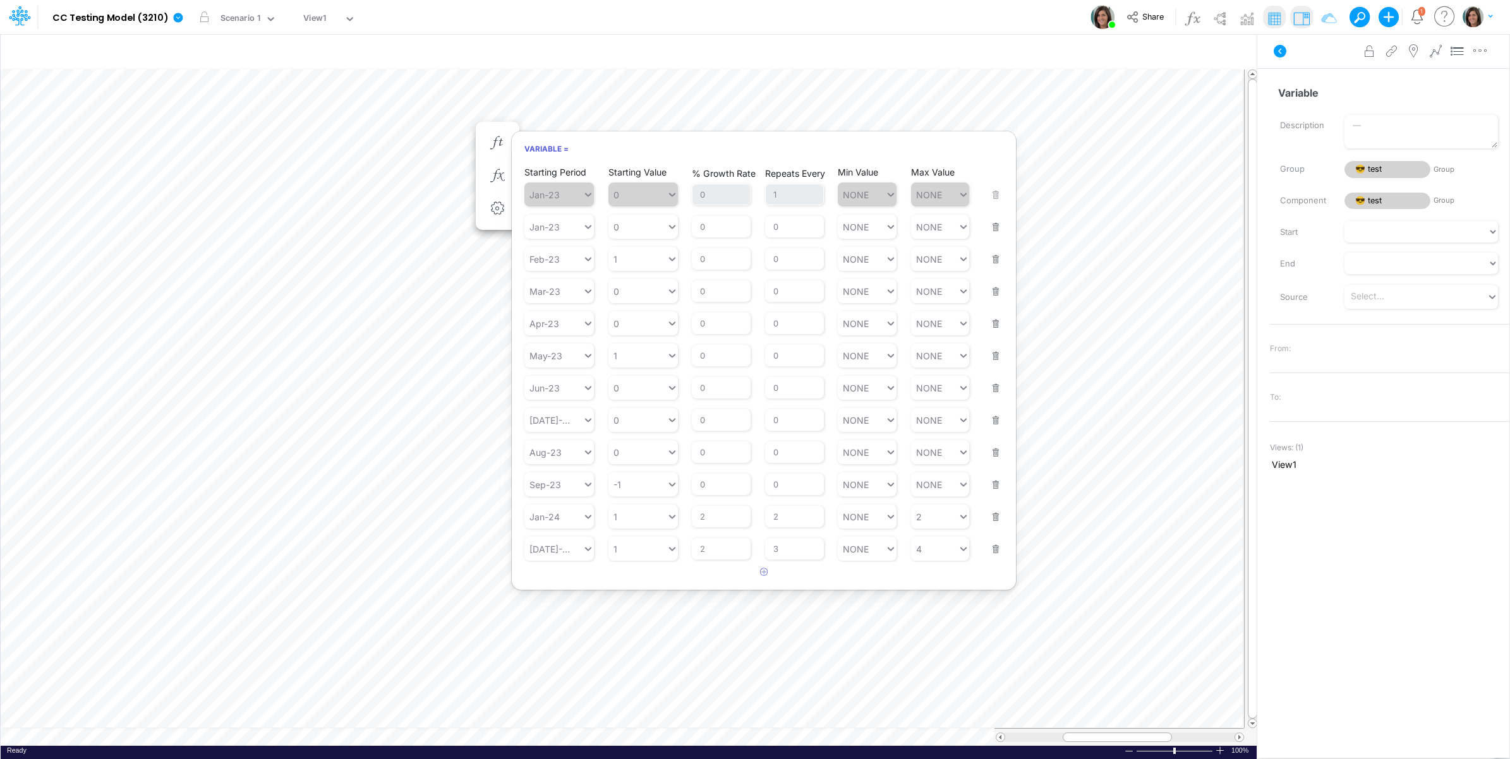
click at [924, 11] on div "Model CC Testing Model (3210) Edit model settings Duplicate Import QuickBooks Q…" at bounding box center [755, 17] width 1359 height 34
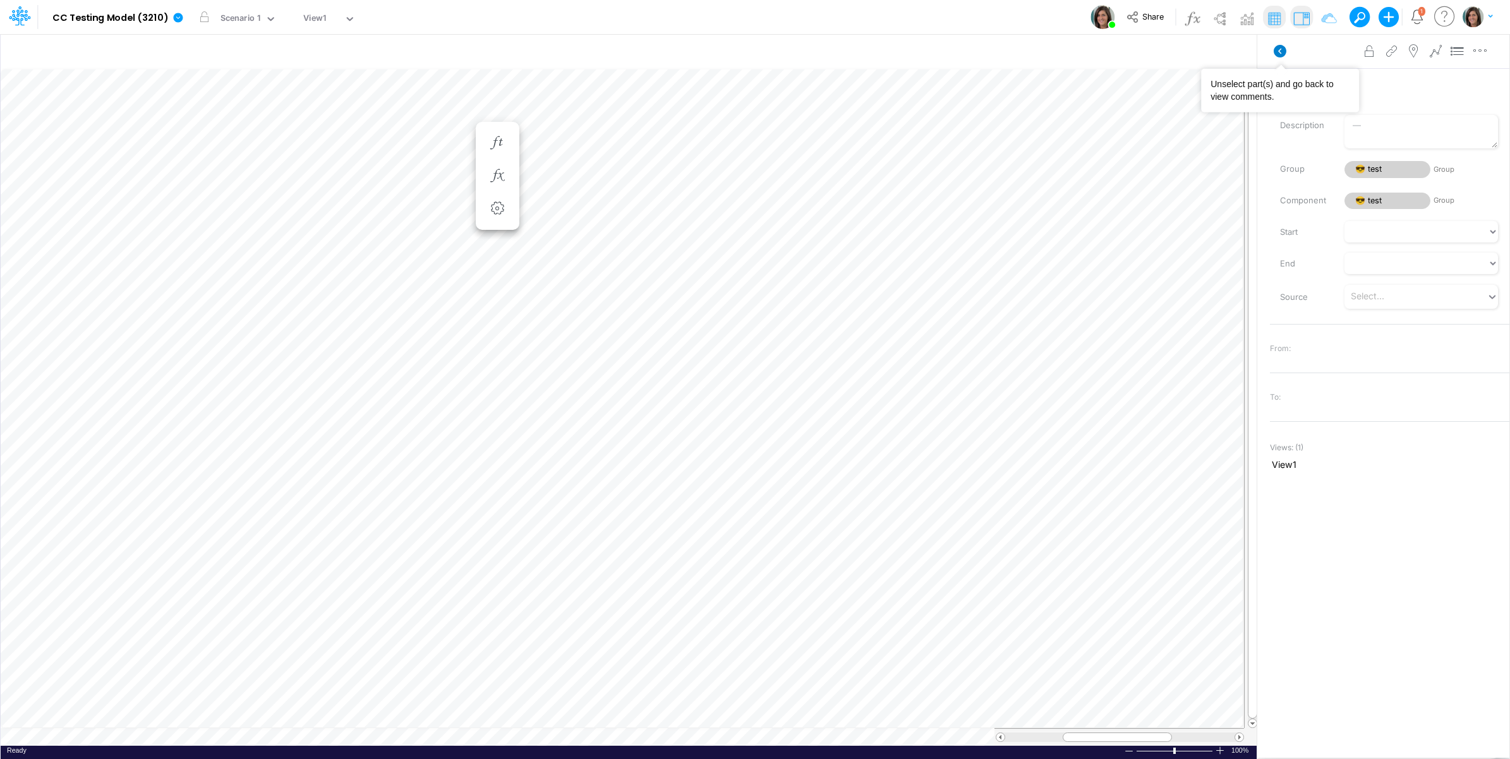
click at [1282, 56] on icon at bounding box center [1280, 51] width 13 height 13
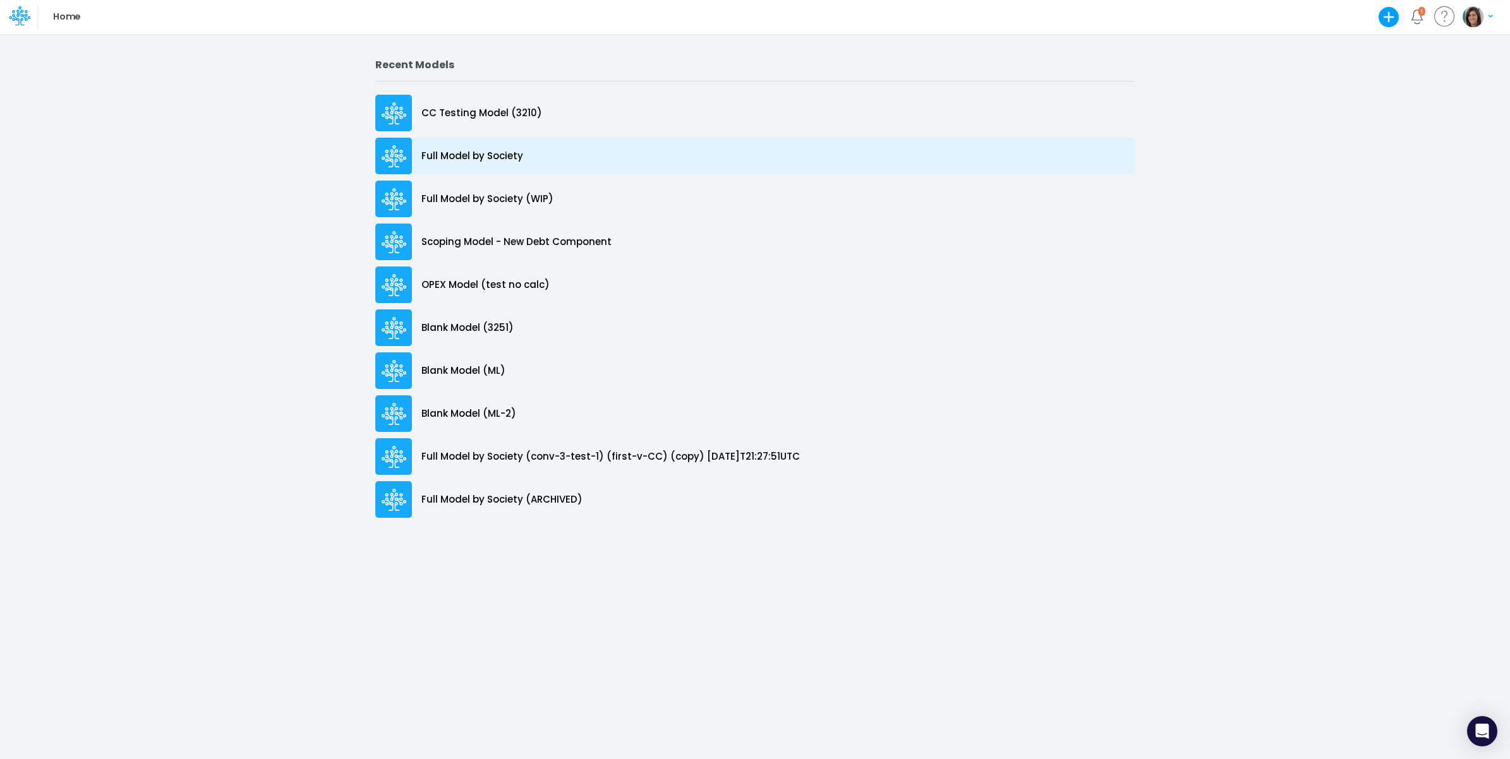
click at [526, 157] on div "Full Model by Society" at bounding box center [754, 156] width 759 height 37
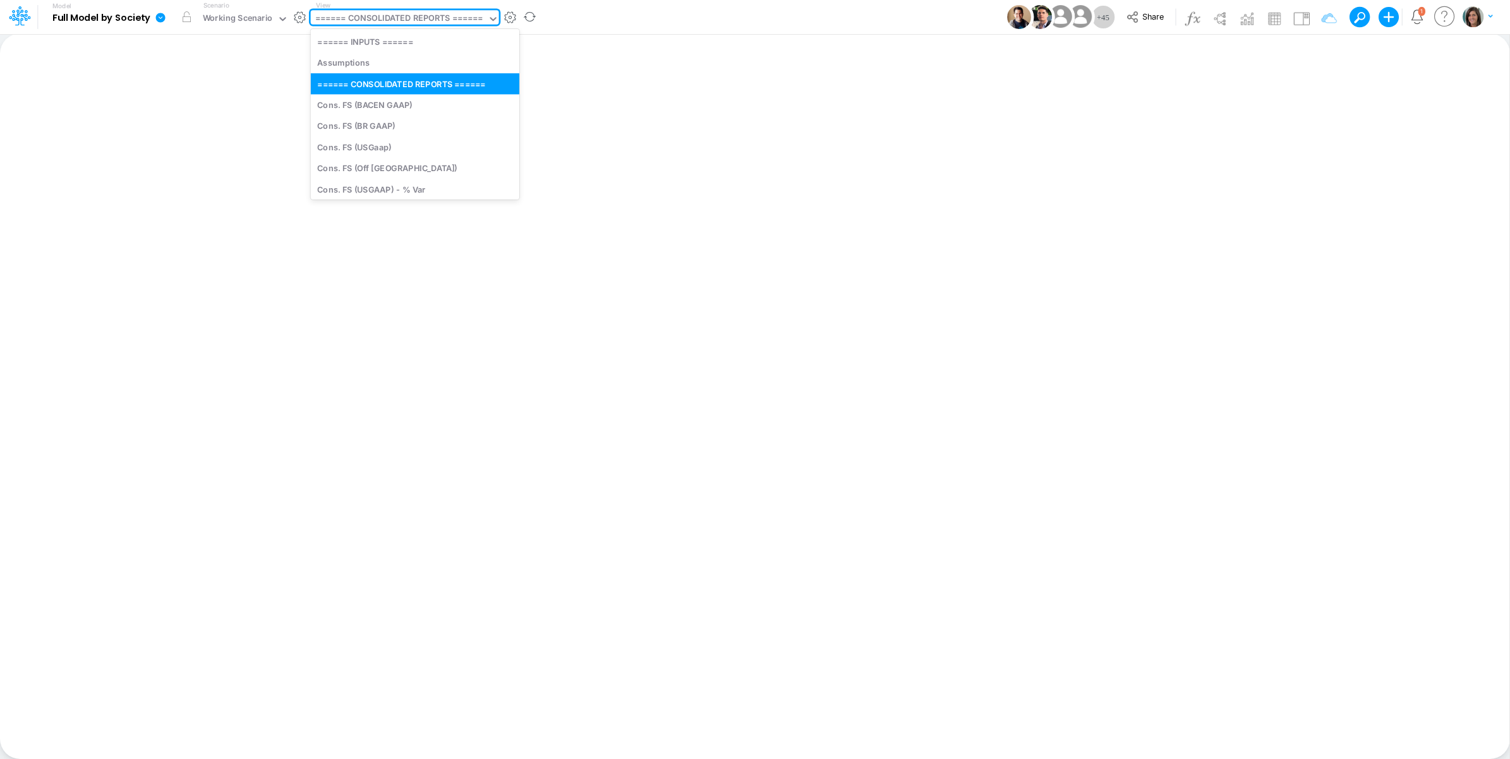
click at [437, 20] on div "====== CONSOLIDATED REPORTS ======" at bounding box center [399, 19] width 168 height 15
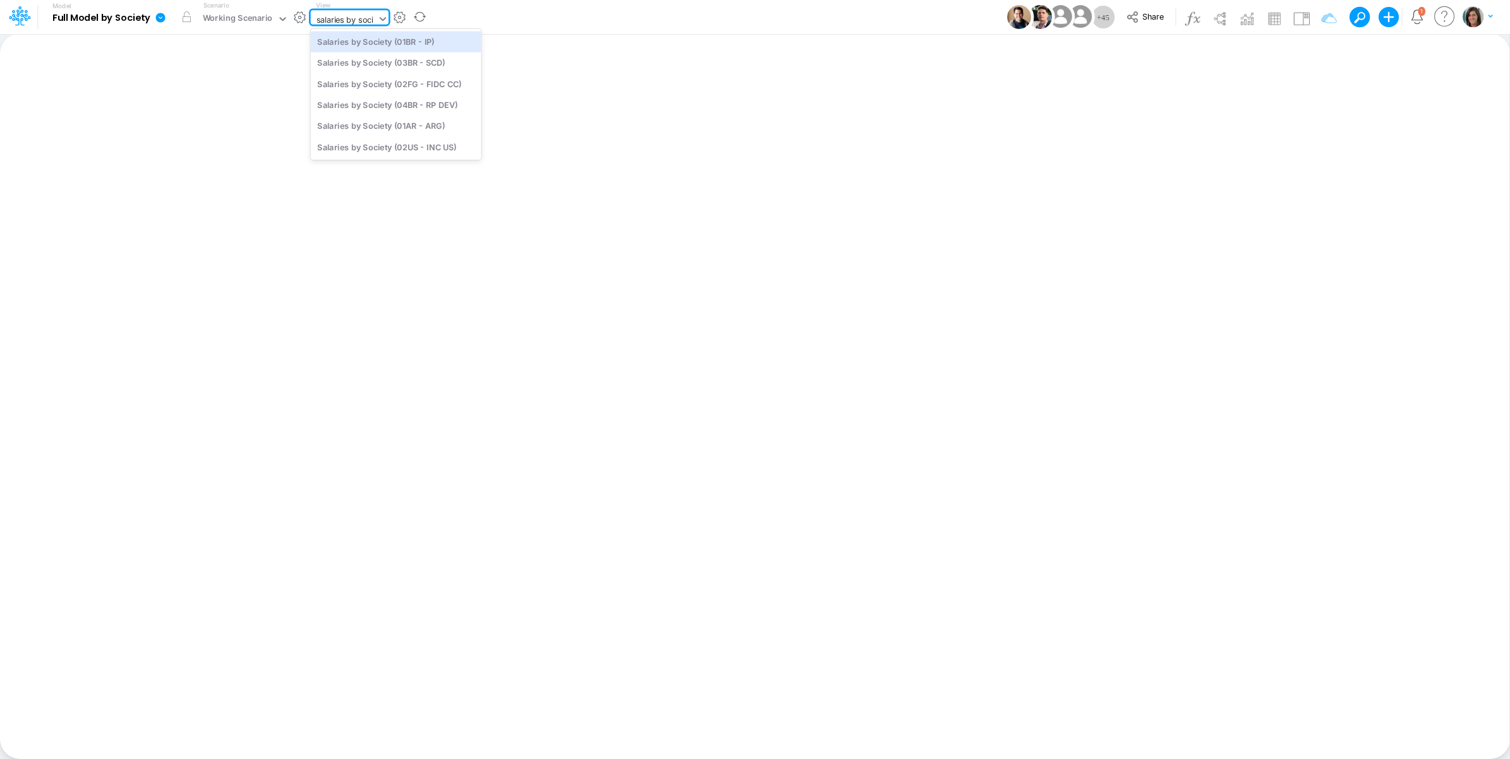
type input "salaries by socie"
click at [437, 43] on div "Salaries by Society (01BR - IP)" at bounding box center [396, 41] width 171 height 21
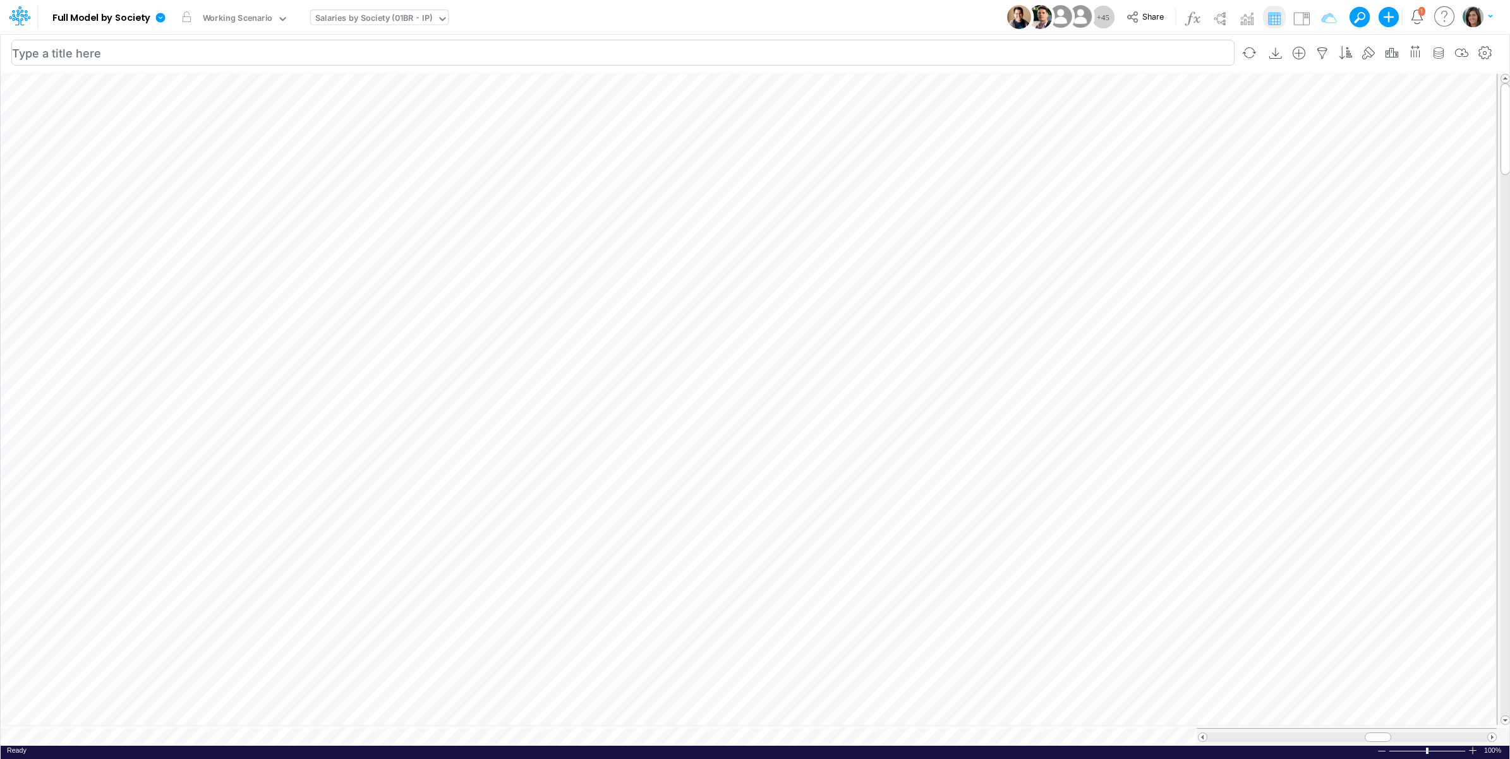
scroll to position [0, 1]
click at [720, 181] on icon "button" at bounding box center [724, 180] width 19 height 13
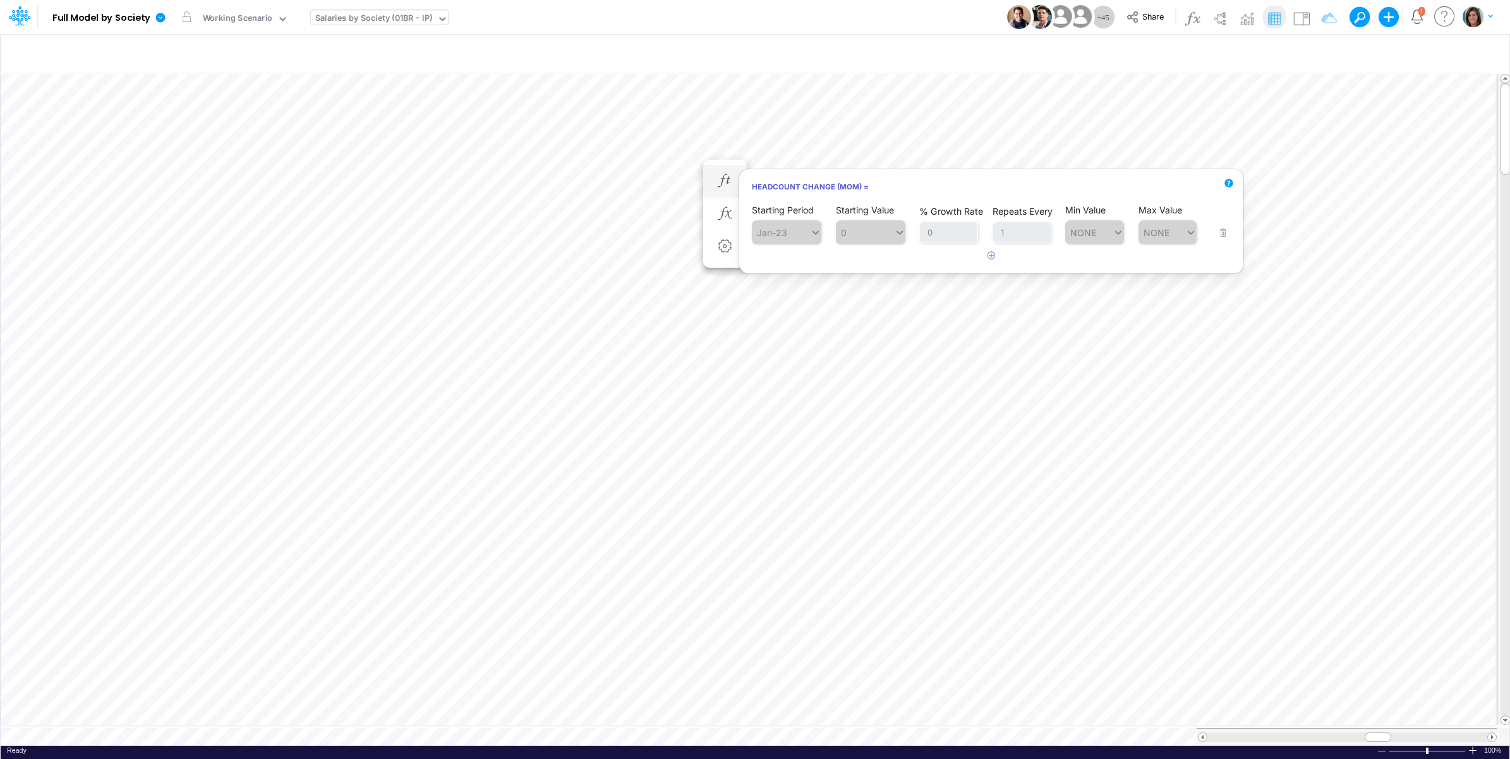
scroll to position [0, 1]
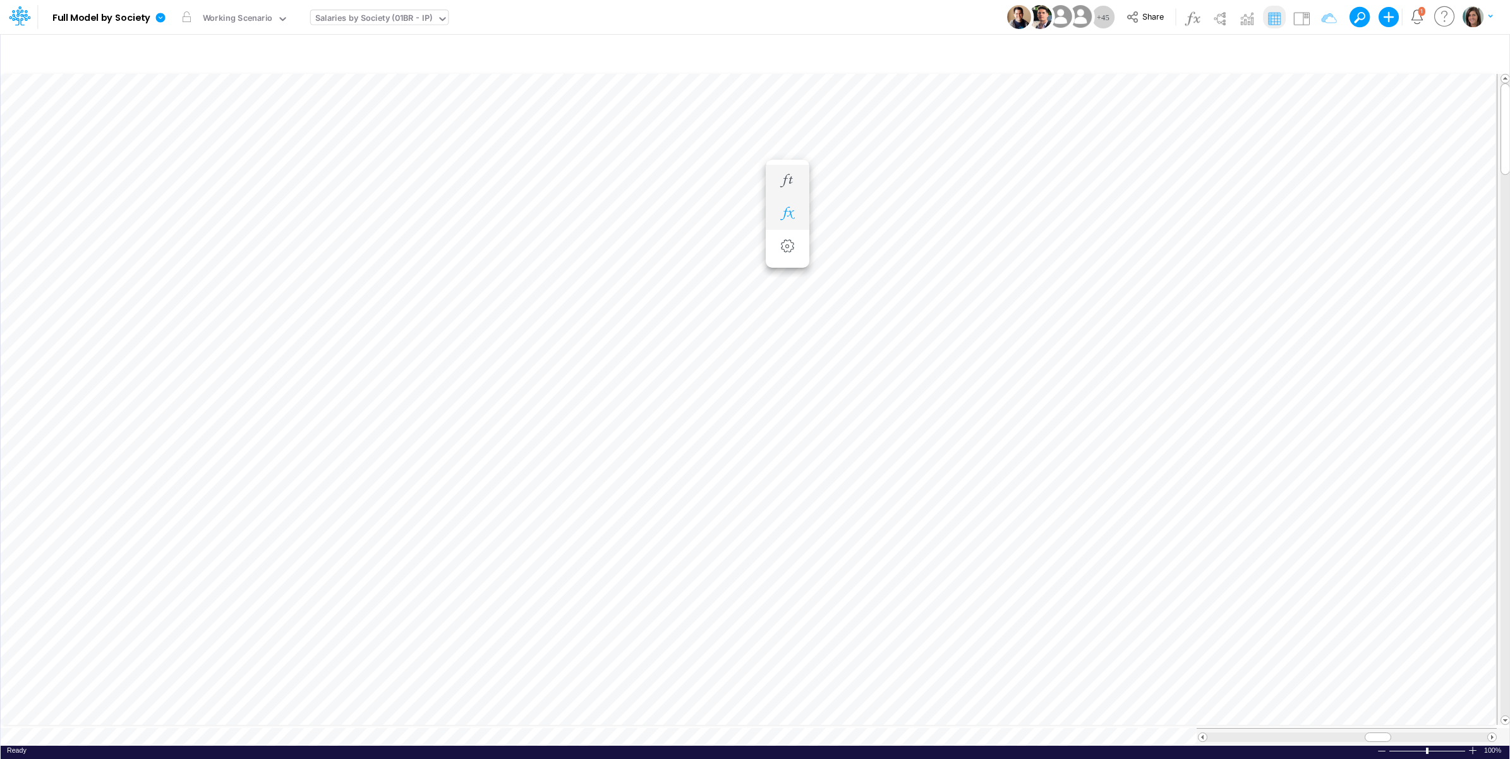
click at [784, 212] on icon "button" at bounding box center [787, 213] width 19 height 13
click at [1301, 11] on img at bounding box center [1301, 18] width 20 height 20
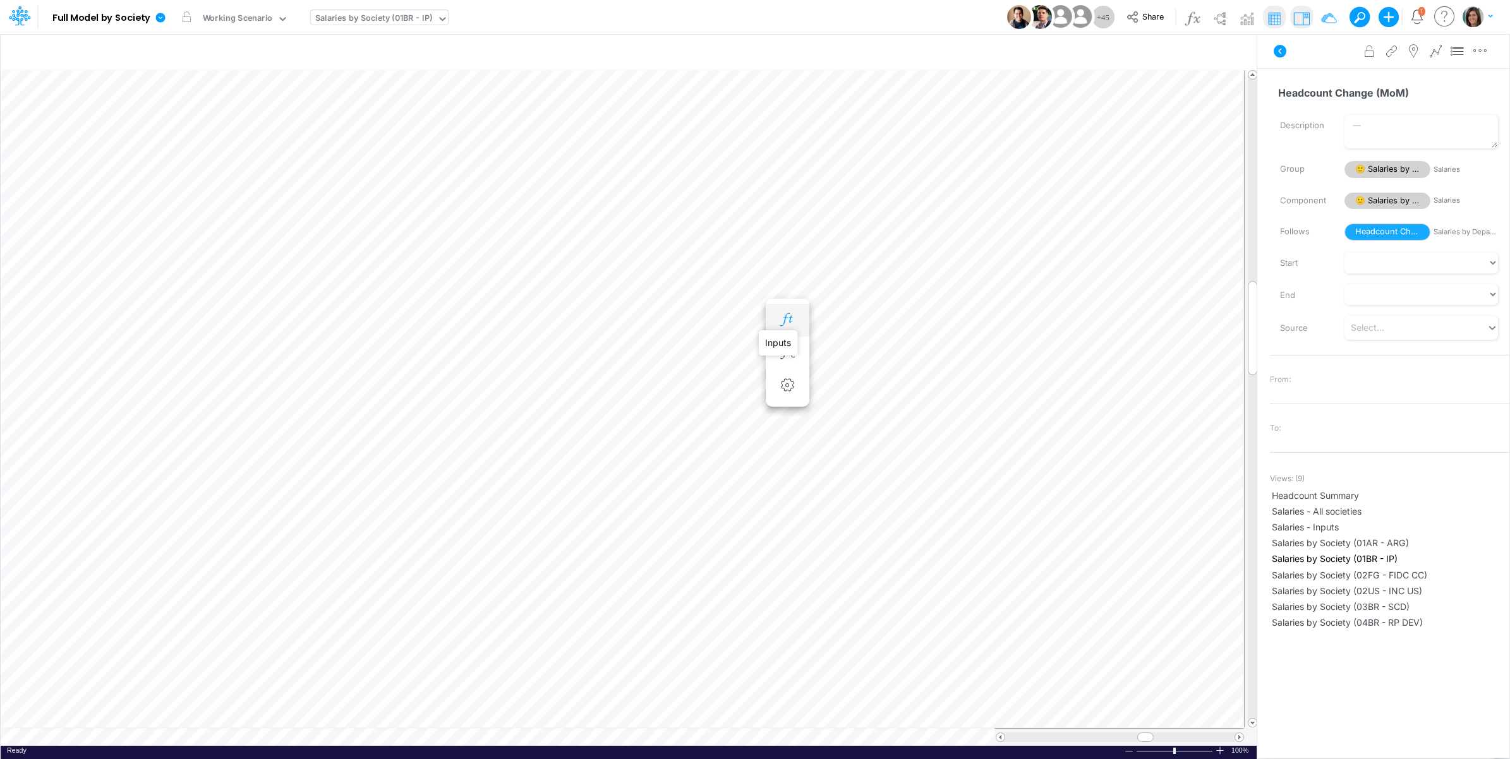
click at [788, 316] on icon "button" at bounding box center [787, 319] width 19 height 13
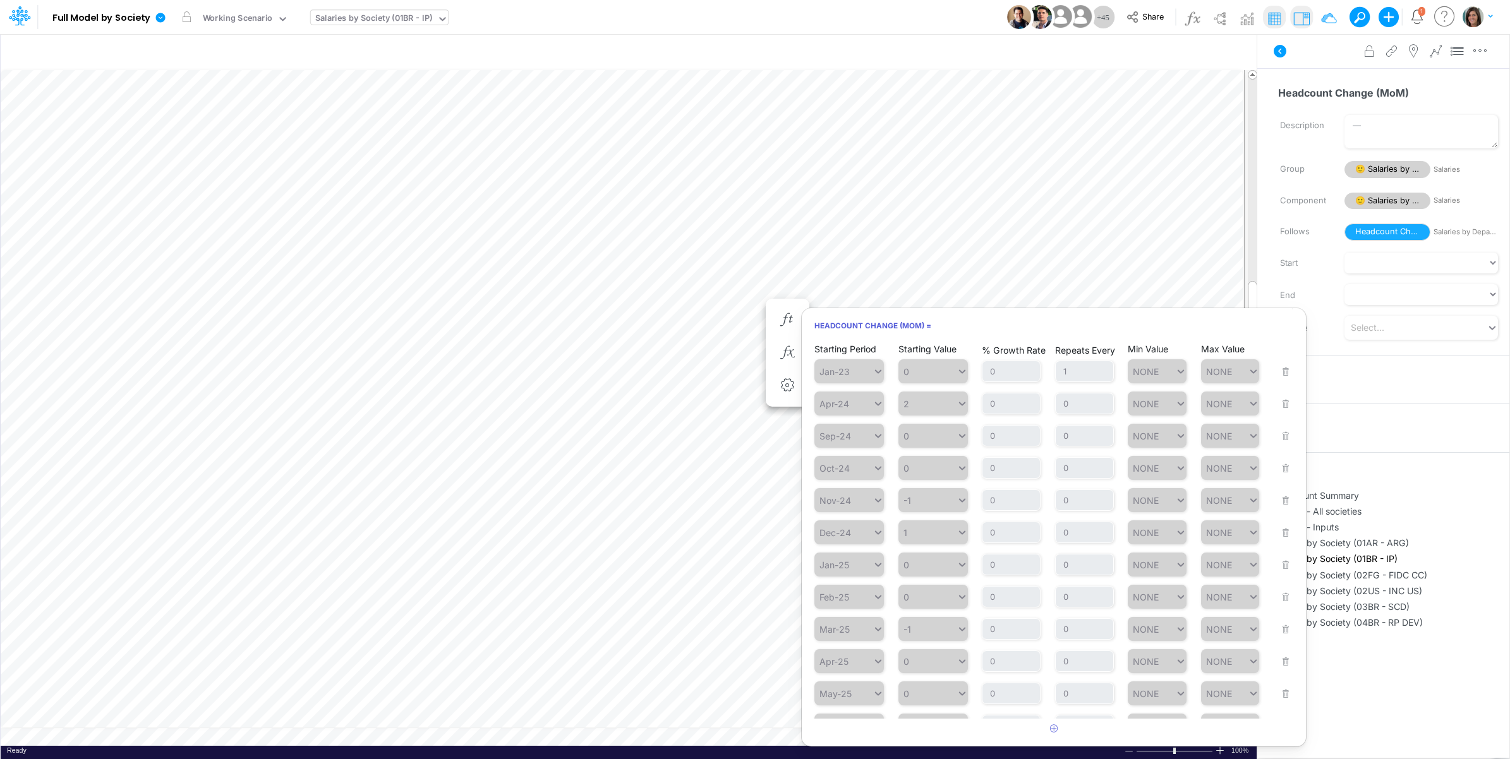
scroll to position [284, 0]
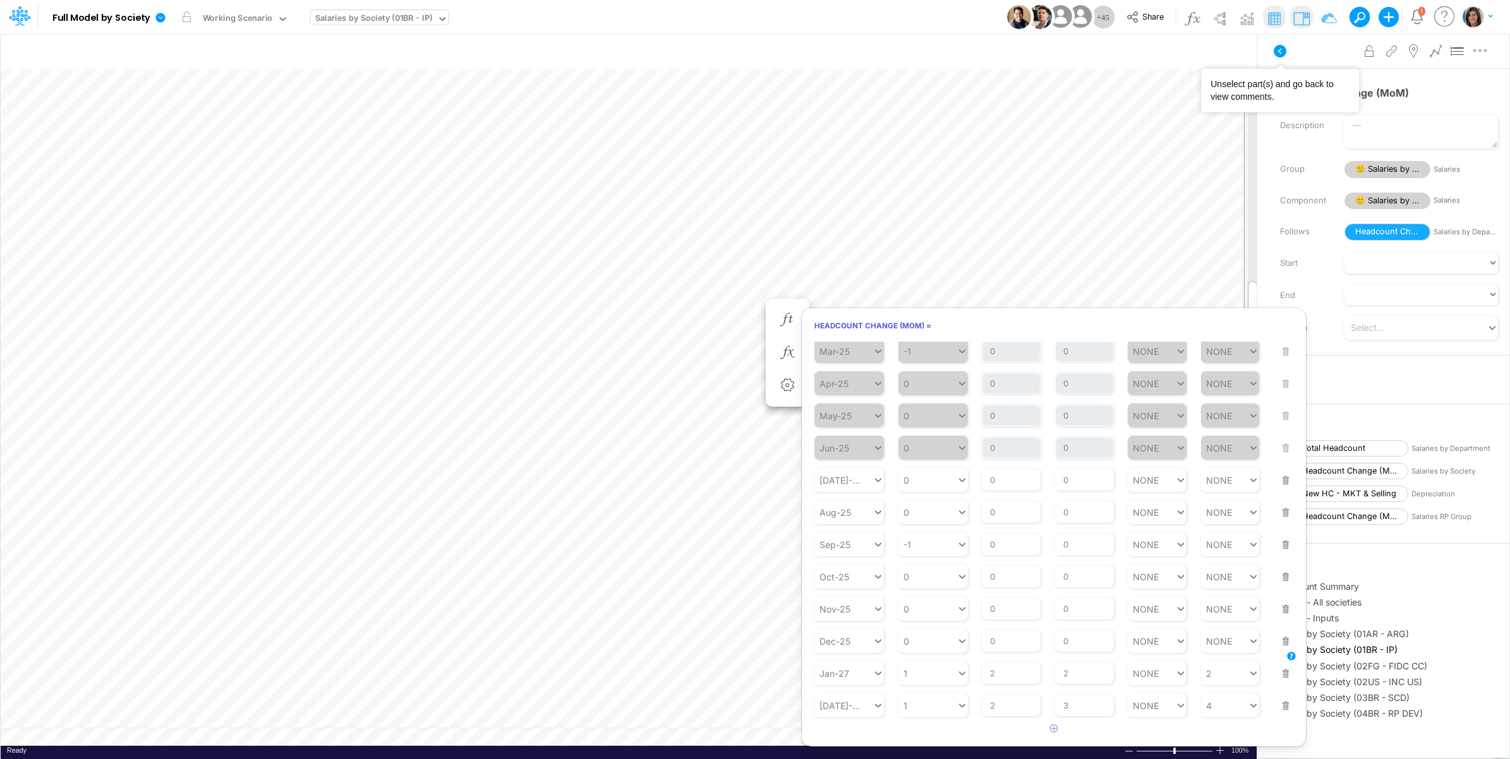
click at [1274, 54] on icon at bounding box center [1279, 51] width 15 height 15
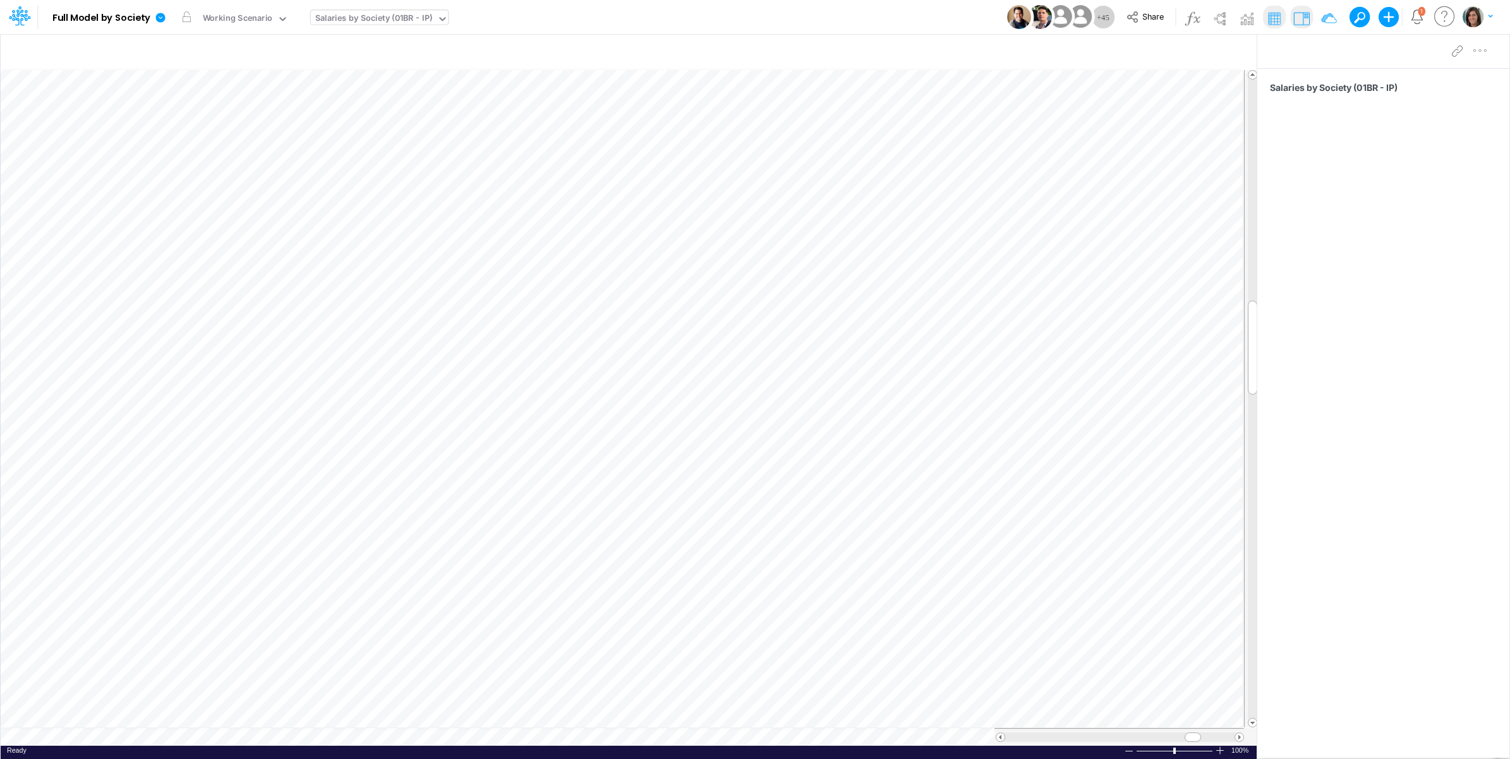
scroll to position [0, 1]
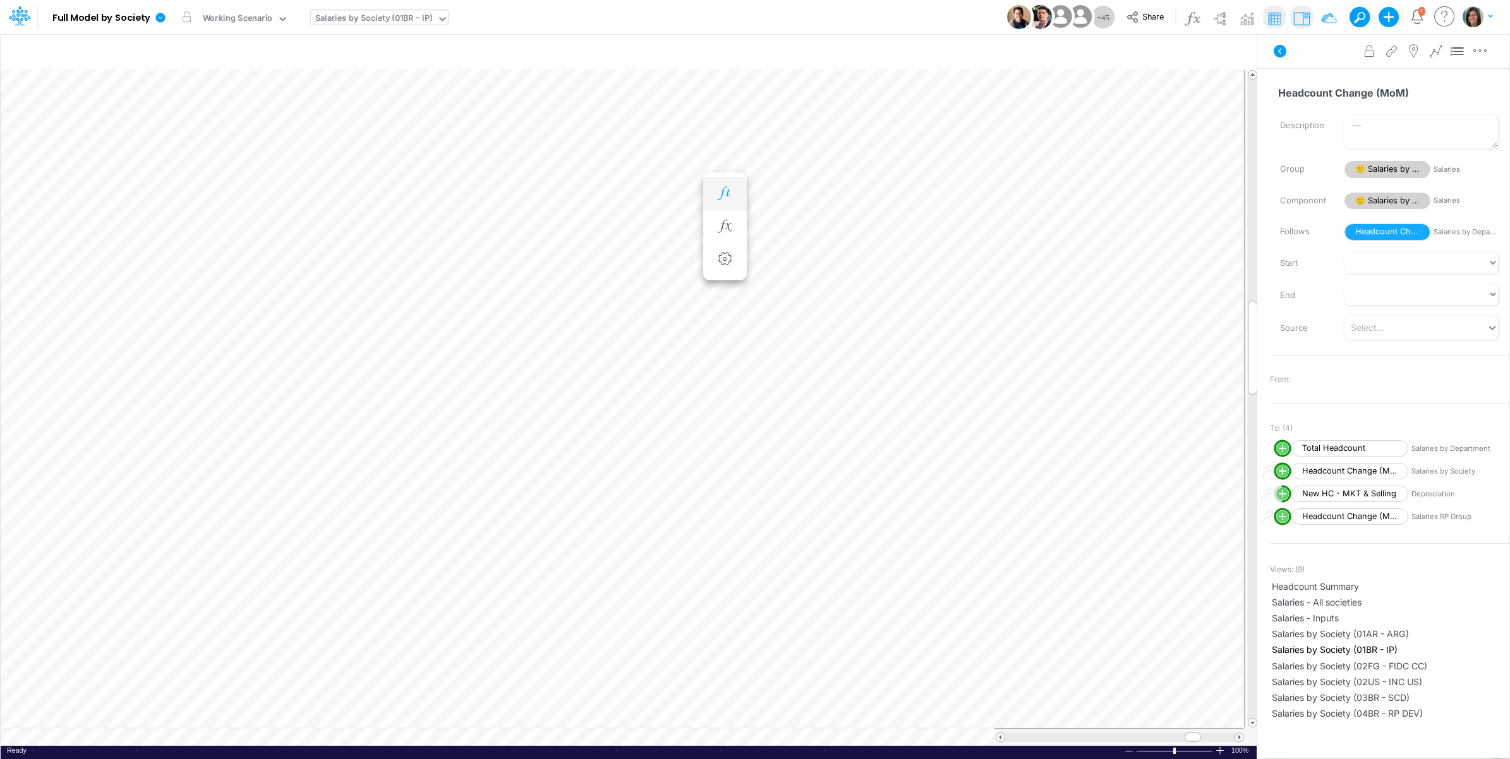
click at [721, 187] on icon "button" at bounding box center [724, 193] width 19 height 13
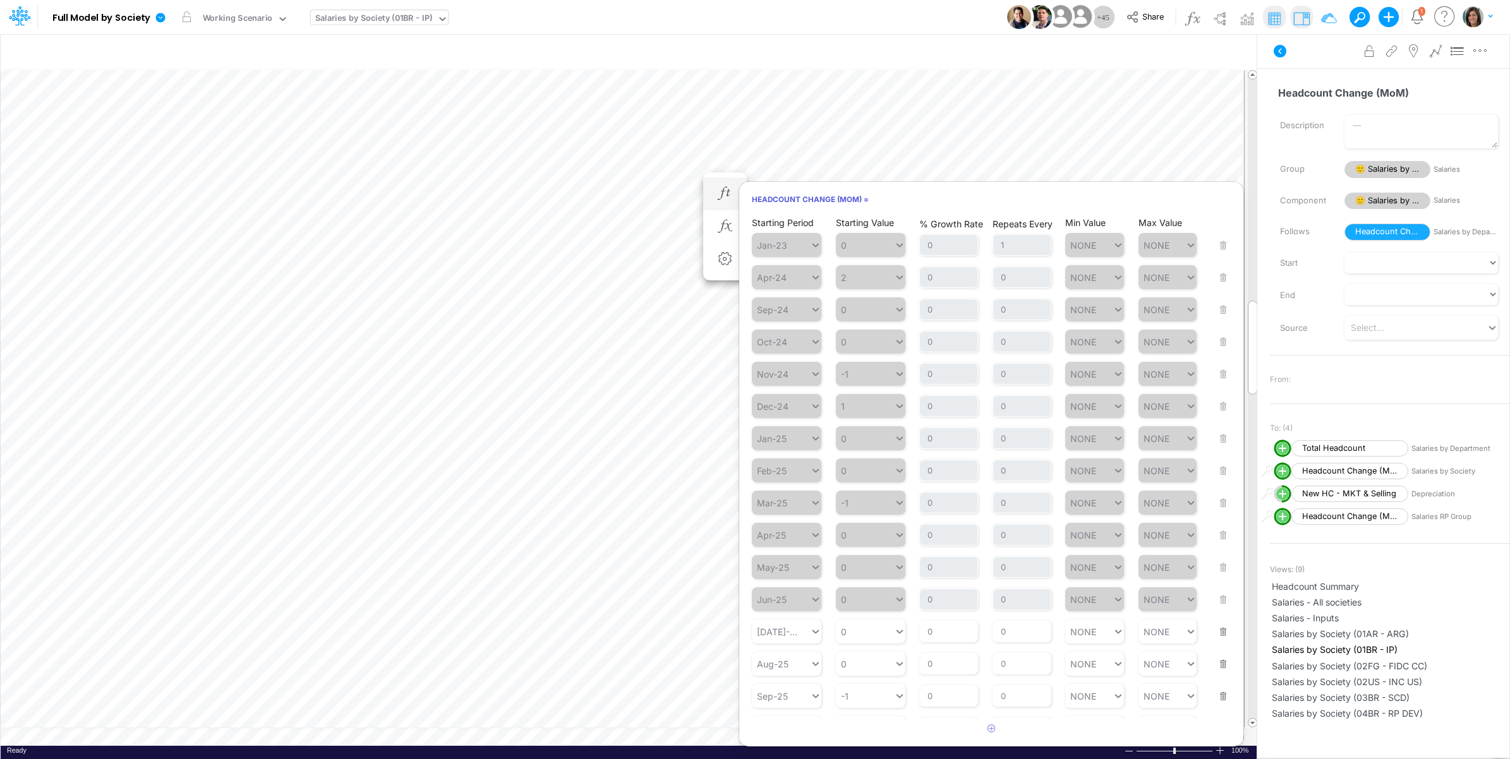
scroll to position [158, 0]
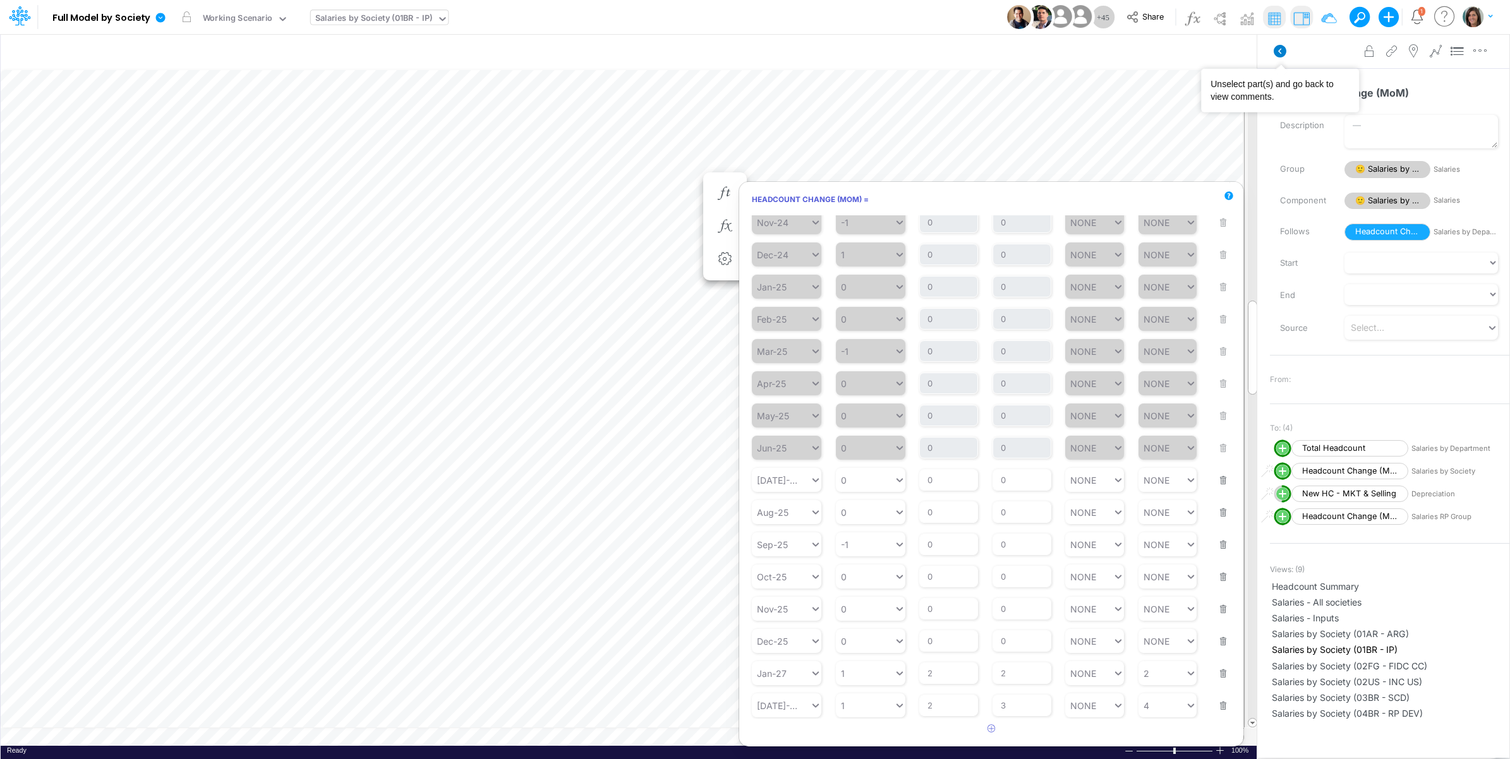
click at [1282, 51] on icon at bounding box center [1280, 51] width 13 height 13
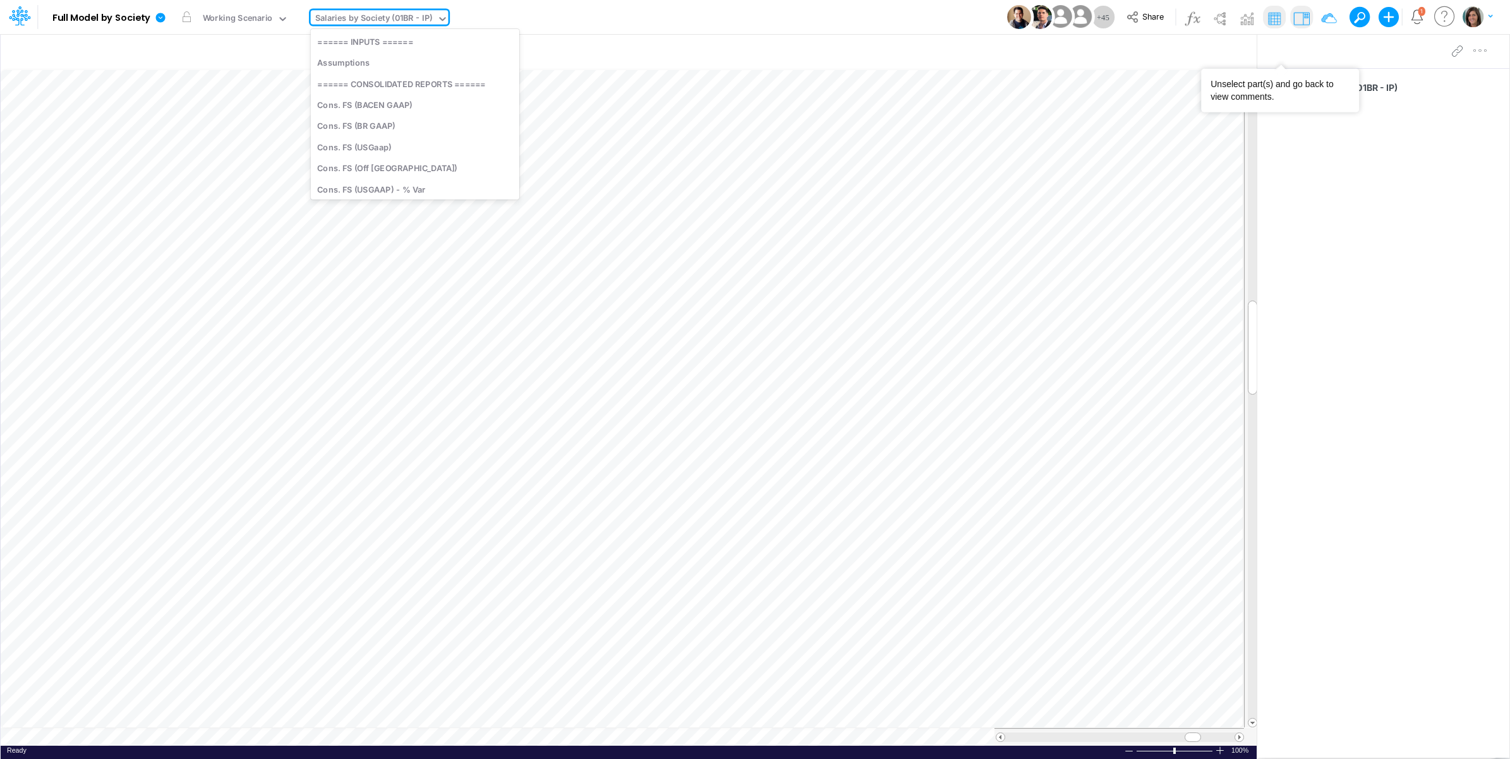
click at [381, 20] on div "Salaries by Society (01BR - IP)" at bounding box center [373, 19] width 117 height 15
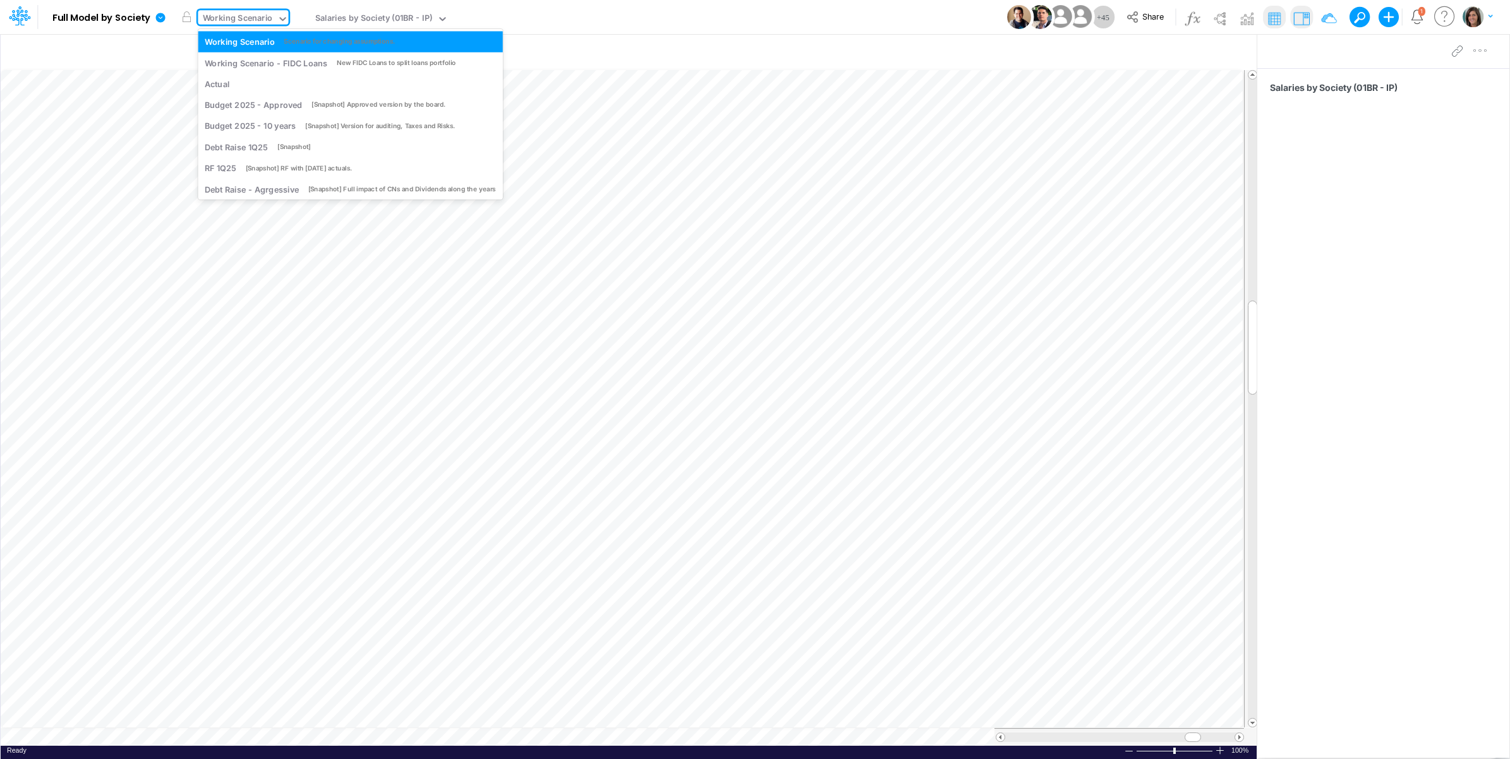
click at [255, 23] on div "Working Scenario" at bounding box center [238, 19] width 70 height 15
click at [240, 64] on div "Working Scenario - FIDC Loans" at bounding box center [266, 63] width 123 height 12
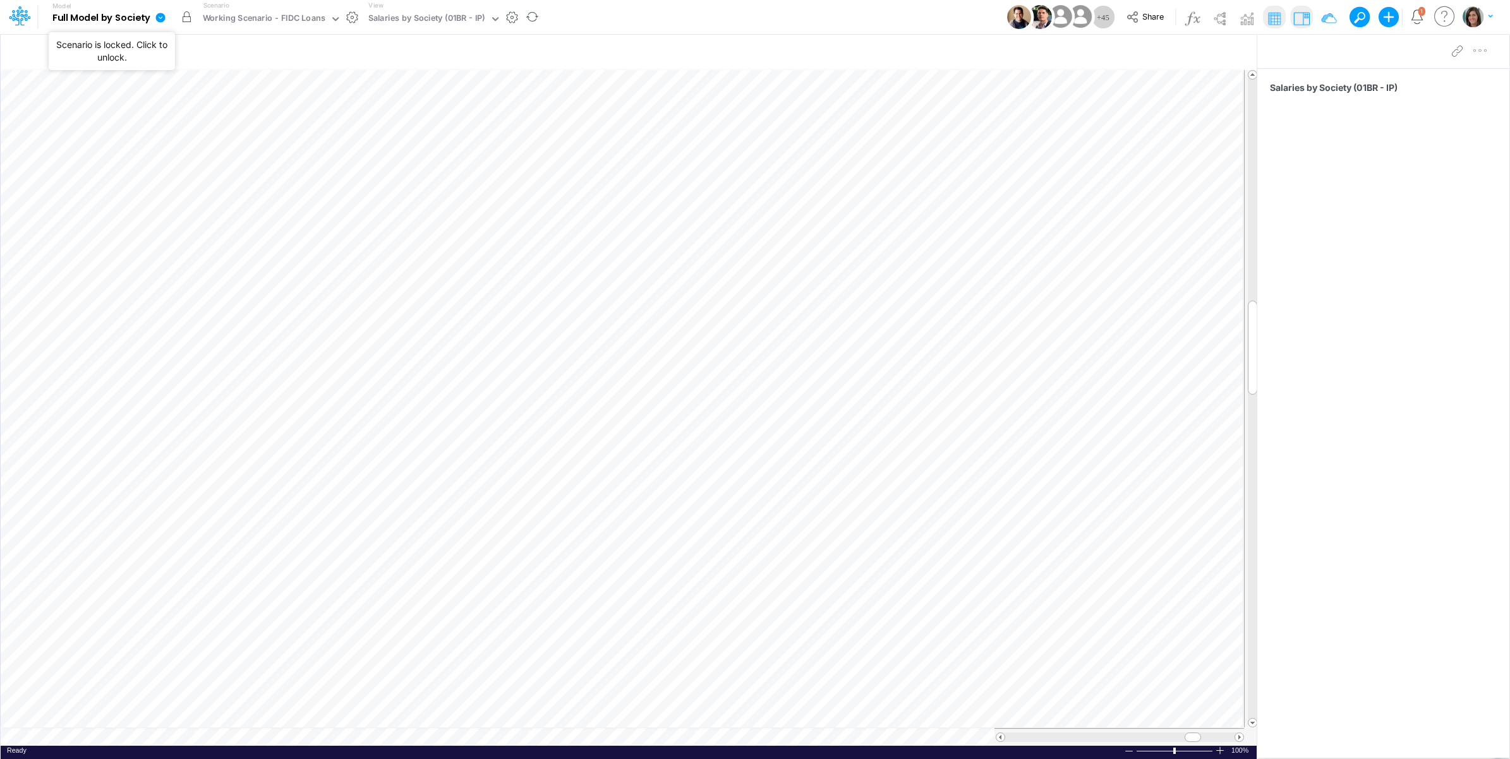
click at [185, 19] on button "button" at bounding box center [186, 17] width 23 height 23
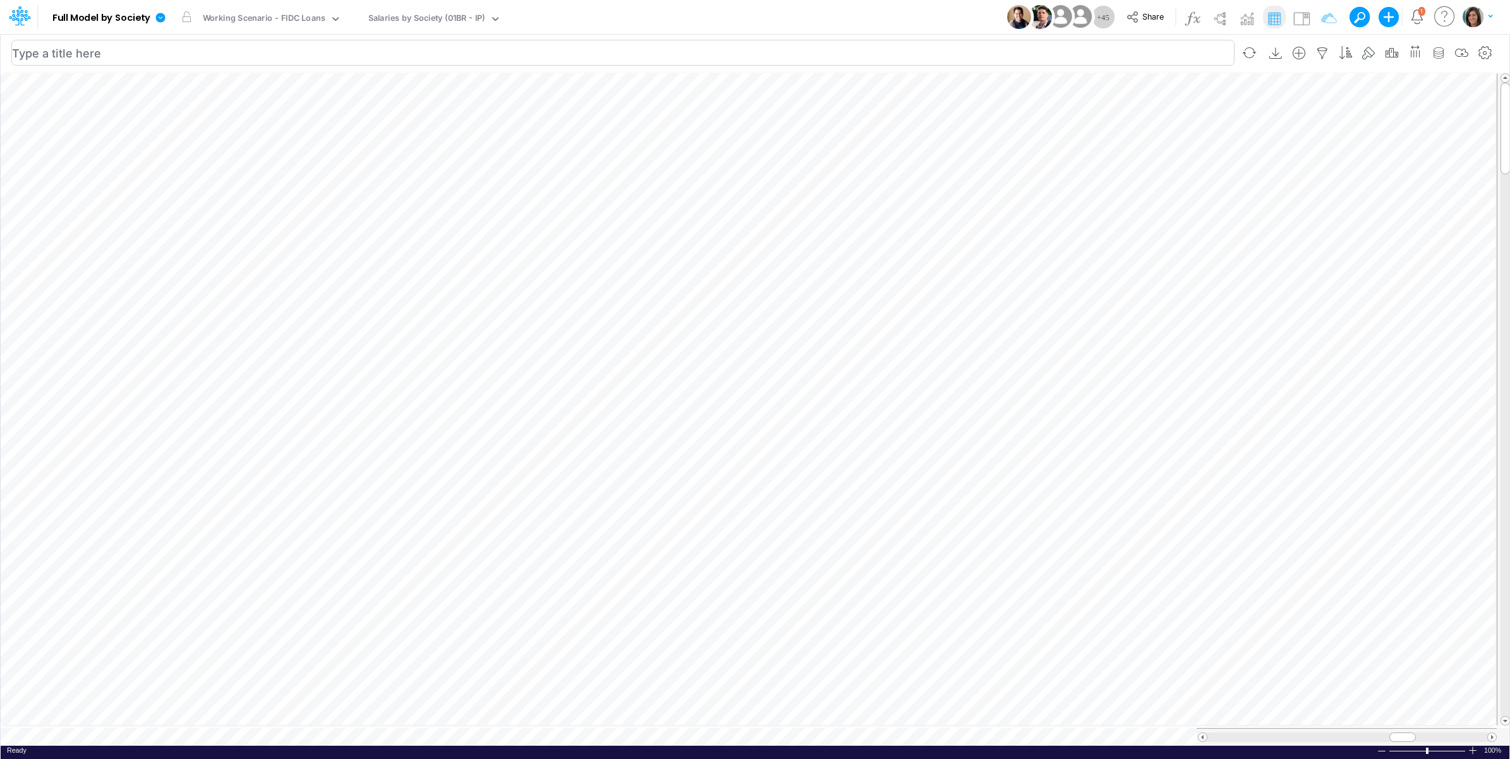
scroll to position [0, 1]
click at [794, 177] on icon "button" at bounding box center [787, 180] width 19 height 13
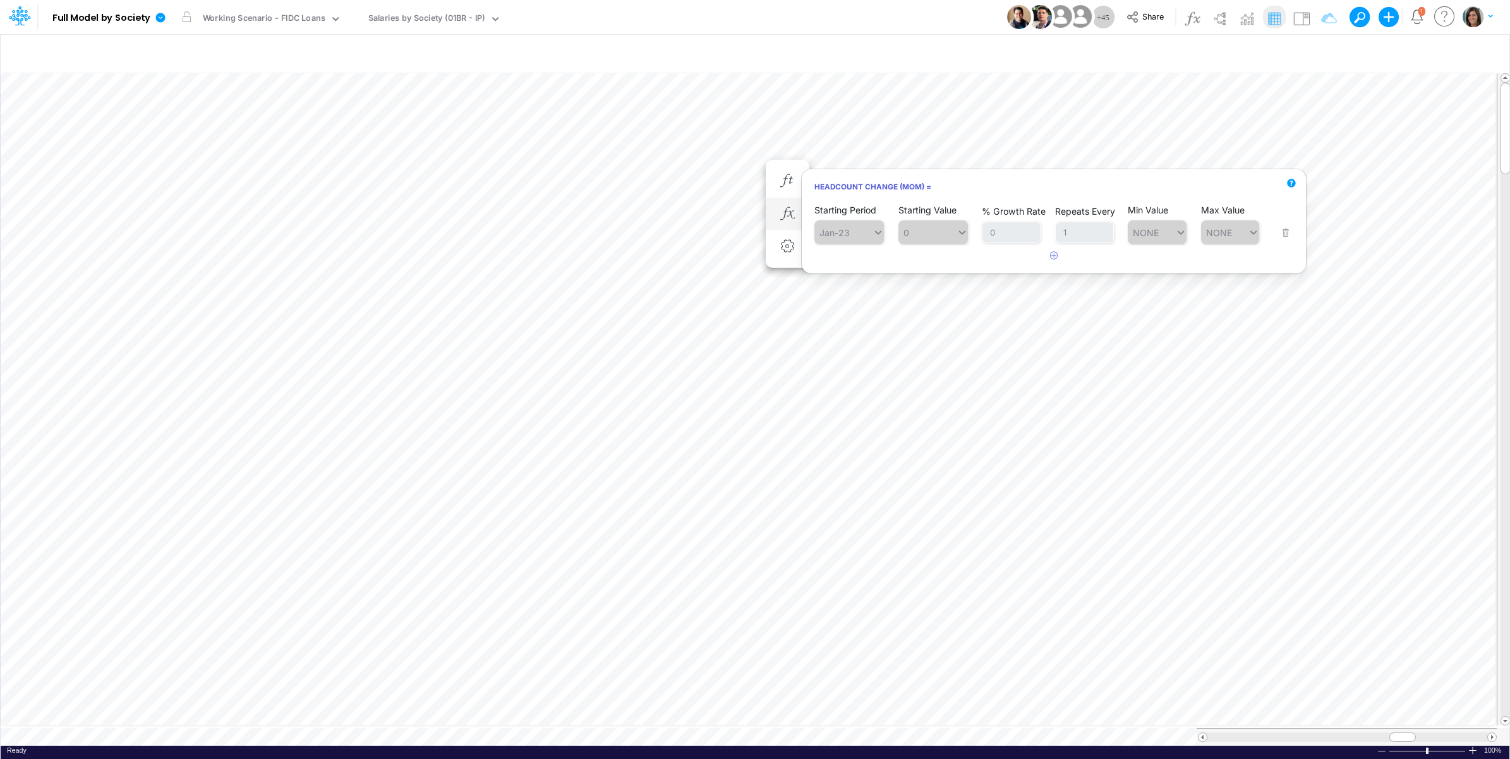
scroll to position [0, 1]
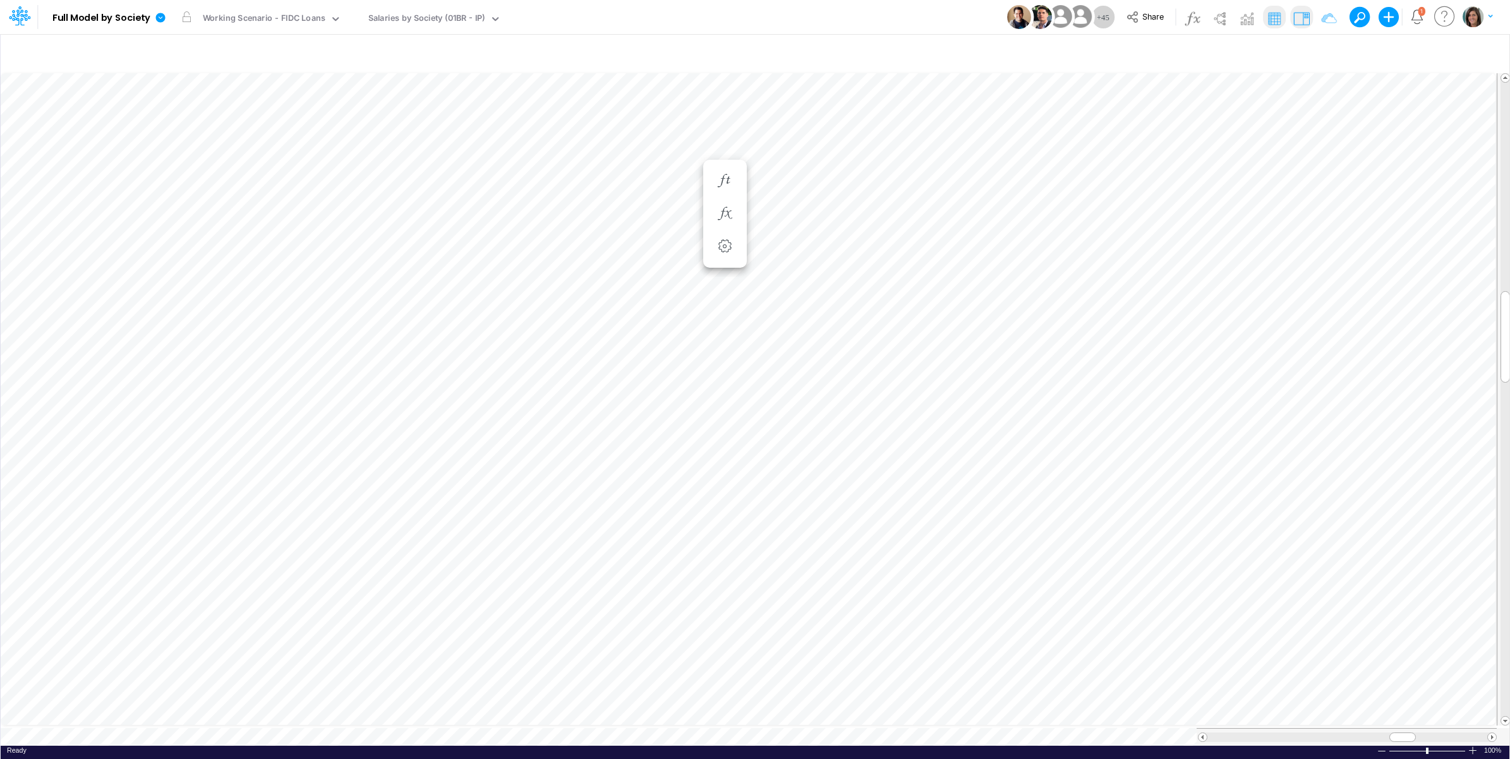
click at [1298, 13] on img at bounding box center [1301, 18] width 20 height 20
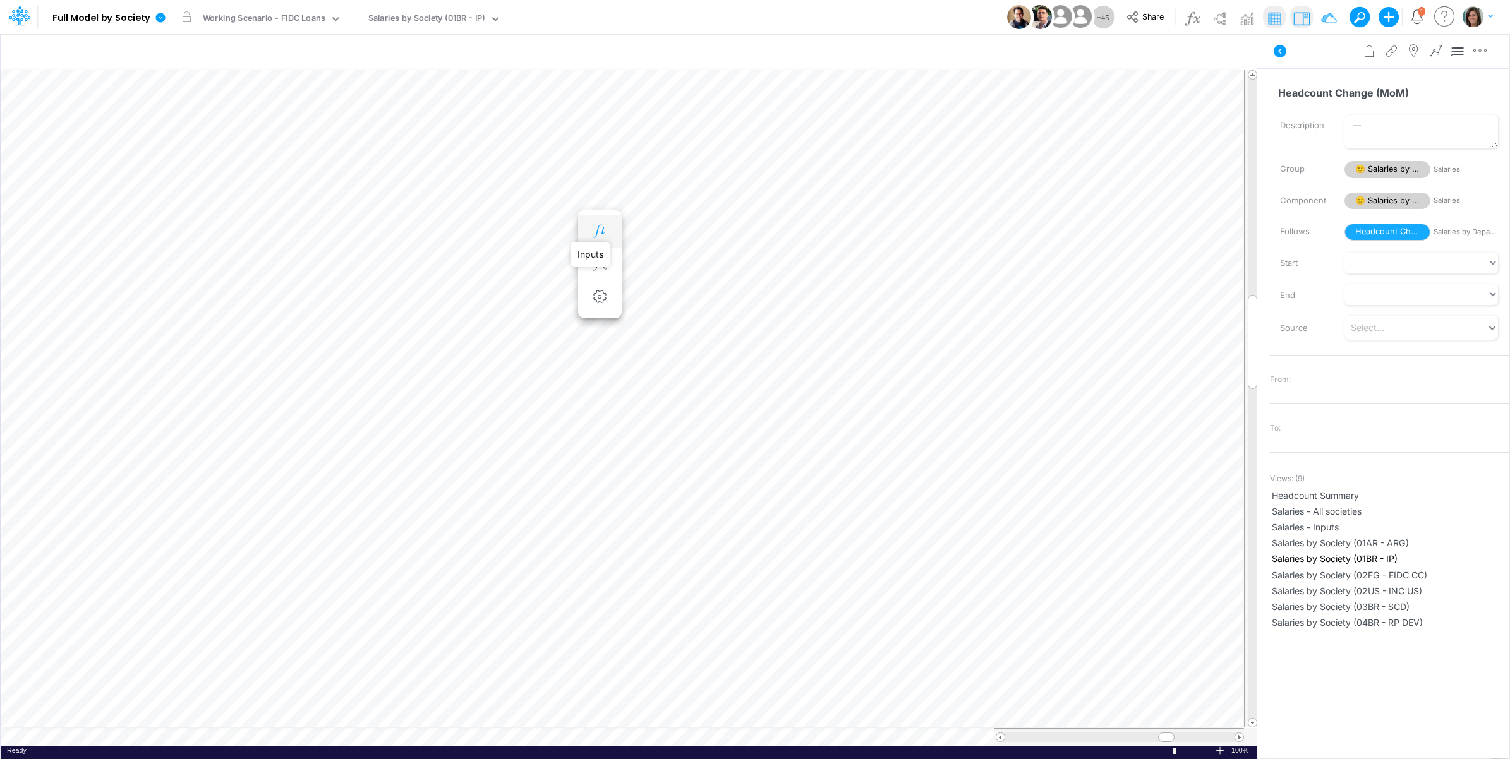
click at [604, 232] on icon "button" at bounding box center [599, 231] width 19 height 13
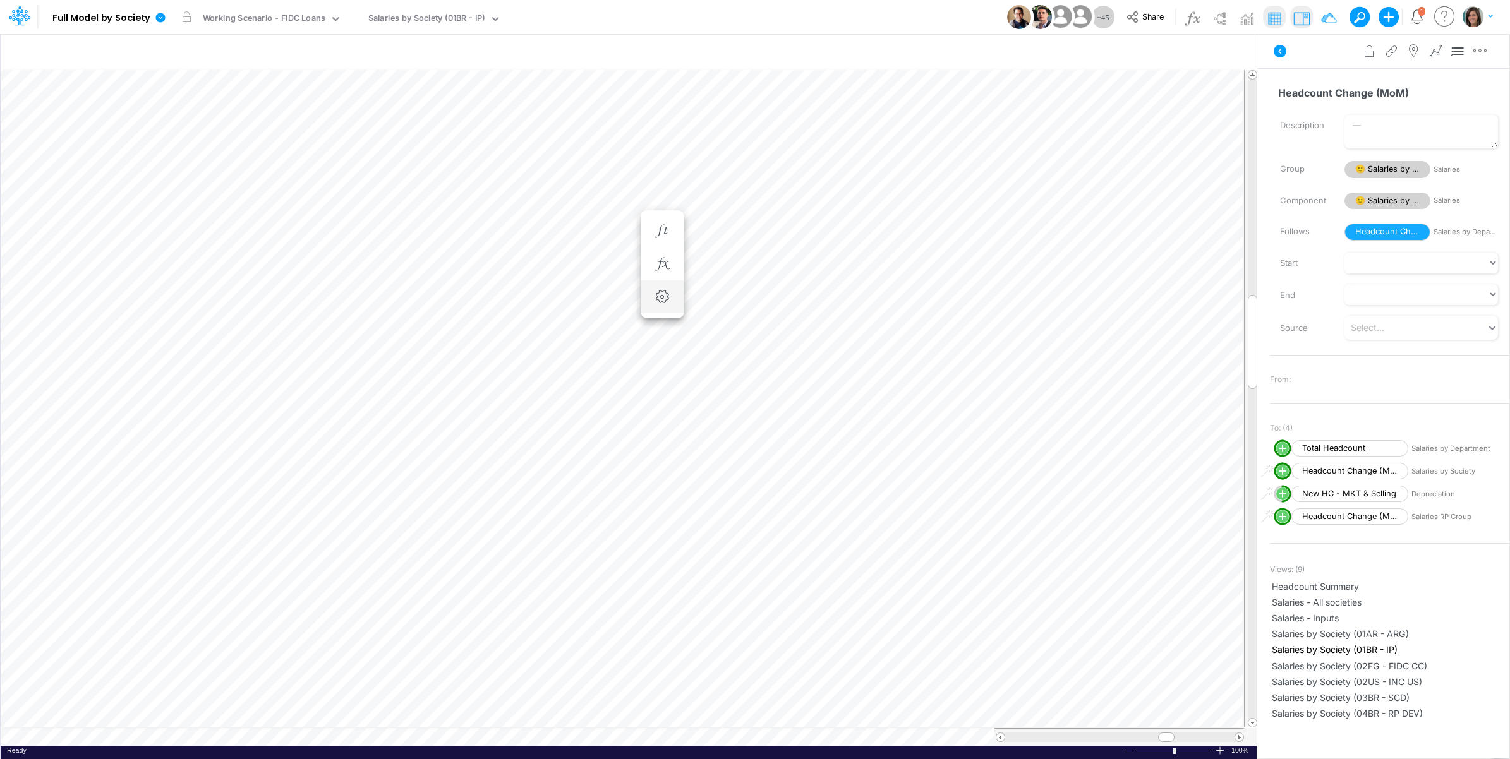
scroll to position [0, 1]
click at [601, 234] on icon "button" at bounding box center [599, 231] width 19 height 13
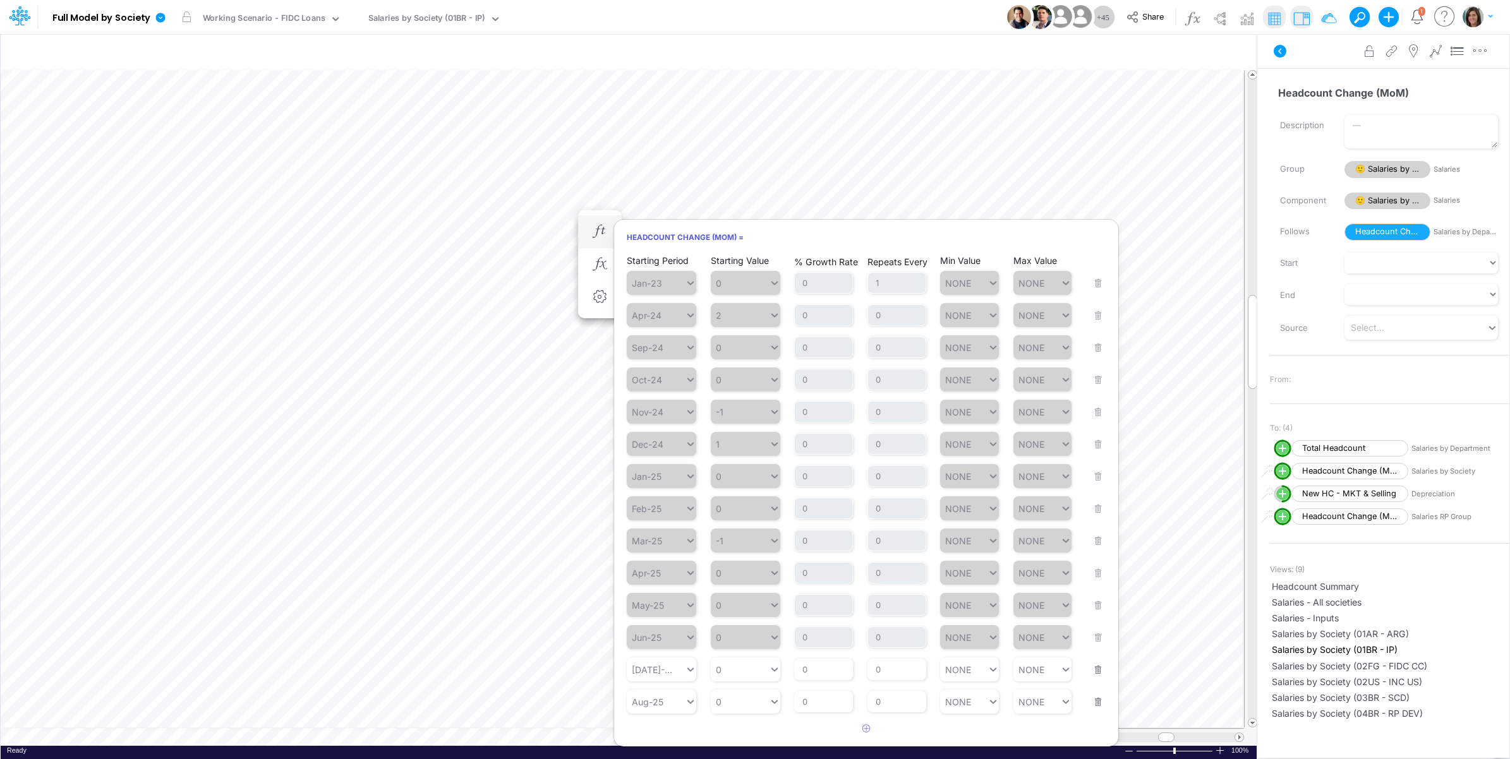
scroll to position [196, 0]
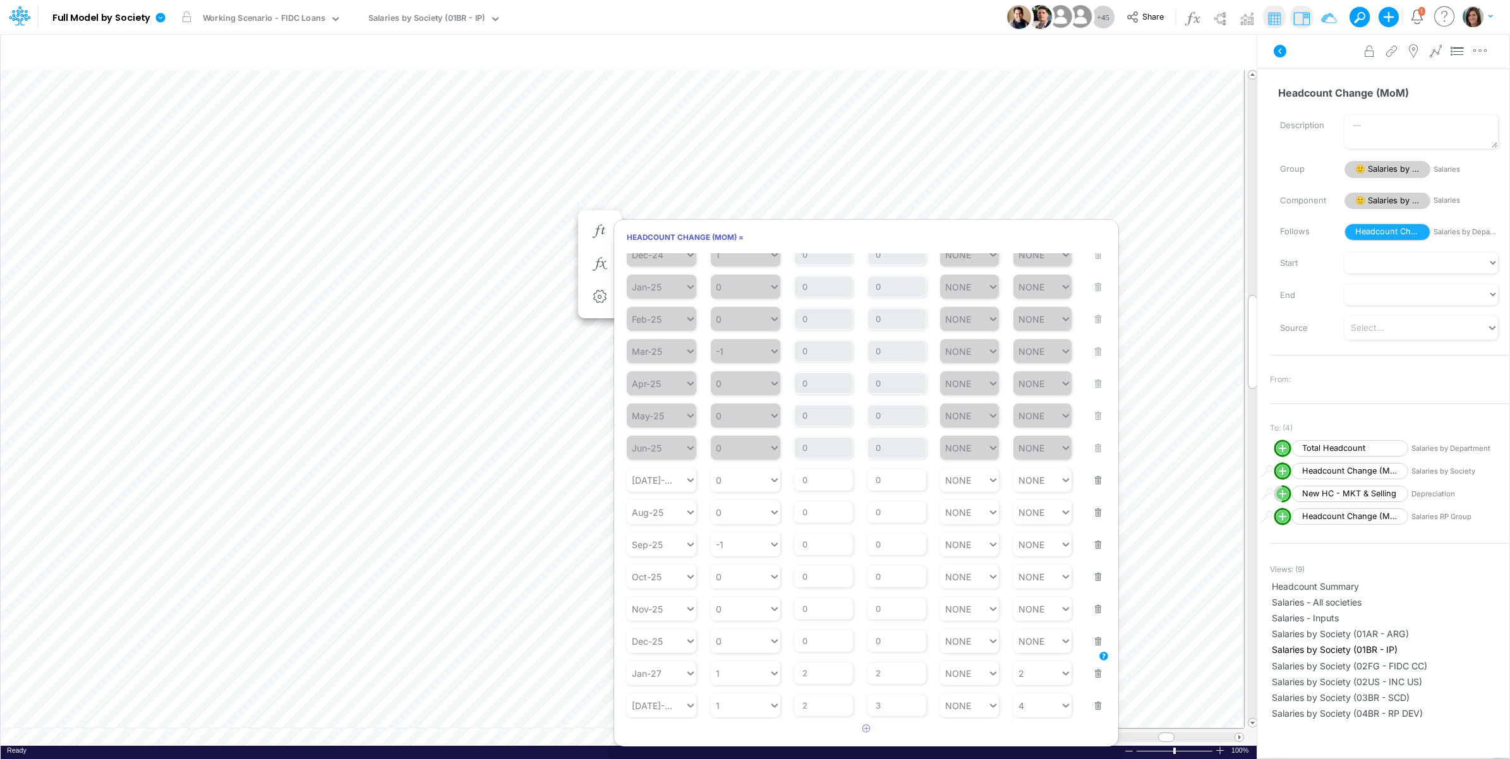
click at [712, 26] on div "Model Full Model by Society Edit model settings Duplicate Import QuickBooks Qui…" at bounding box center [755, 17] width 1359 height 34
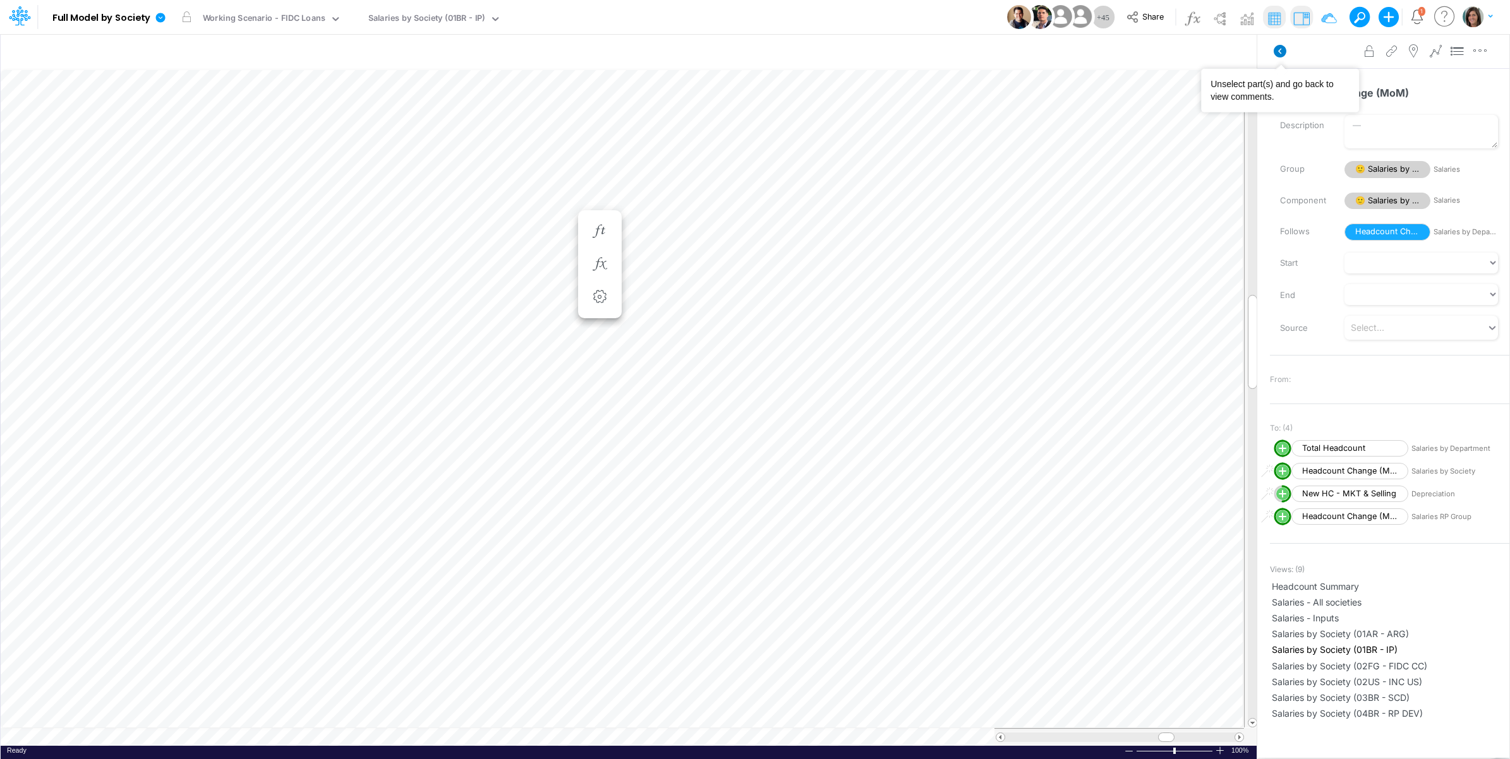
click at [1283, 54] on icon at bounding box center [1280, 51] width 13 height 13
